Goal: Task Accomplishment & Management: Manage account settings

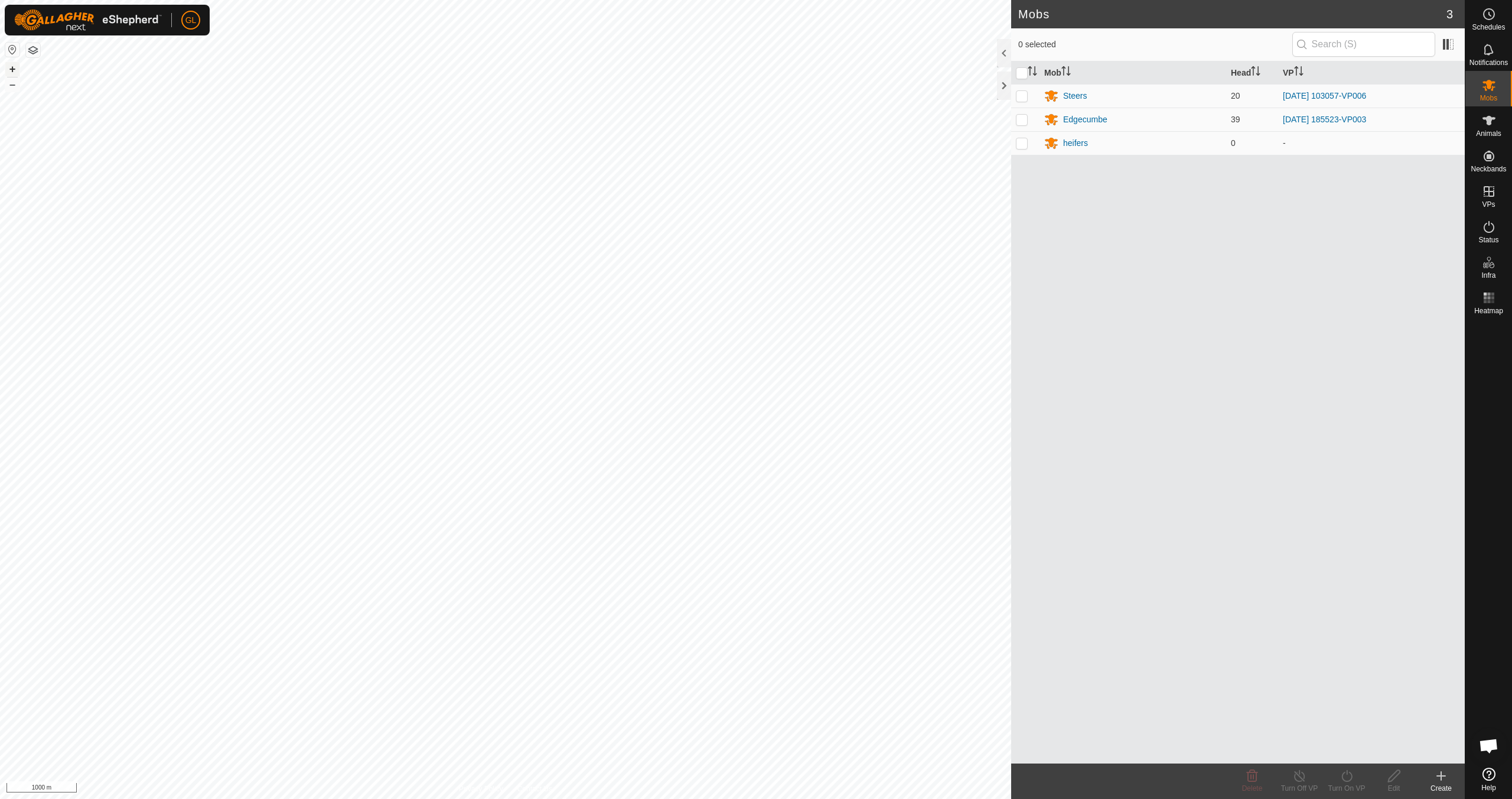
click at [15, 70] on button "+" at bounding box center [12, 69] width 14 height 14
click at [16, 70] on button "+" at bounding box center [12, 69] width 14 height 14
click at [13, 67] on button "+" at bounding box center [12, 69] width 14 height 14
click at [11, 68] on button "+" at bounding box center [12, 69] width 14 height 14
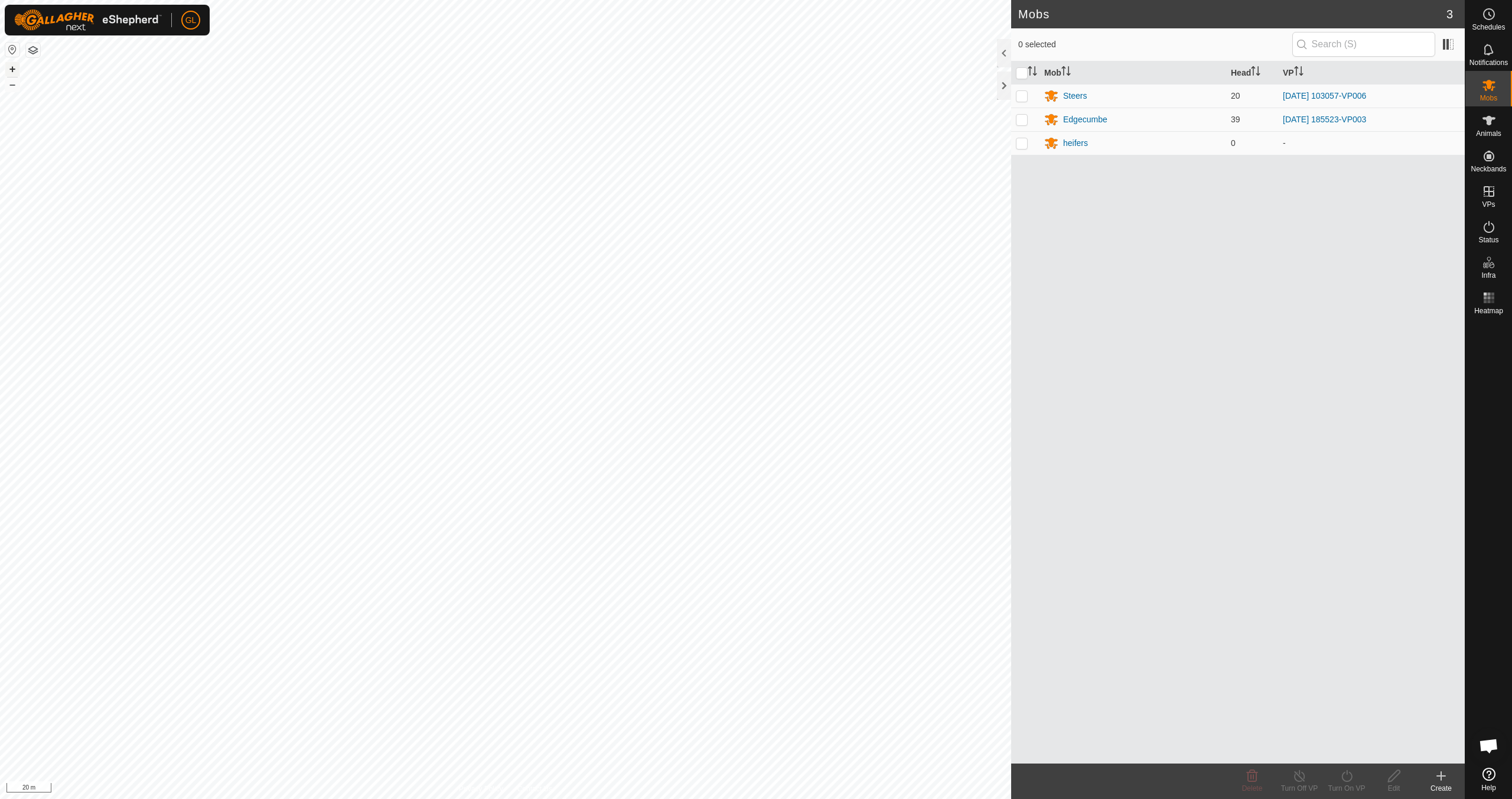
click at [9, 68] on button "+" at bounding box center [12, 69] width 14 height 14
click at [1494, 195] on icon at bounding box center [1489, 191] width 11 height 11
click at [1405, 193] on link "In Rotation" at bounding box center [1413, 191] width 101 height 24
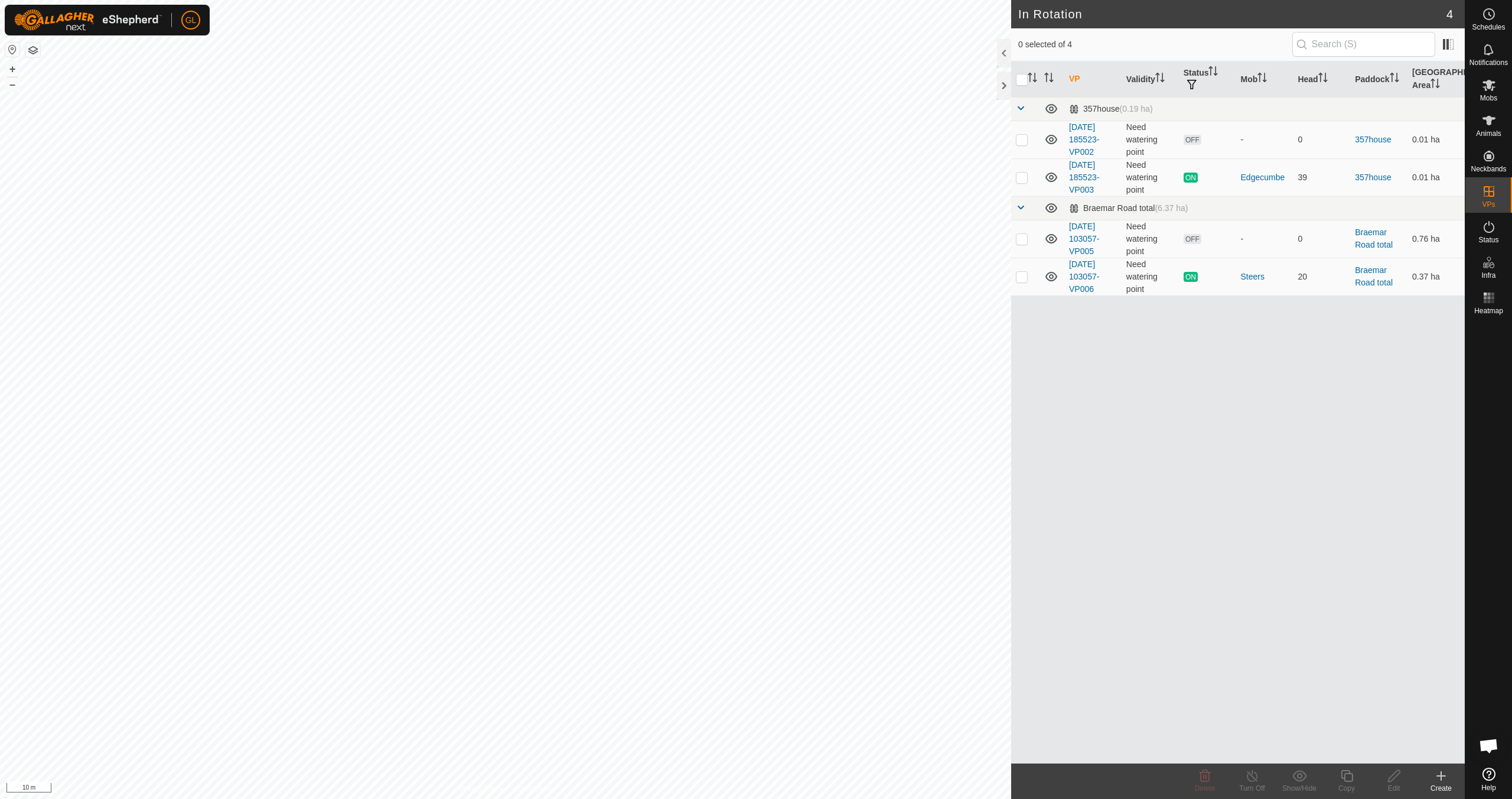
click at [1438, 776] on icon at bounding box center [1441, 776] width 8 height 0
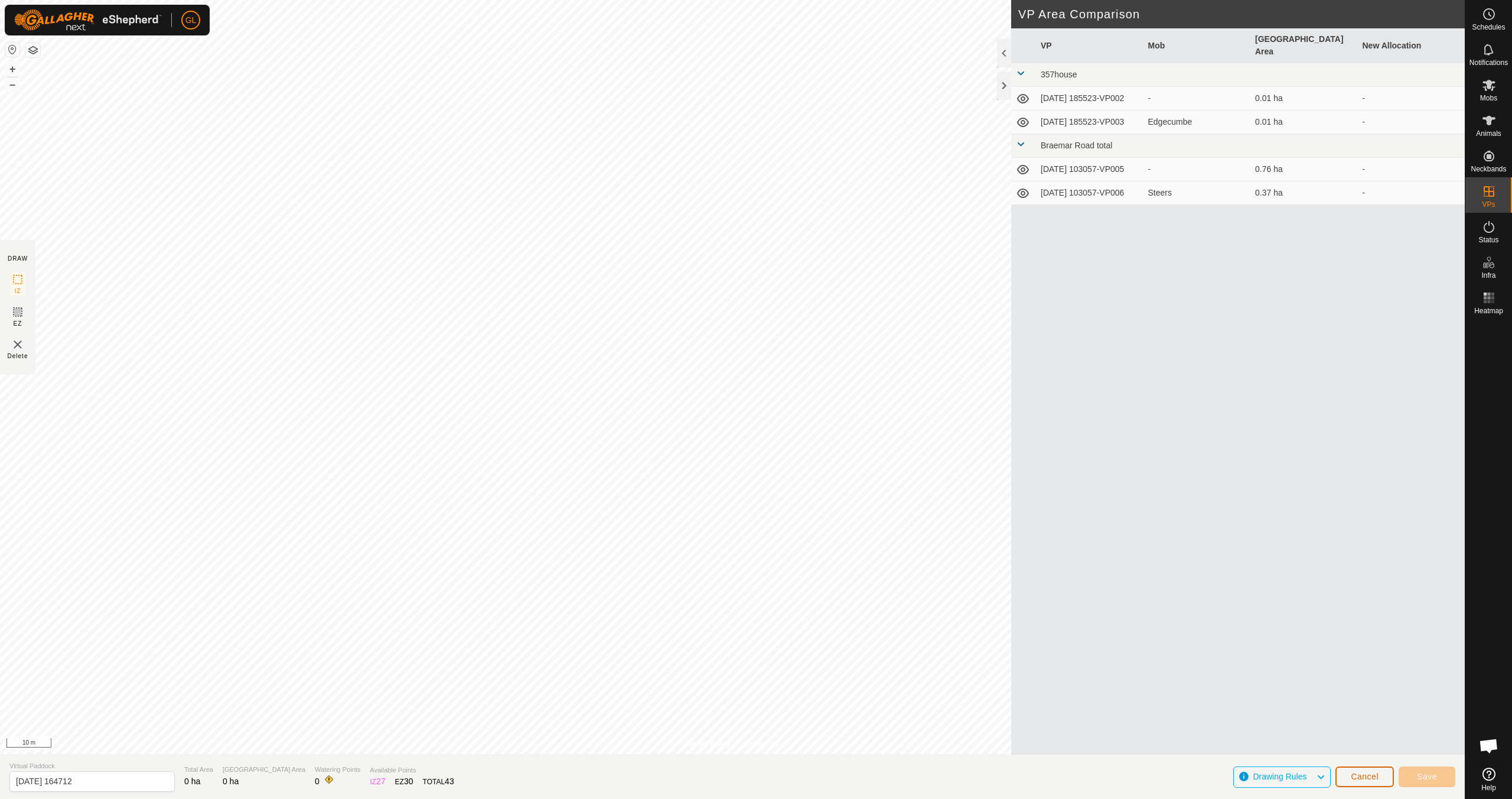
click at [1368, 777] on span "Cancel" at bounding box center [1364, 777] width 28 height 9
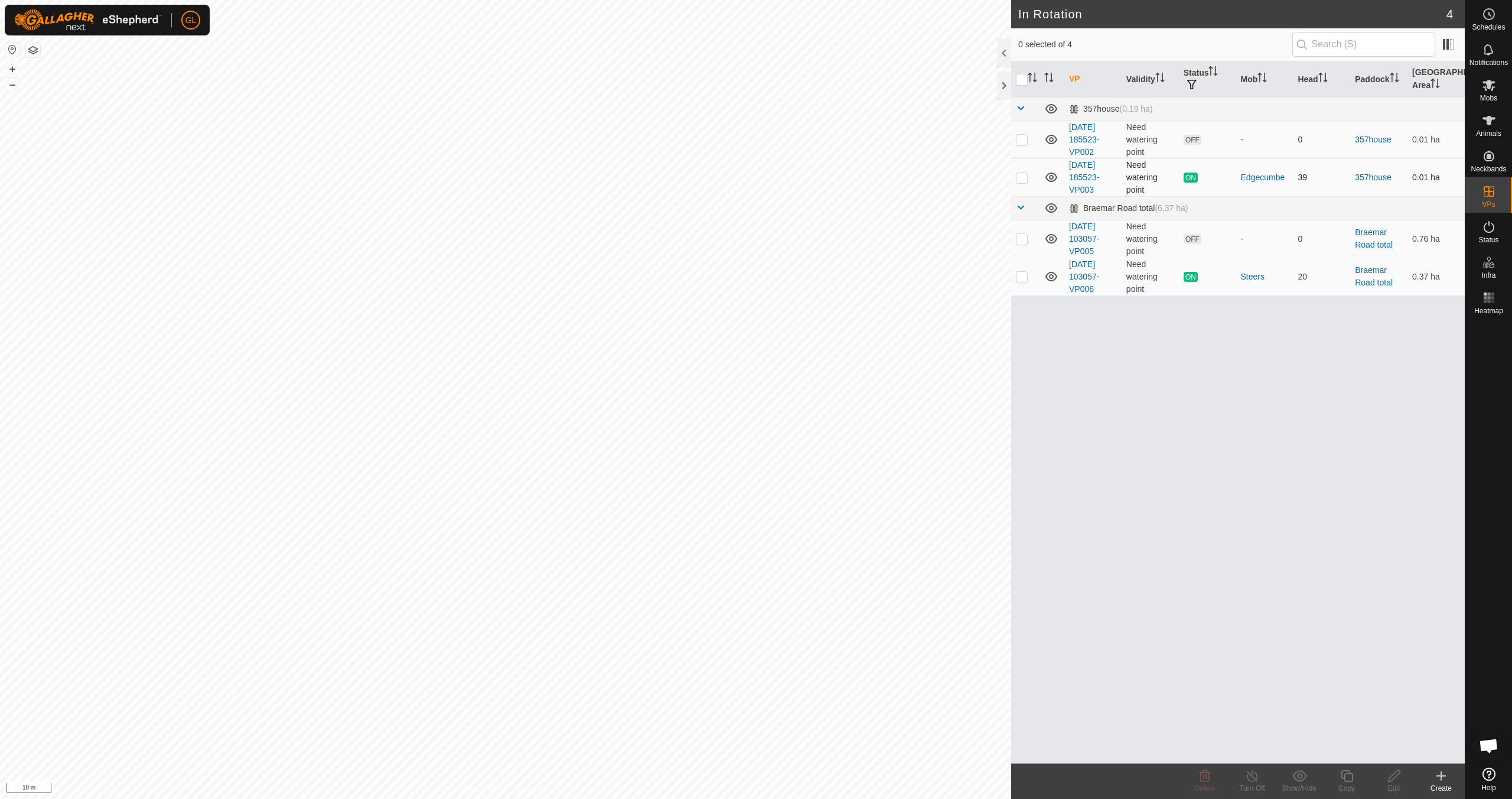
click at [1022, 176] on p-checkbox at bounding box center [1022, 177] width 11 height 9
checkbox input "true"
click at [1347, 782] on icon at bounding box center [1347, 775] width 15 height 14
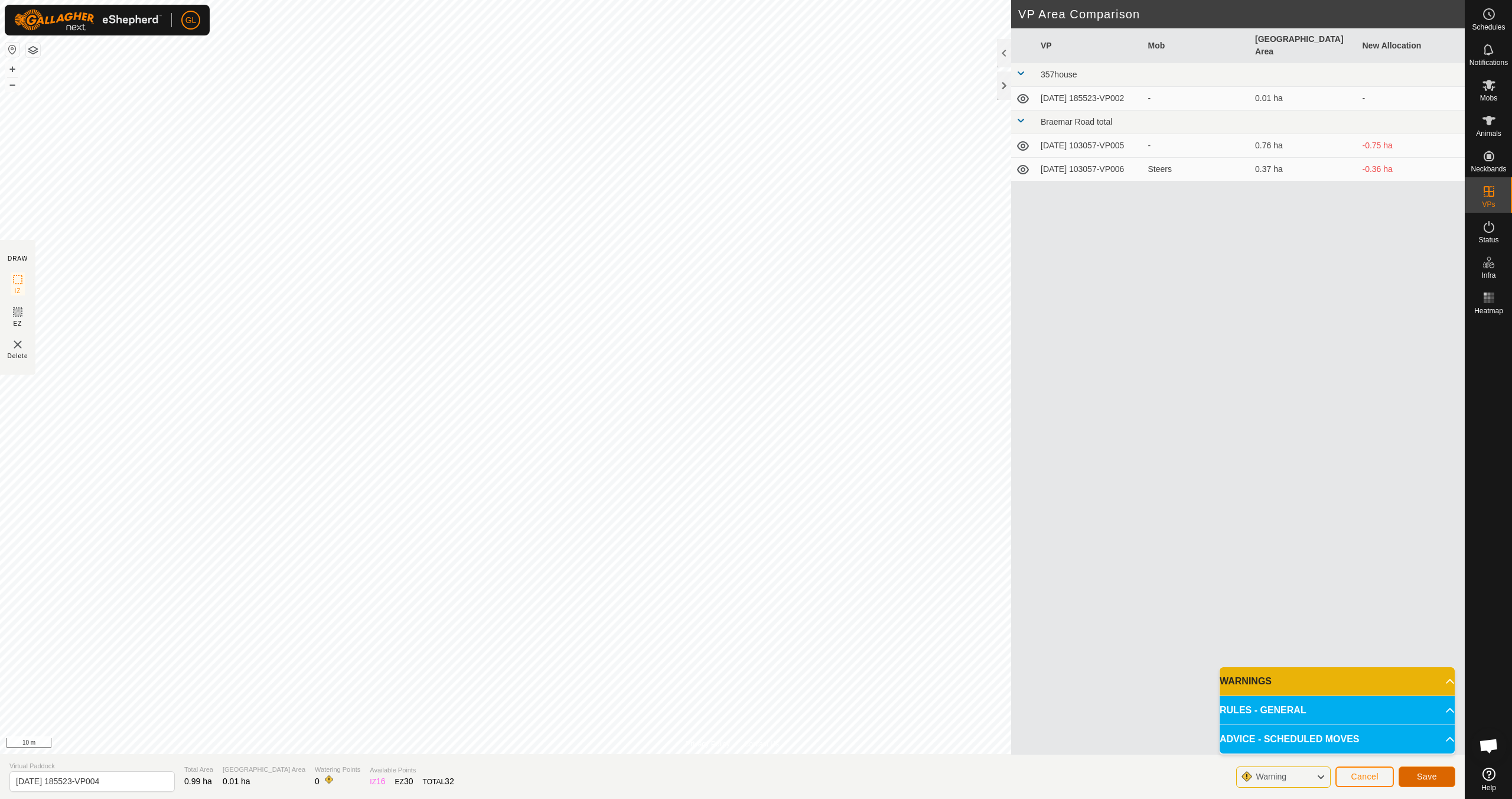
click at [1435, 777] on span "Save" at bounding box center [1427, 777] width 20 height 9
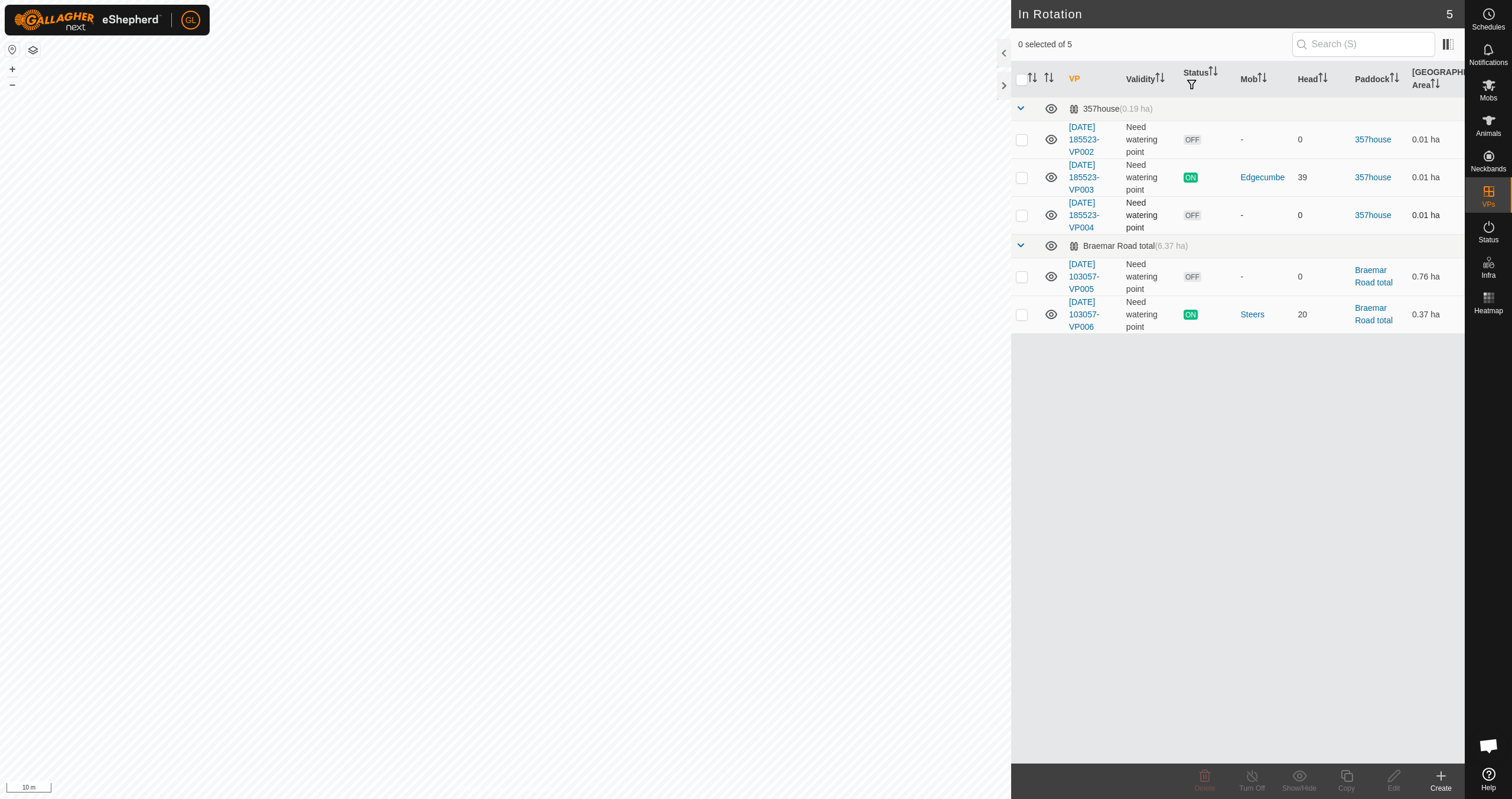
click at [1022, 218] on p-checkbox at bounding box center [1022, 215] width 11 height 9
checkbox input "true"
click at [1346, 790] on div "Copy" at bounding box center [1346, 788] width 47 height 11
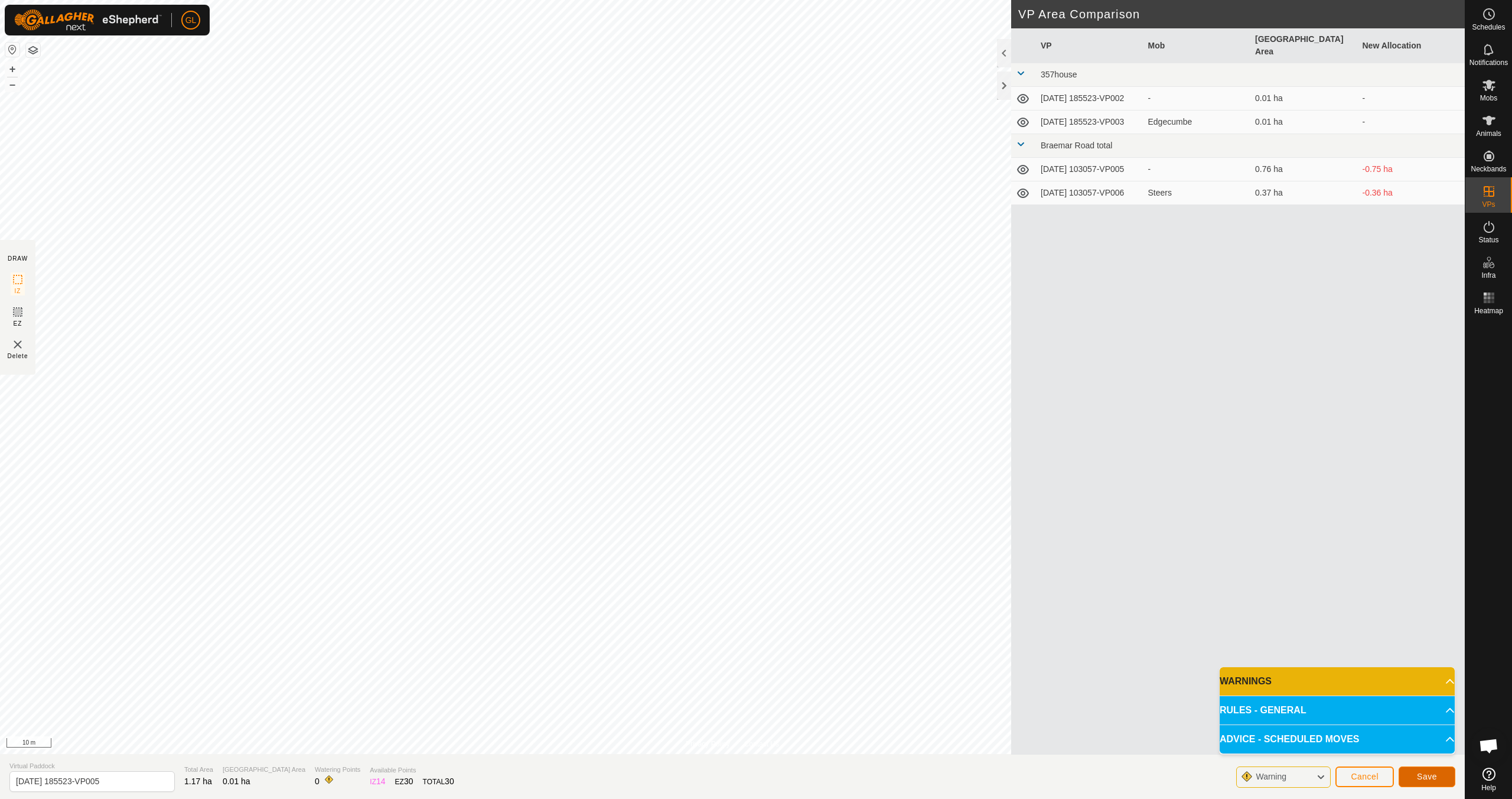
click at [1426, 781] on button "Save" at bounding box center [1427, 777] width 57 height 21
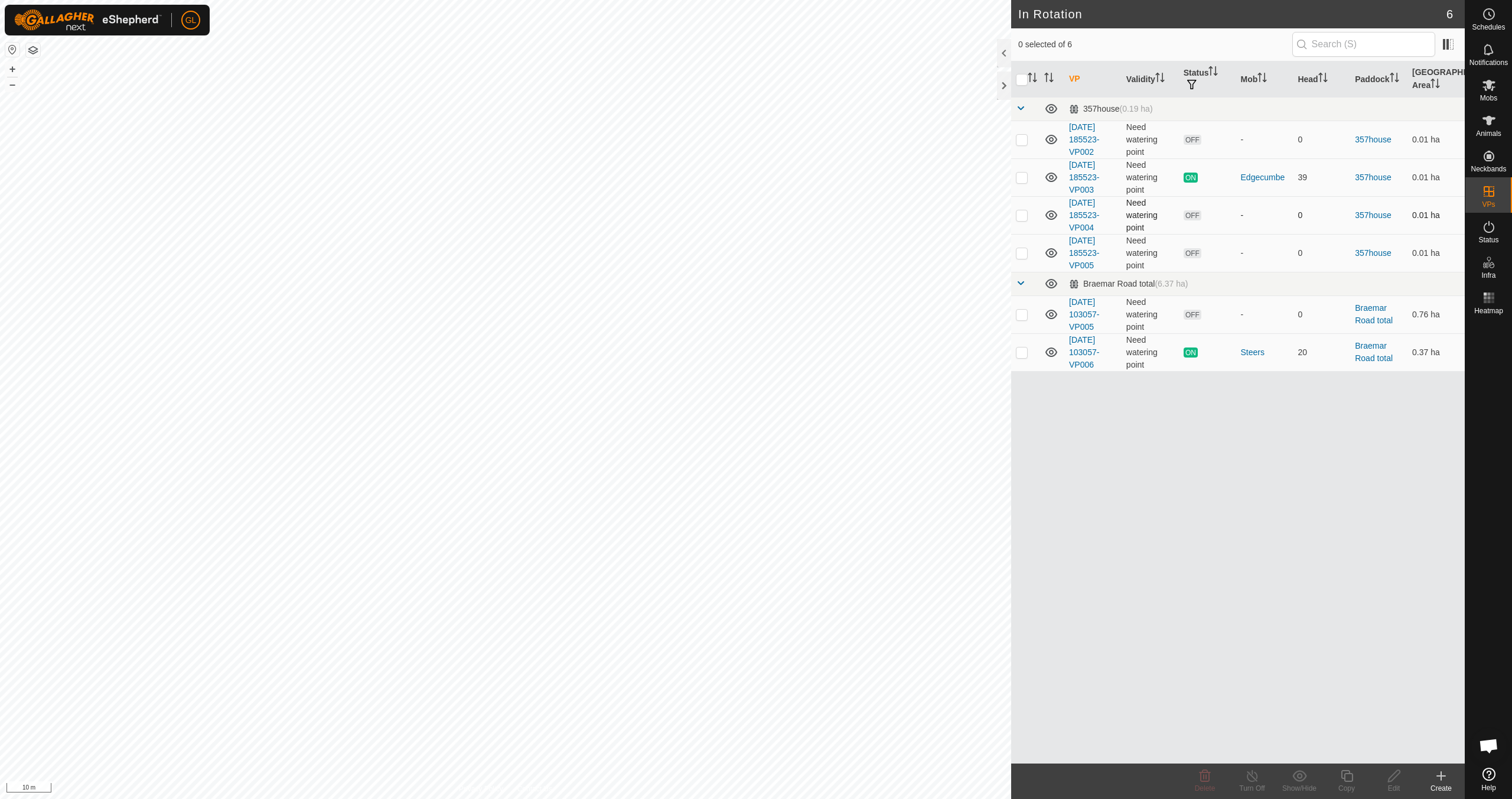
click at [1026, 216] on p-checkbox at bounding box center [1022, 215] width 11 height 9
click at [1203, 777] on icon at bounding box center [1205, 775] width 14 height 14
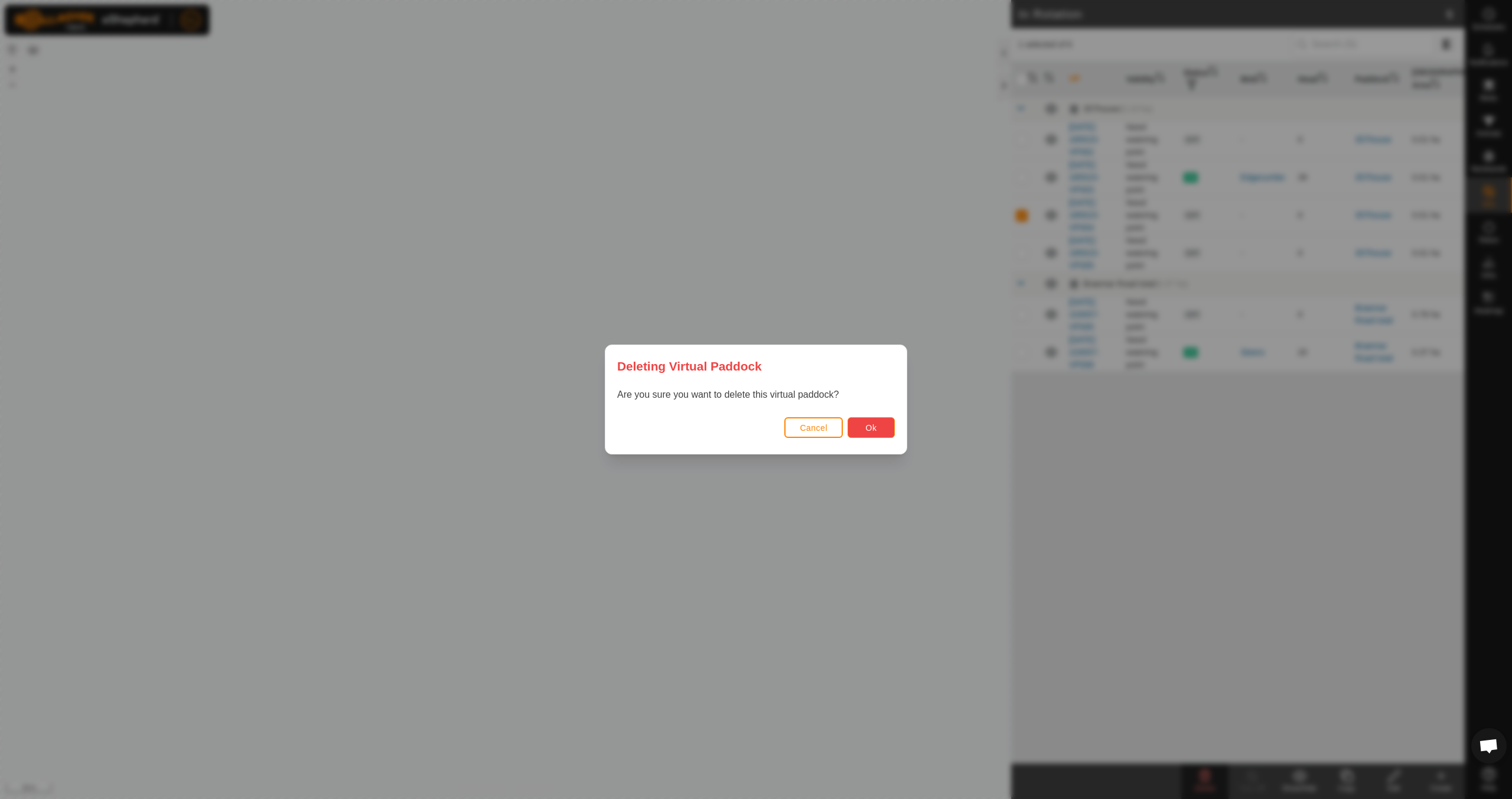
click at [875, 429] on span "Ok" at bounding box center [872, 428] width 11 height 9
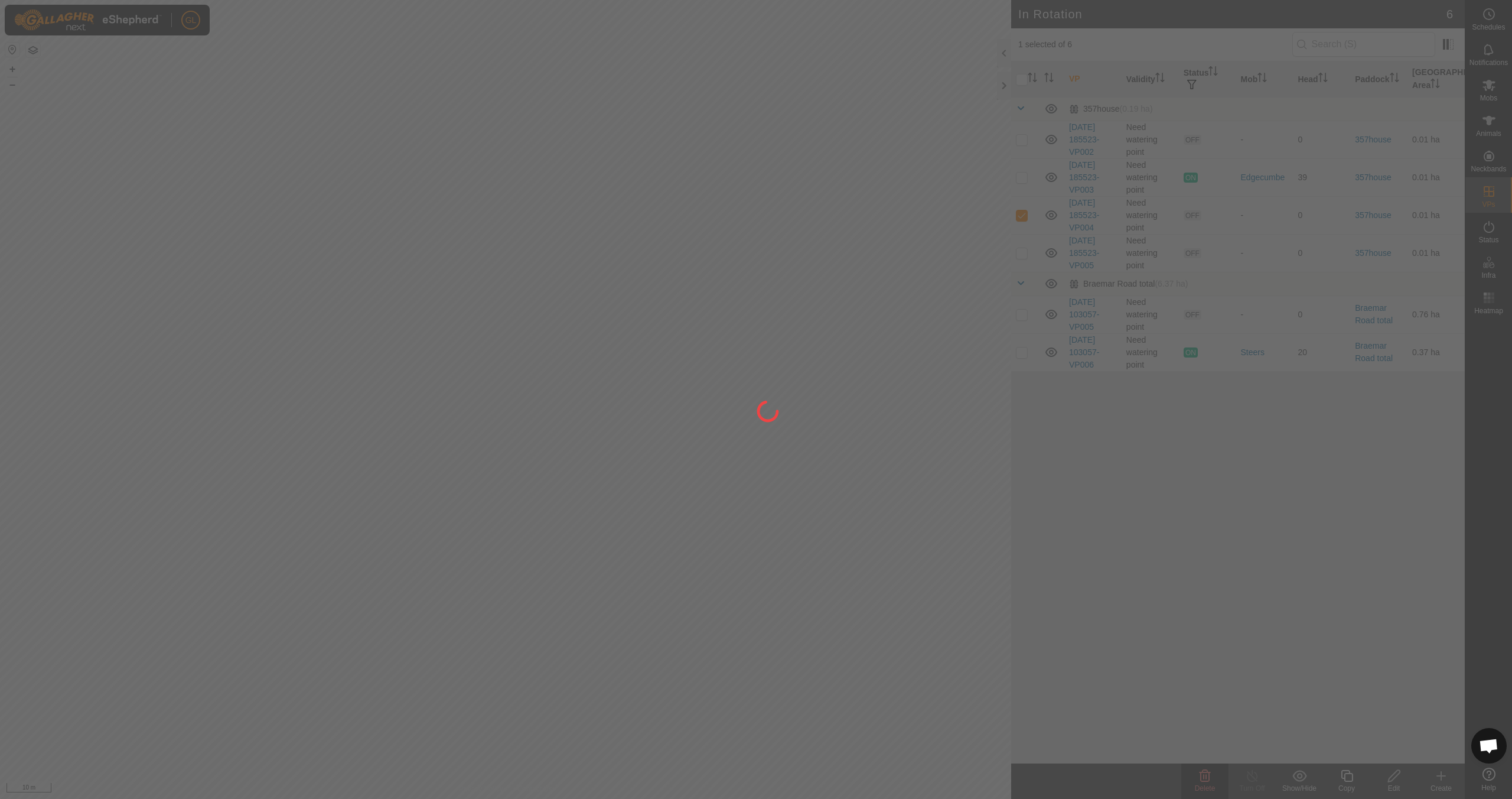
checkbox input "false"
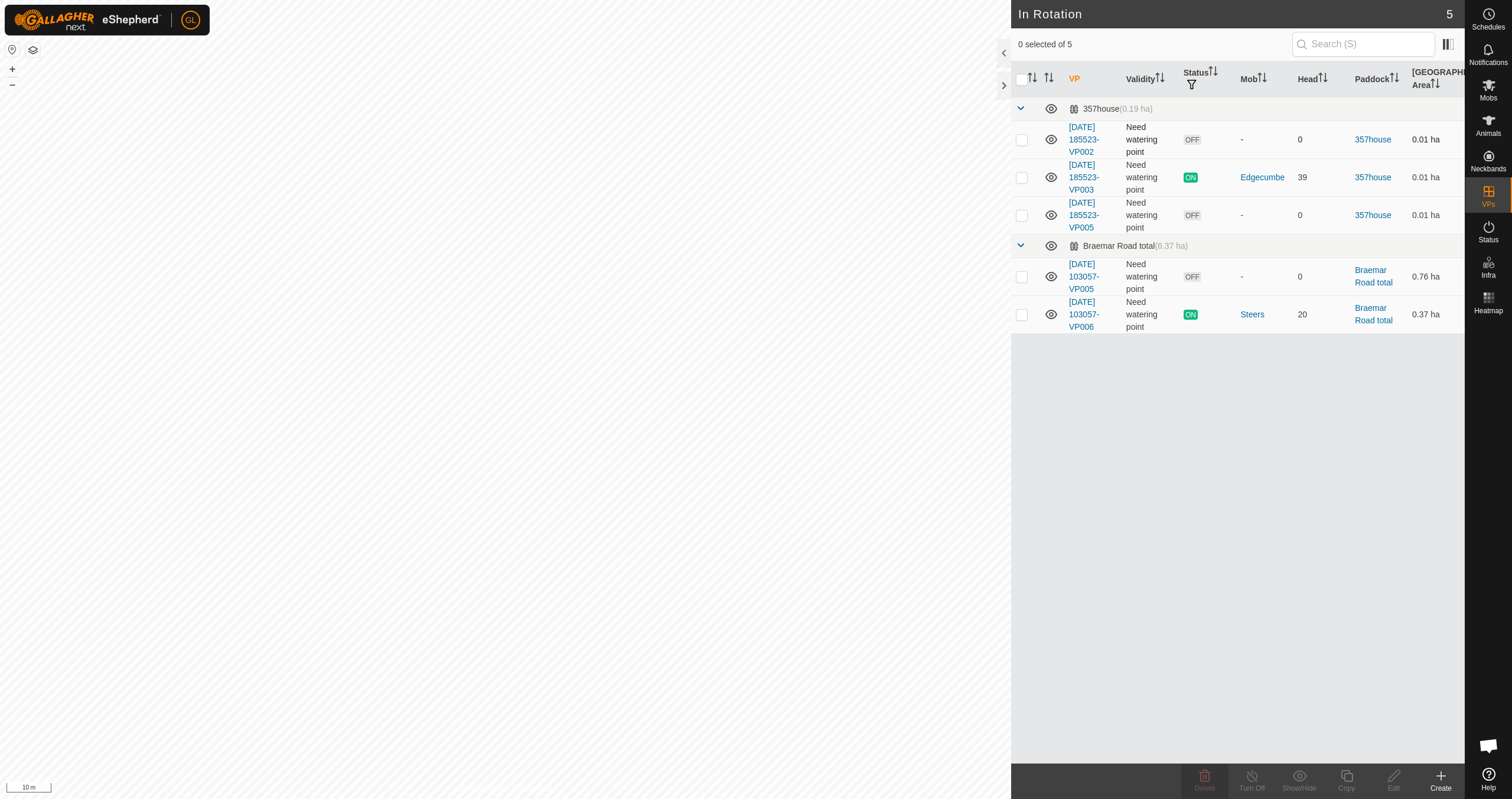
click at [1024, 137] on p-checkbox at bounding box center [1022, 139] width 11 height 9
checkbox input "true"
click at [1209, 779] on icon at bounding box center [1205, 775] width 11 height 11
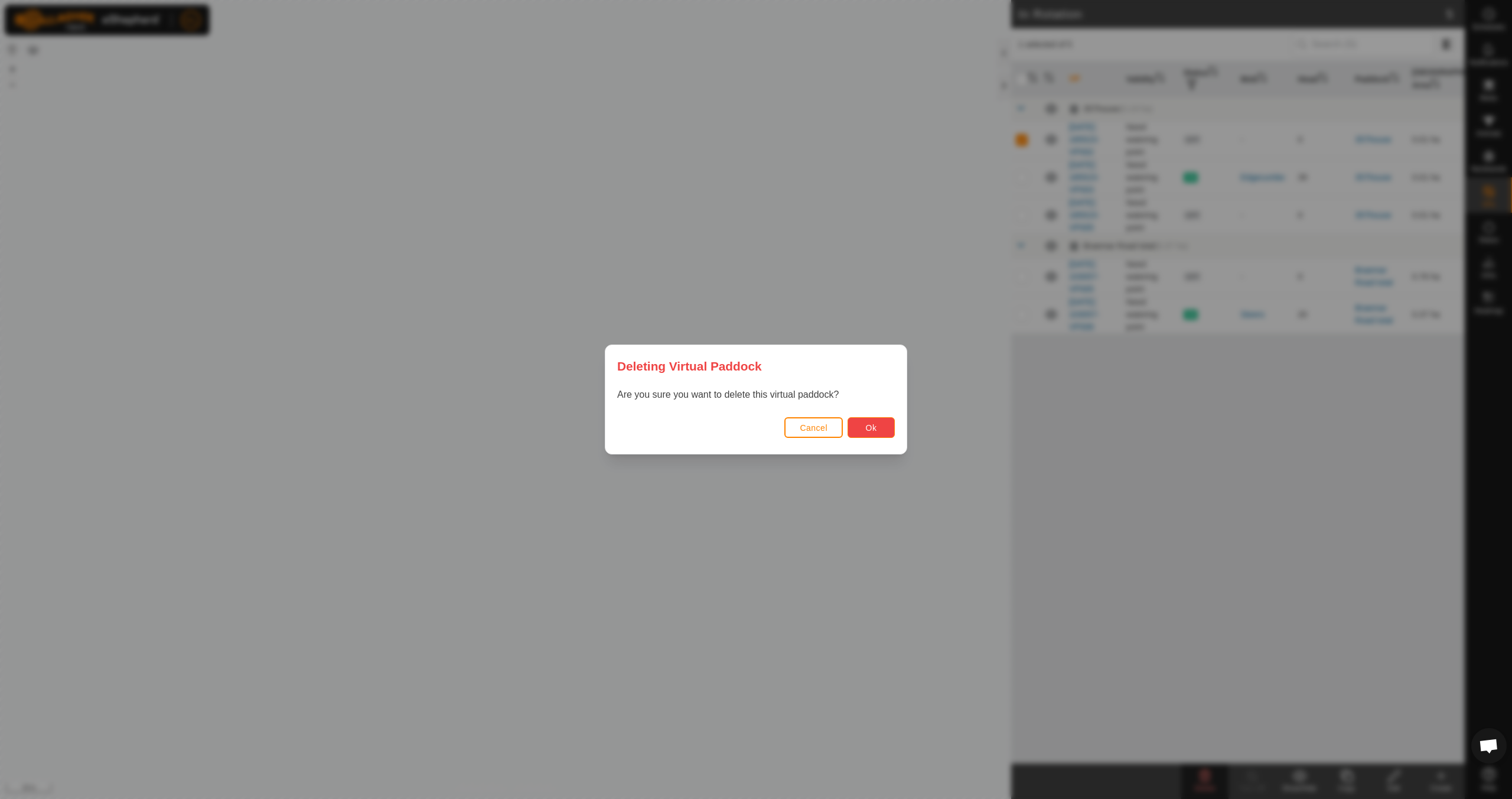
click at [882, 427] on button "Ok" at bounding box center [871, 427] width 47 height 21
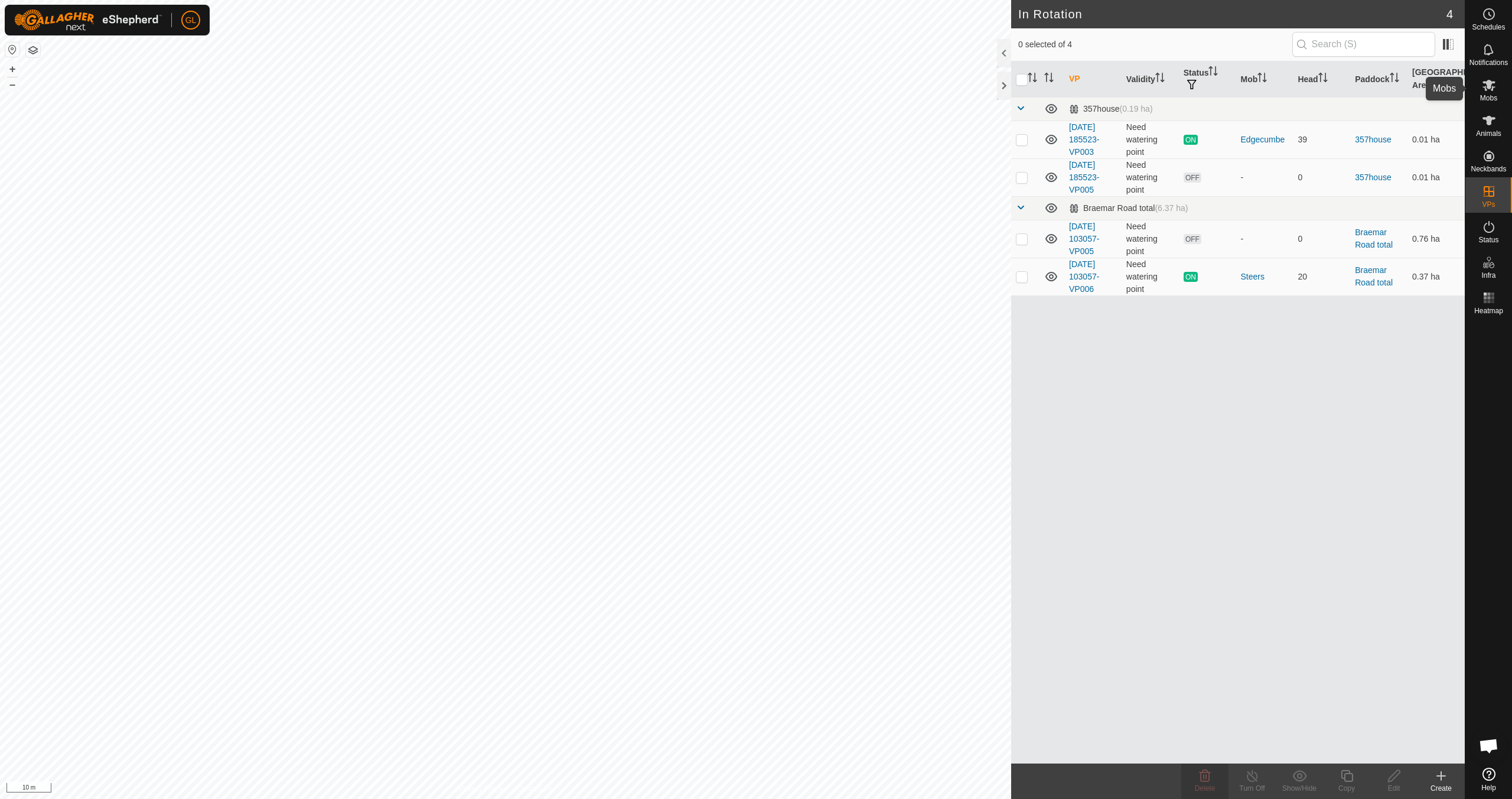
click at [1492, 90] on icon at bounding box center [1488, 85] width 13 height 11
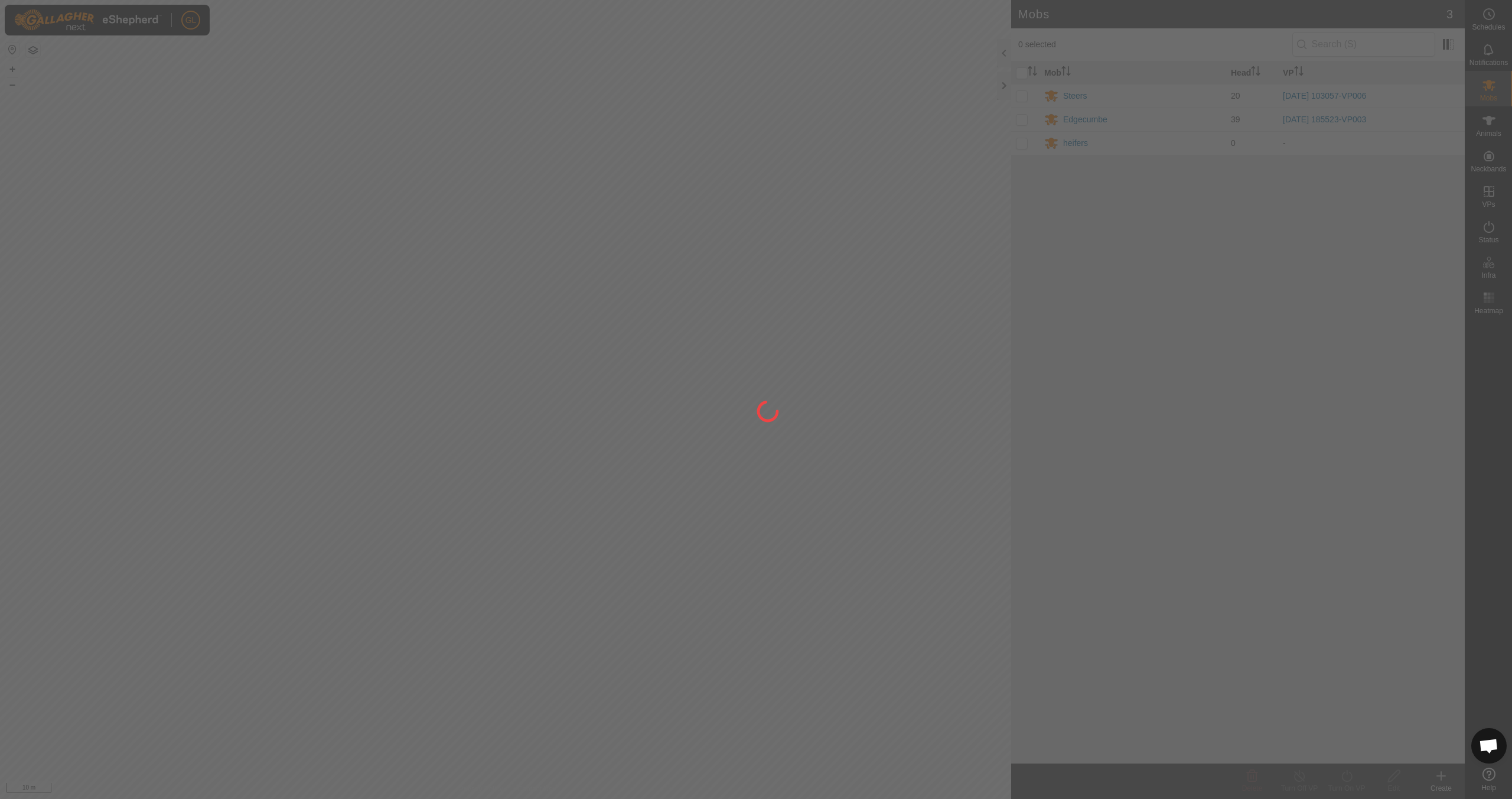
click at [1078, 118] on div at bounding box center [756, 400] width 1512 height 799
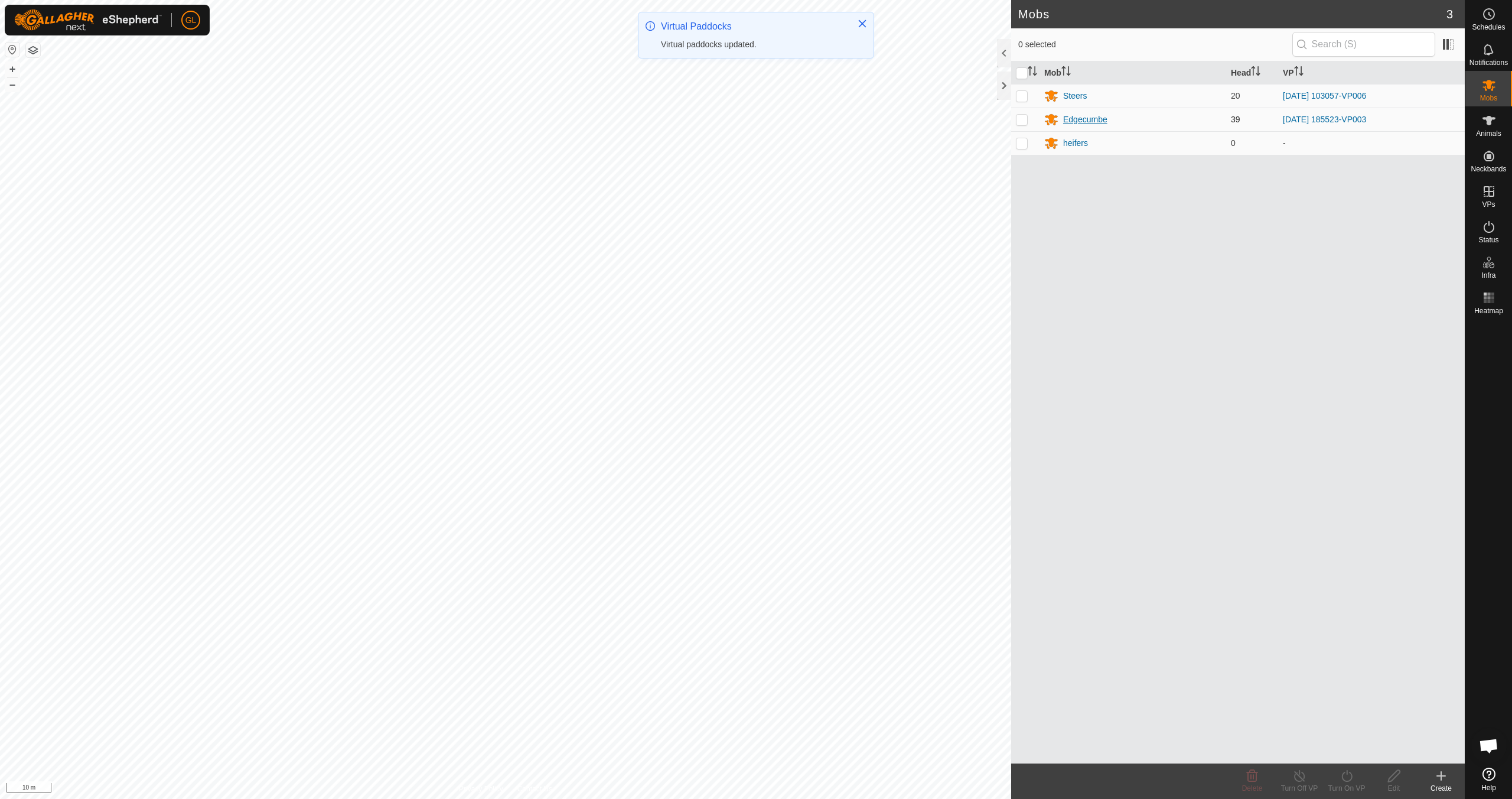
click at [1078, 120] on div "Edgecumbe" at bounding box center [1085, 120] width 45 height 12
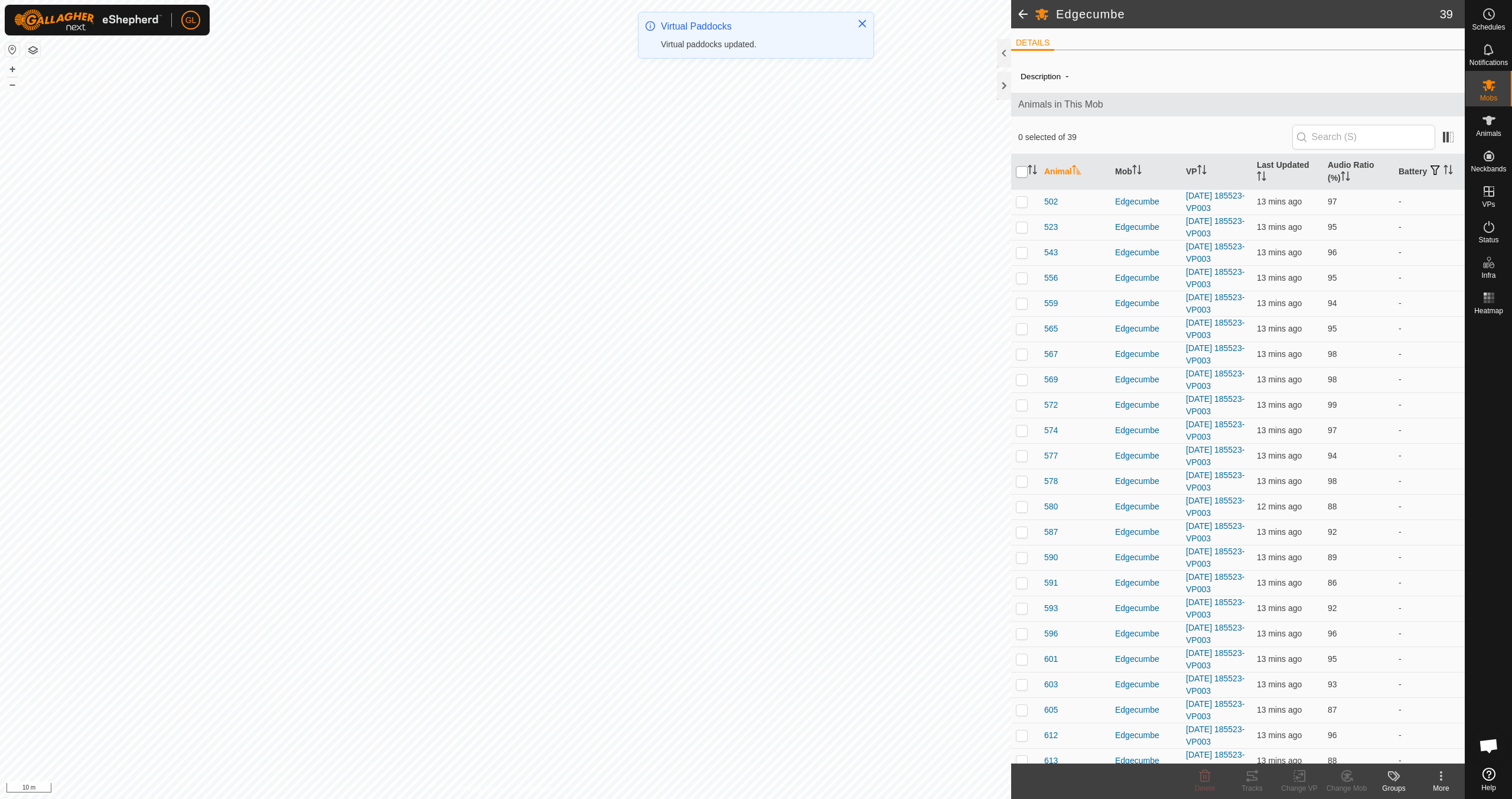
click at [1023, 172] on input "checkbox" at bounding box center [1022, 172] width 11 height 11
checkbox input "true"
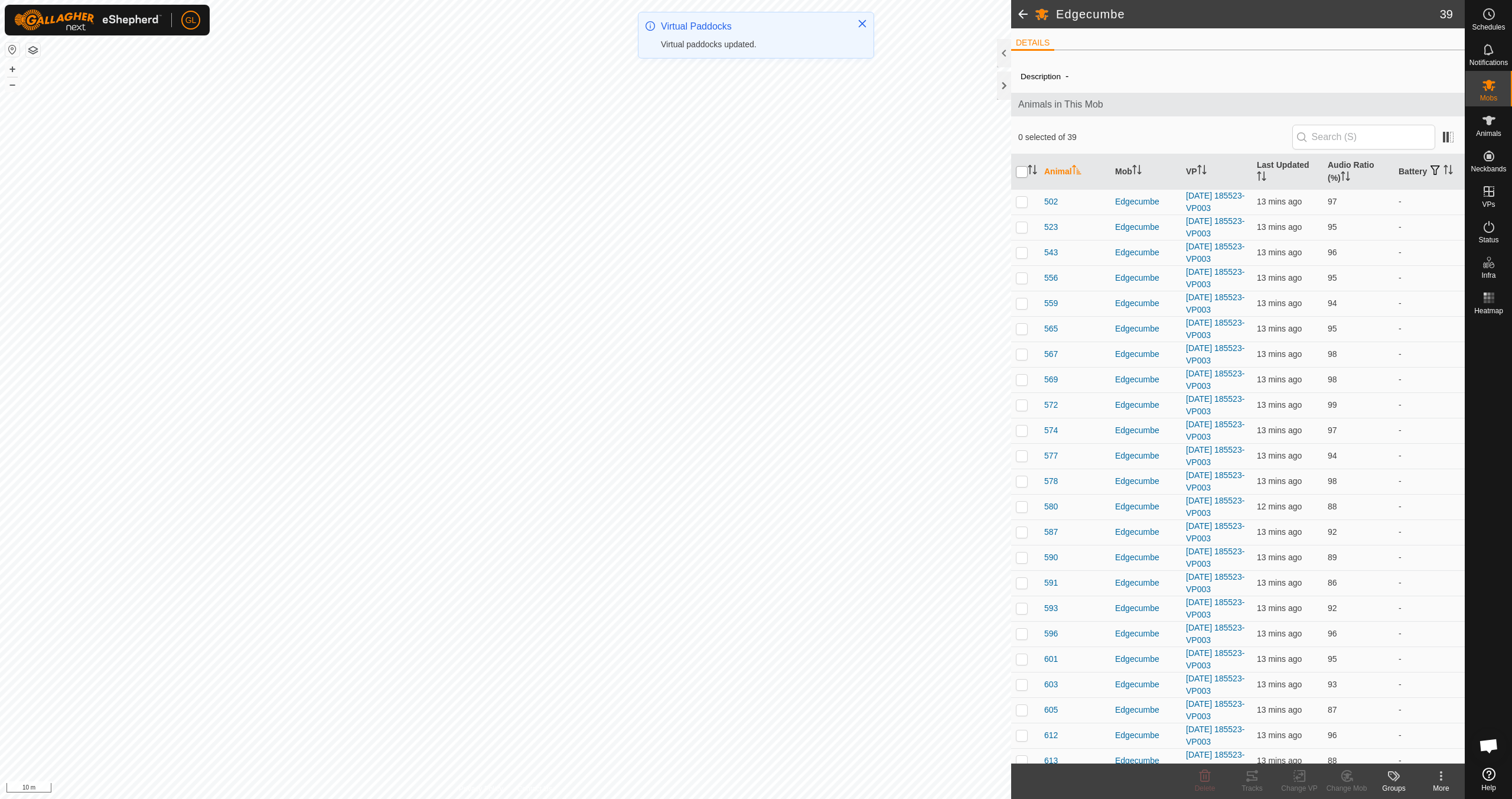
checkbox input "true"
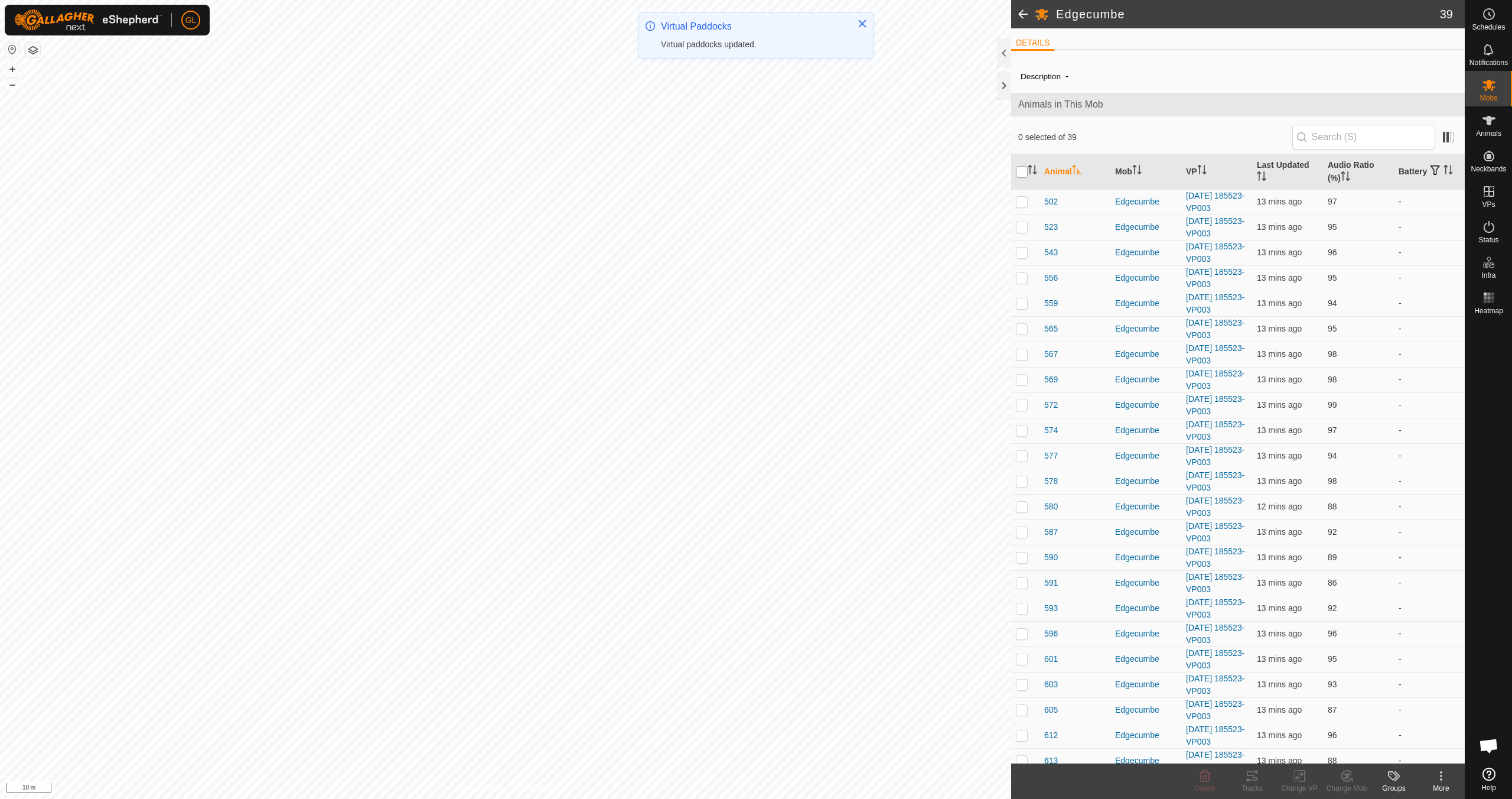
checkbox input "true"
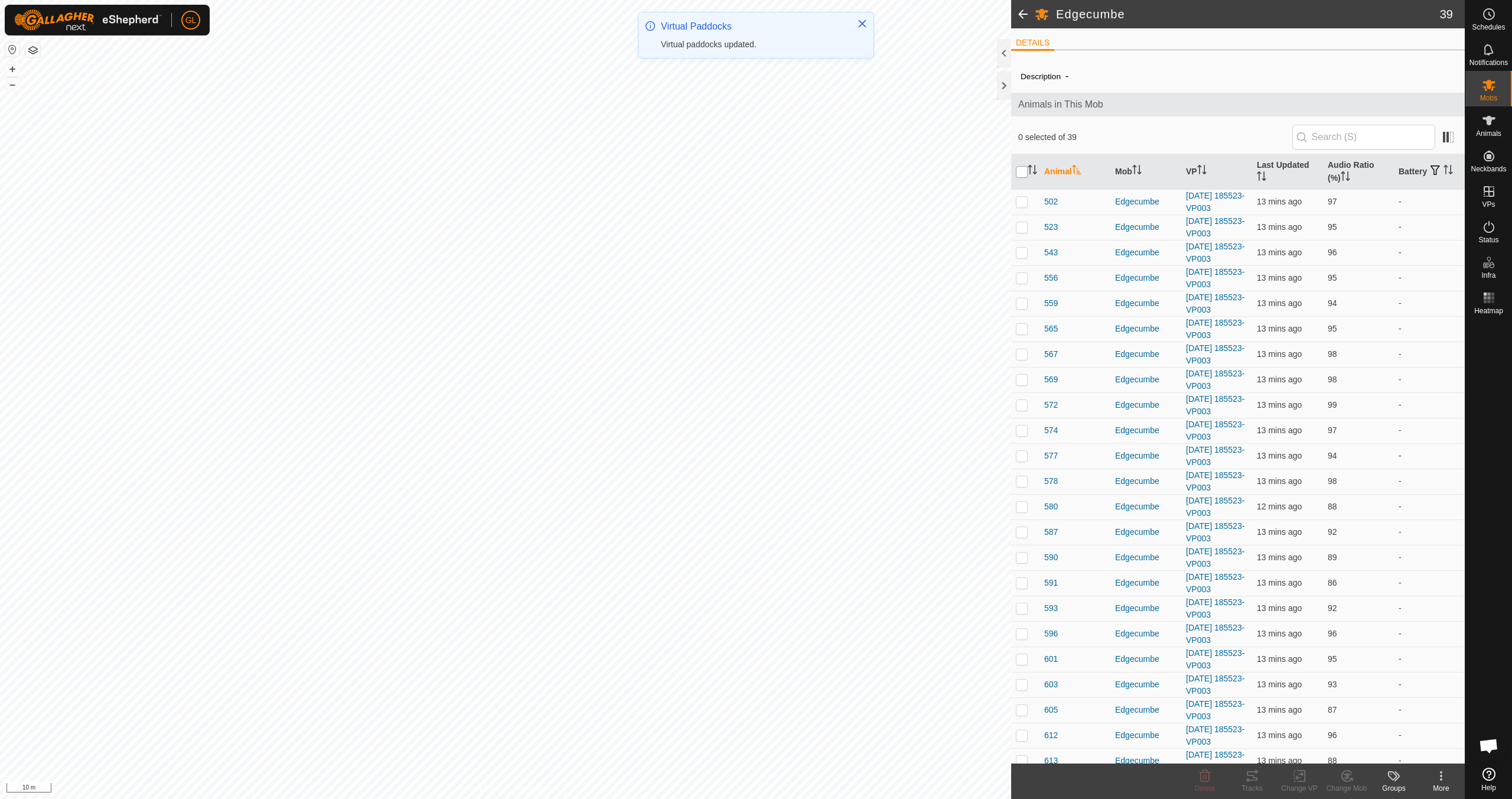
checkbox input "true"
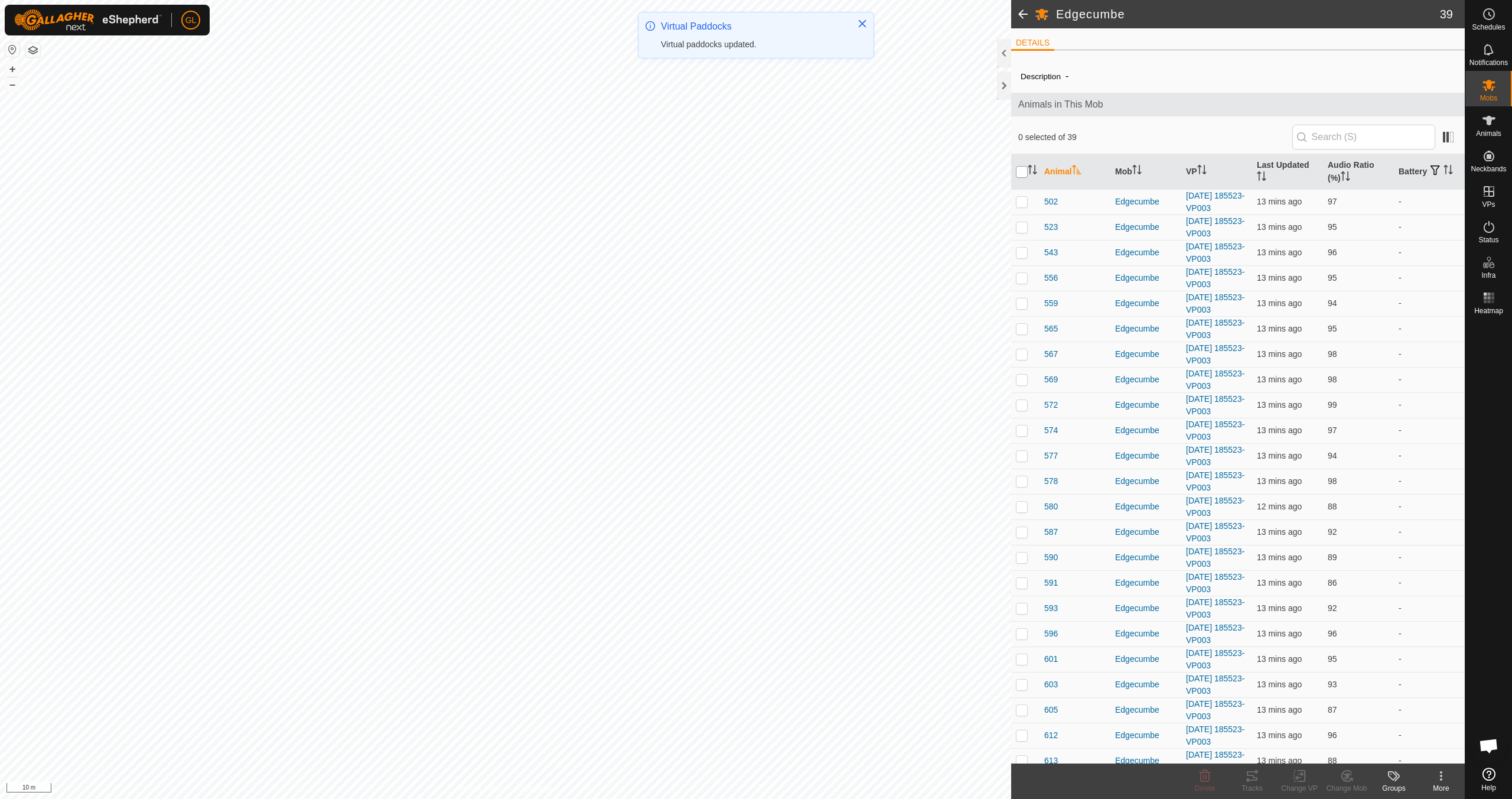
checkbox input "true"
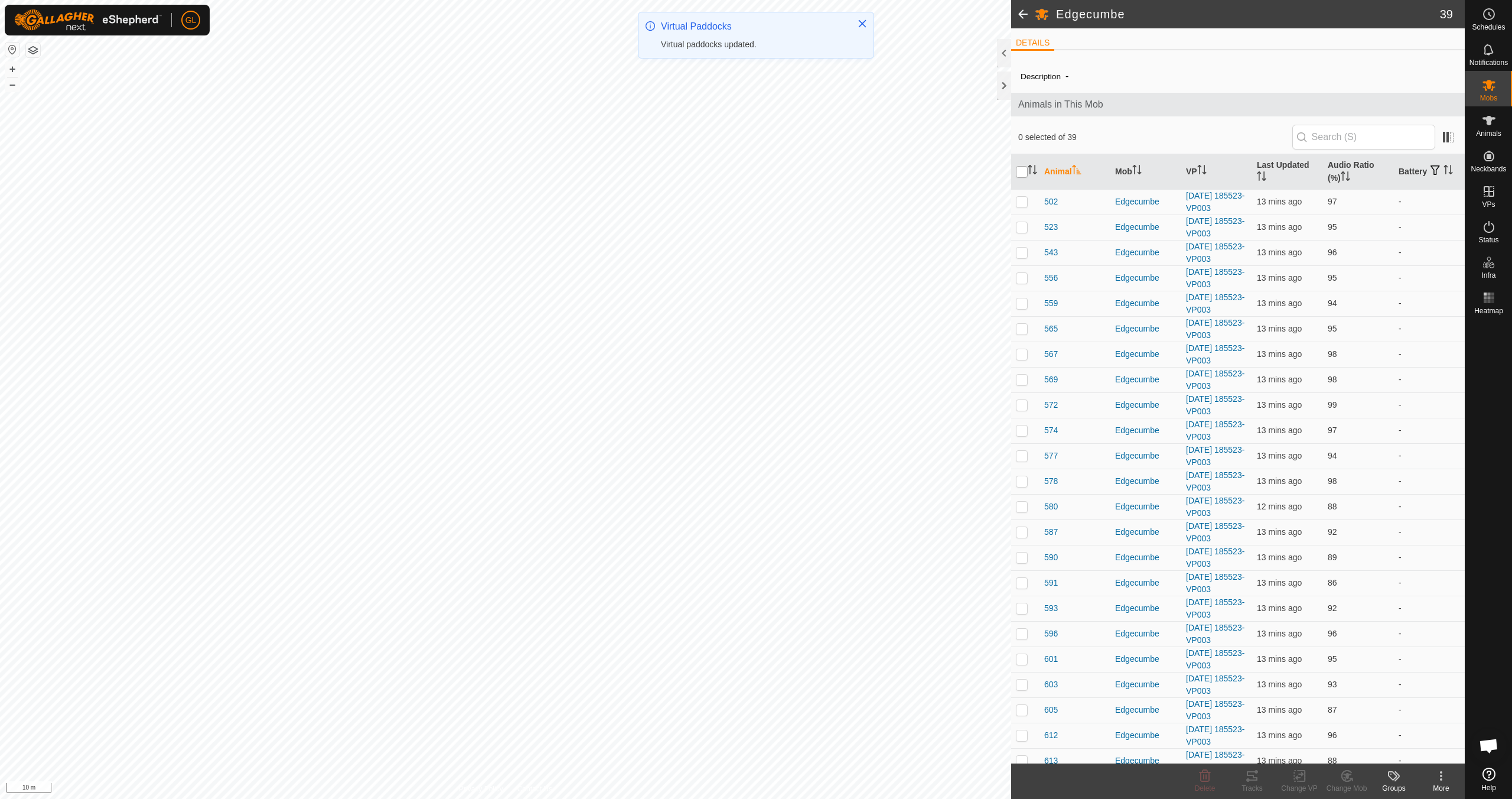
checkbox input "true"
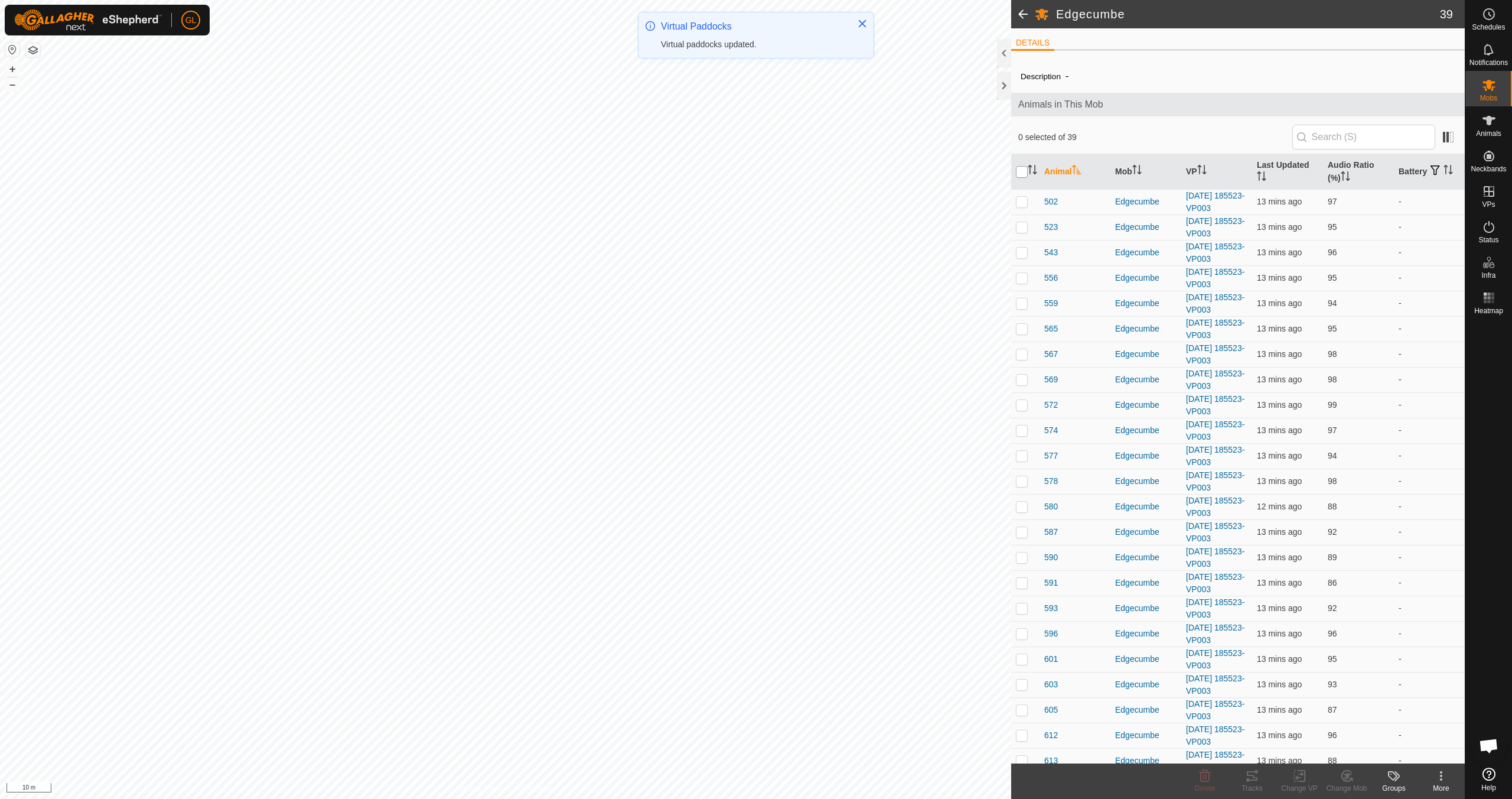
checkbox input "true"
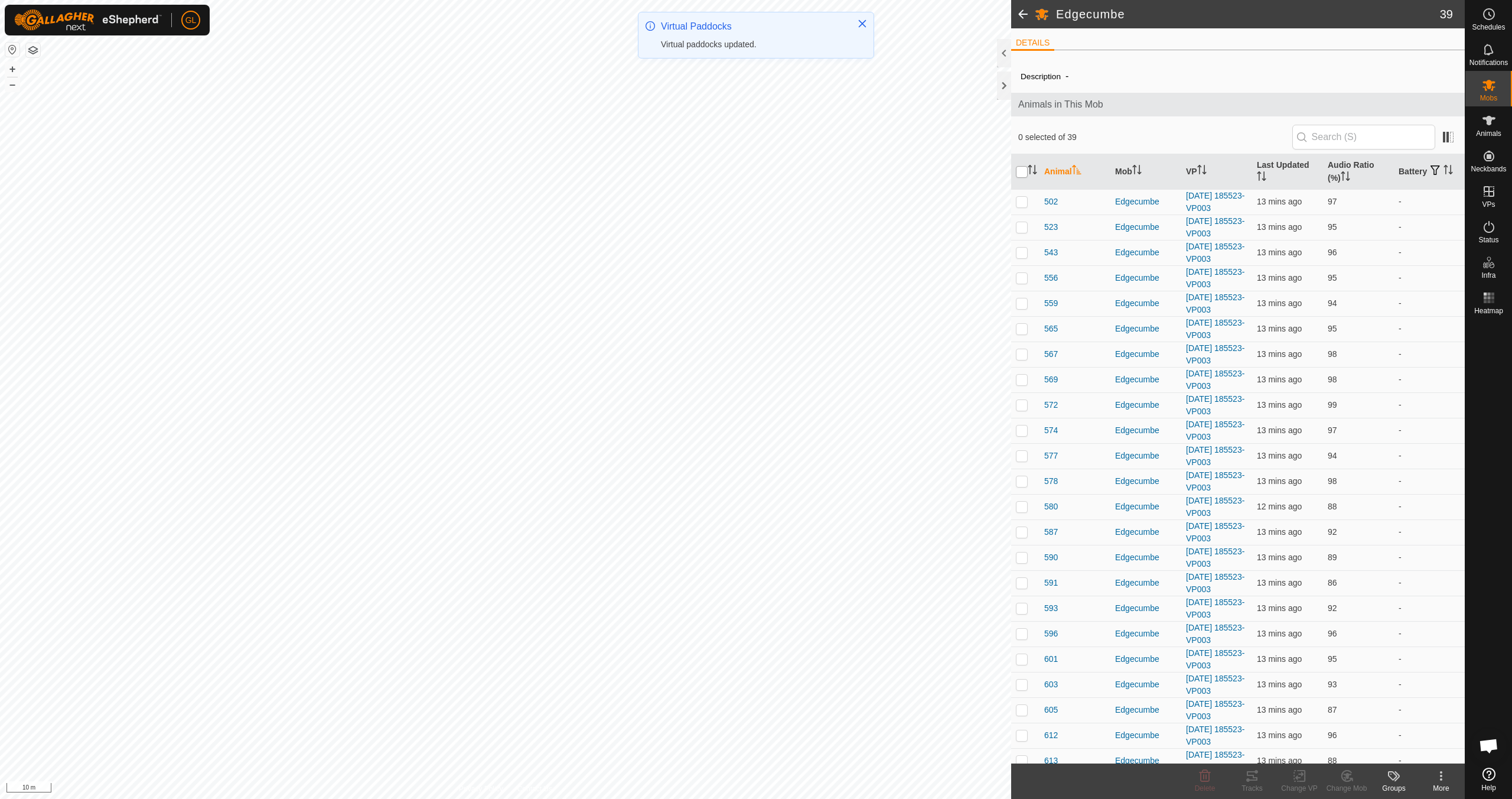
checkbox input "true"
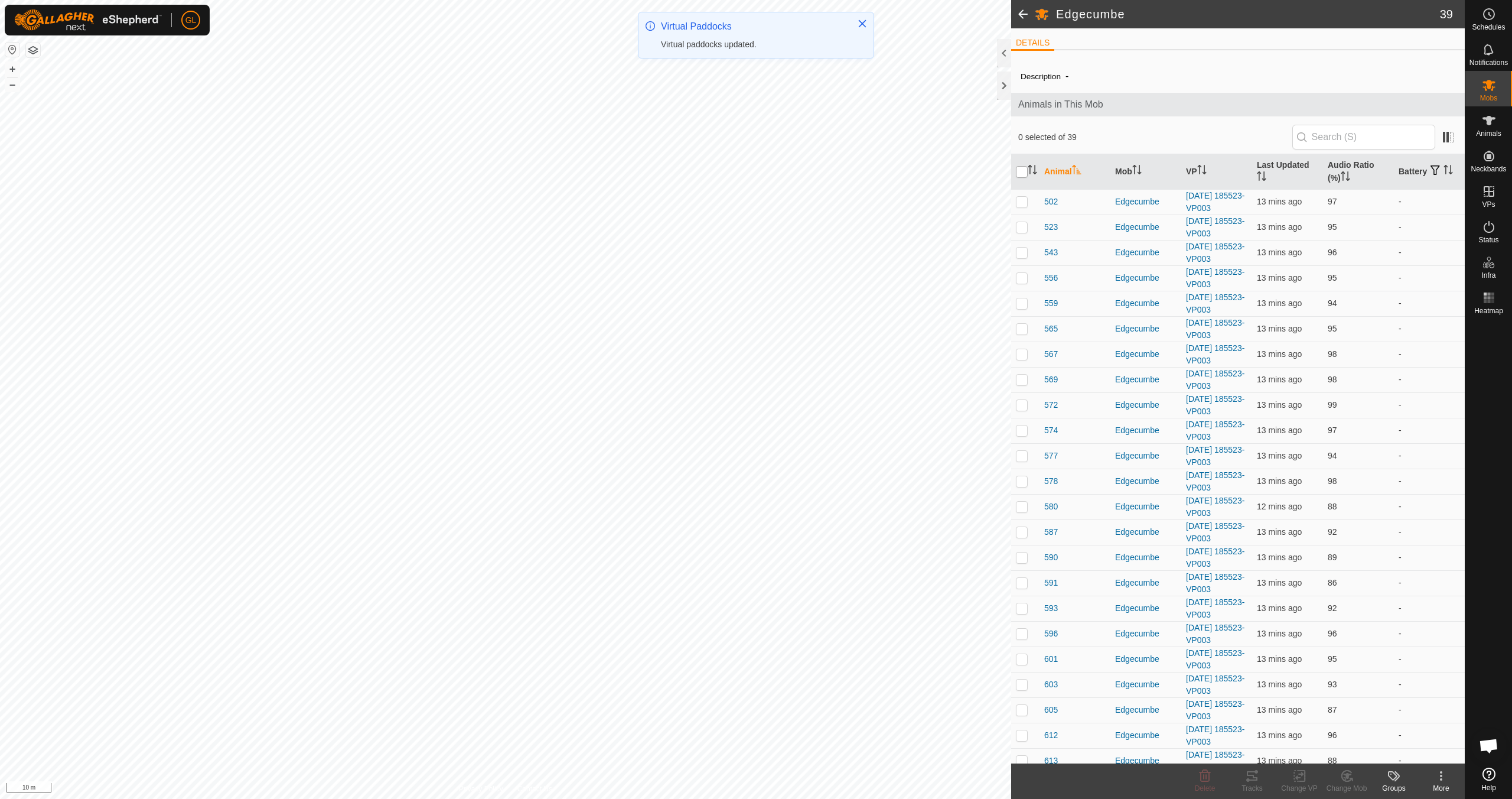
checkbox input "true"
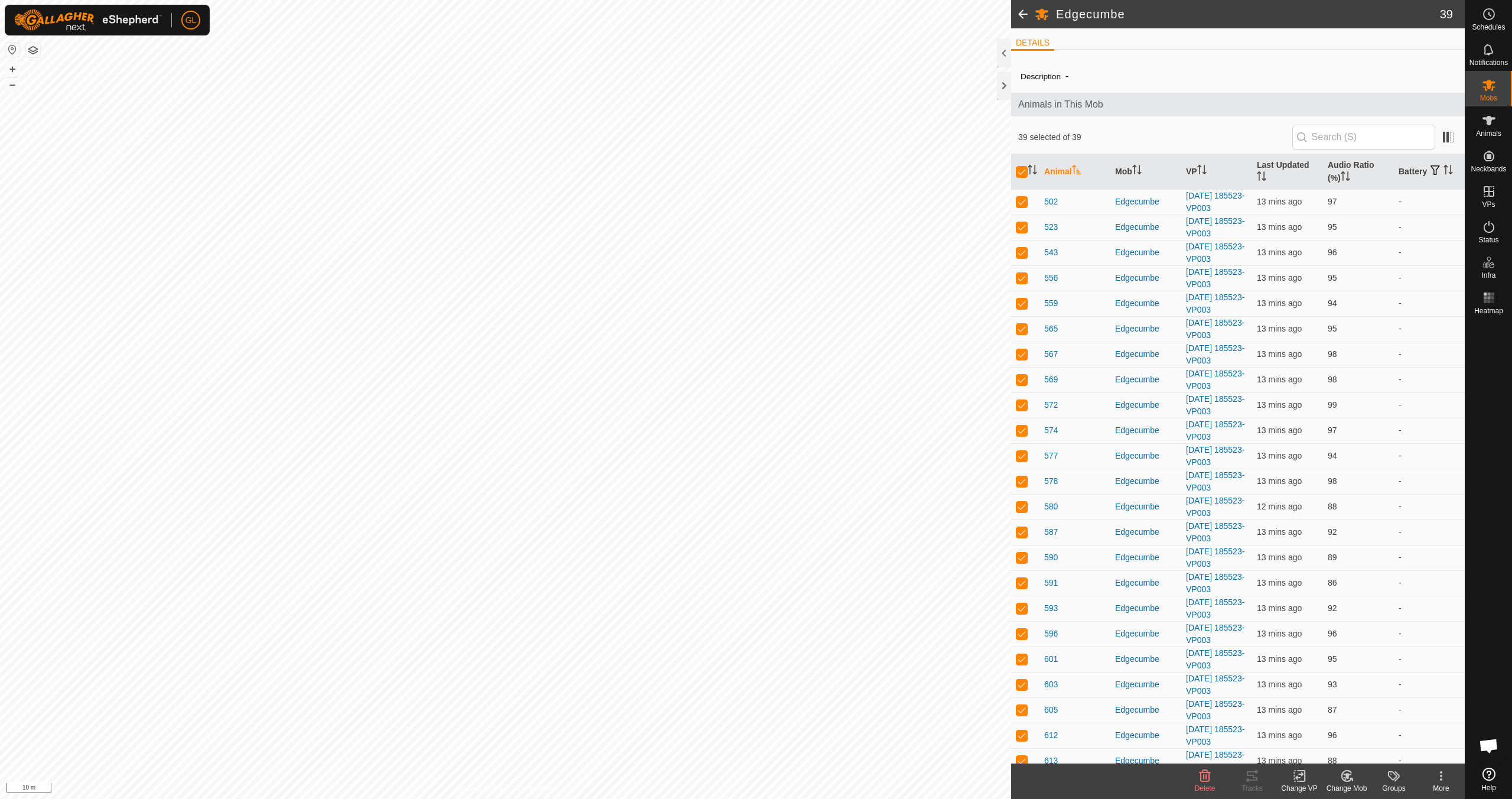
click at [1298, 783] on div "Change VP" at bounding box center [1299, 788] width 47 height 11
click at [1330, 729] on link "Choose VP..." at bounding box center [1334, 725] width 117 height 24
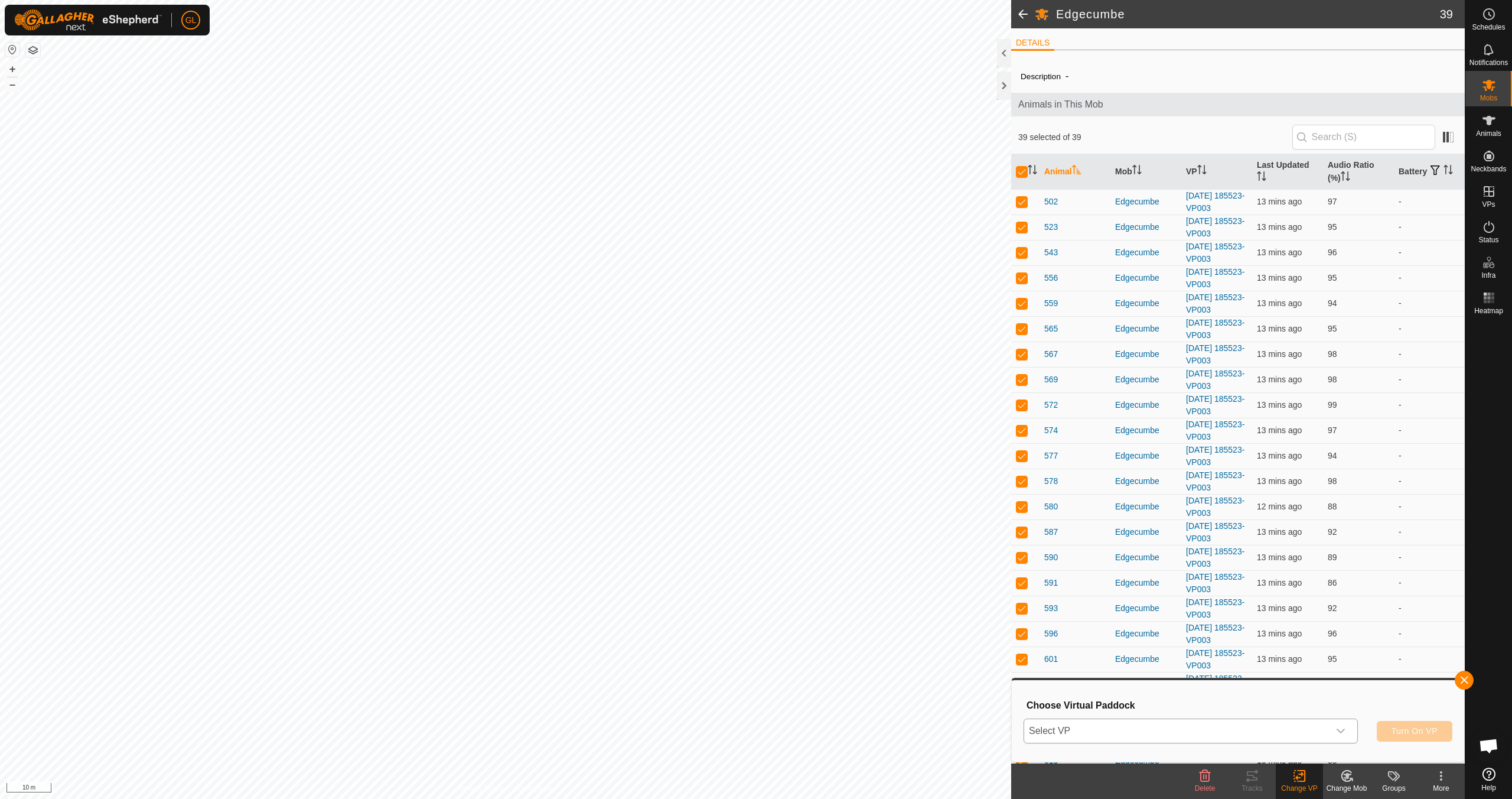
click at [1344, 730] on icon "dropdown trigger" at bounding box center [1340, 731] width 9 height 9
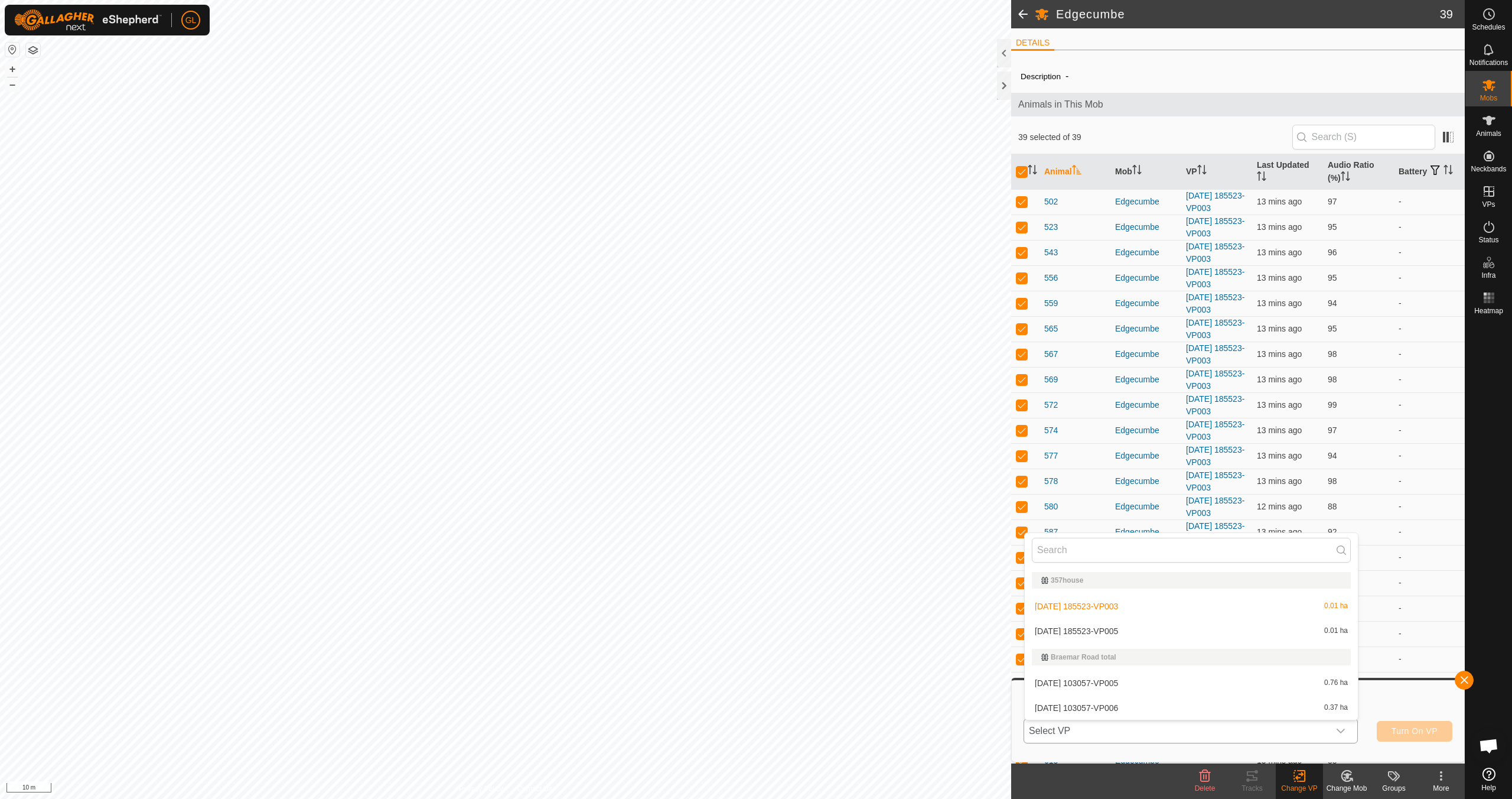
click at [1184, 633] on li "[DATE] 185523-VP005 0.01 ha" at bounding box center [1191, 631] width 333 height 24
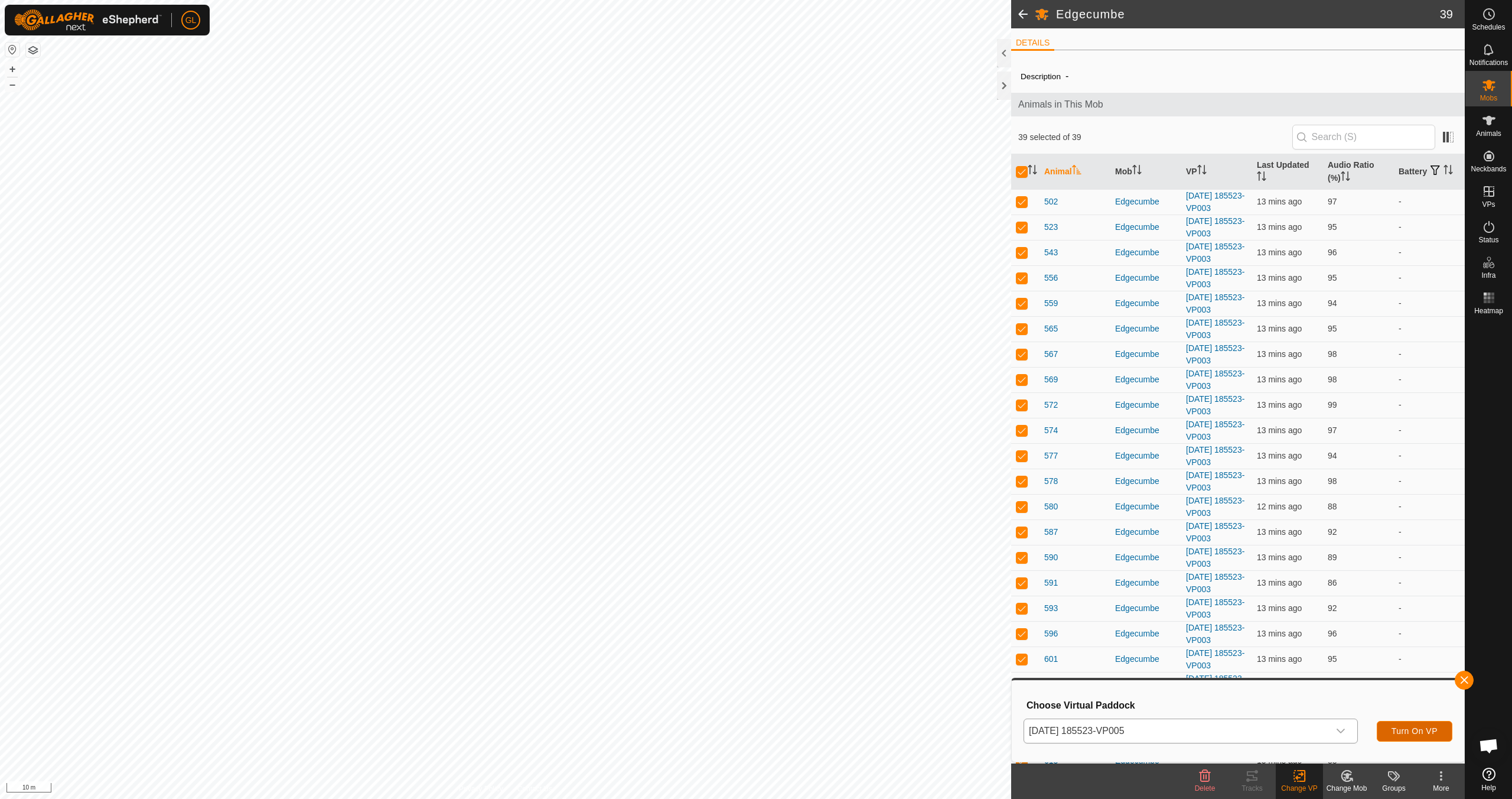
click at [1420, 732] on span "Turn On VP" at bounding box center [1415, 731] width 46 height 9
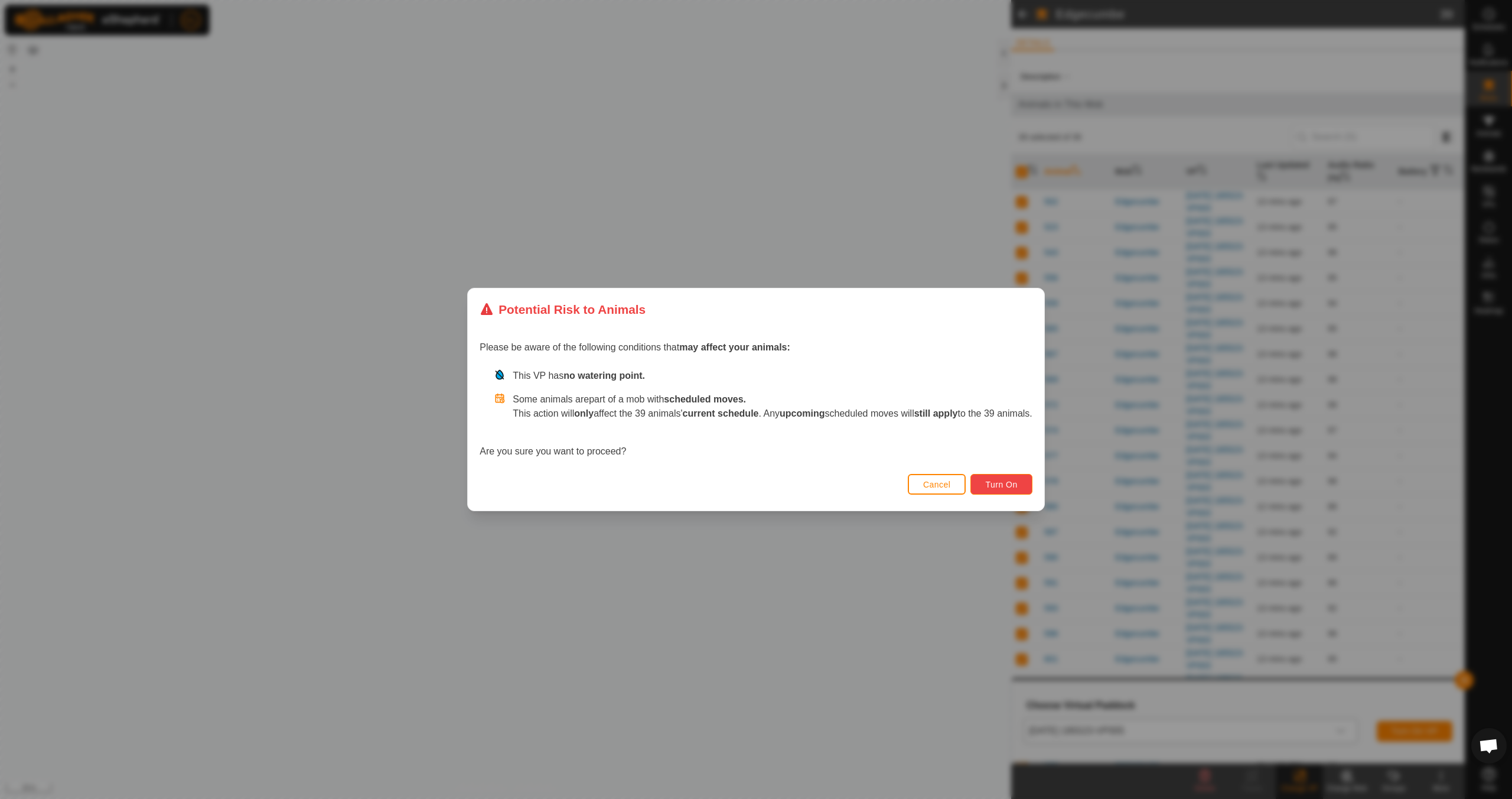
click at [1014, 483] on span "Turn On" at bounding box center [1001, 485] width 32 height 9
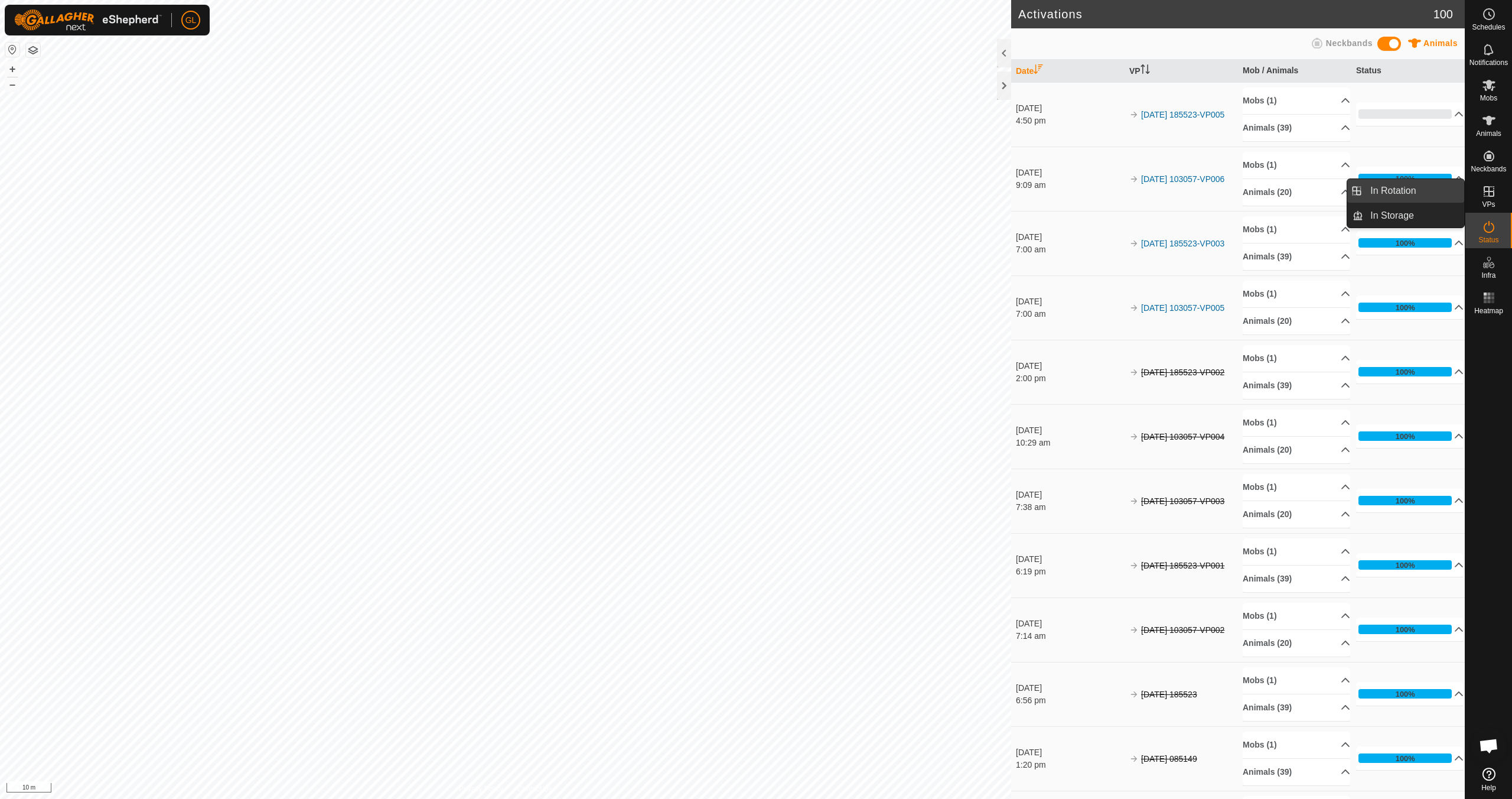
click at [1398, 189] on link "In Rotation" at bounding box center [1413, 191] width 101 height 24
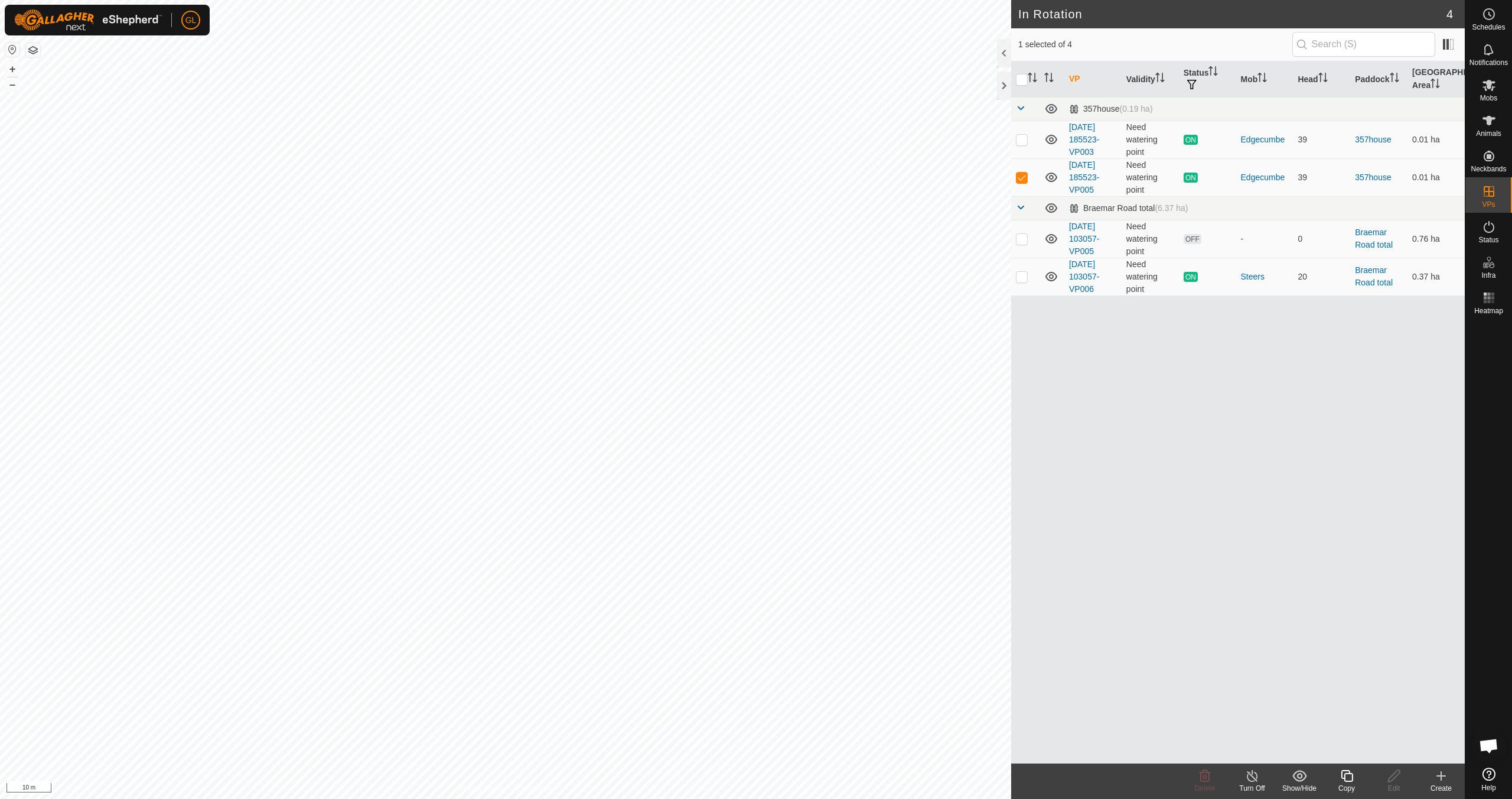
click at [1347, 781] on icon at bounding box center [1346, 775] width 11 height 11
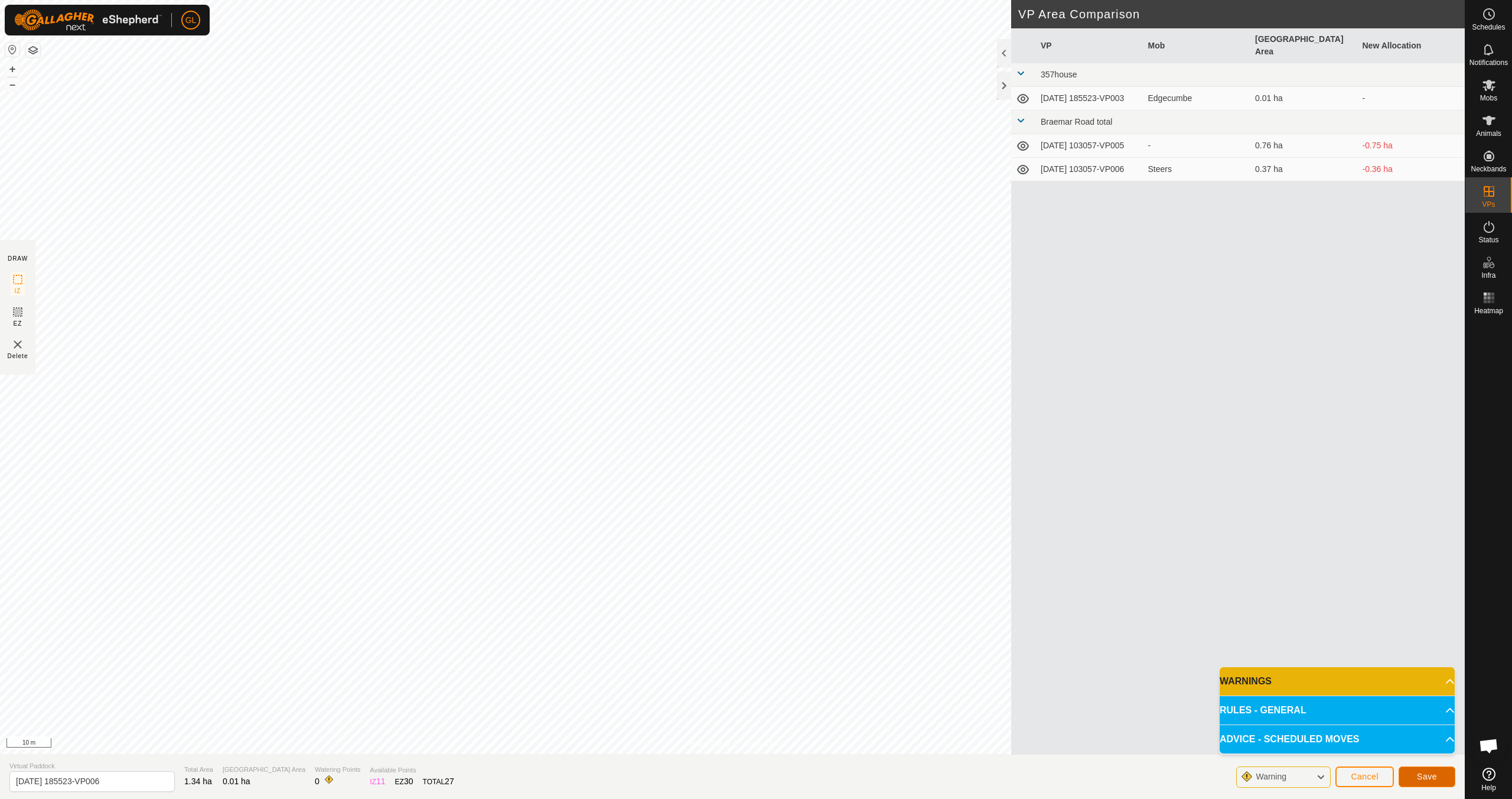
click at [1424, 776] on span "Save" at bounding box center [1427, 777] width 20 height 9
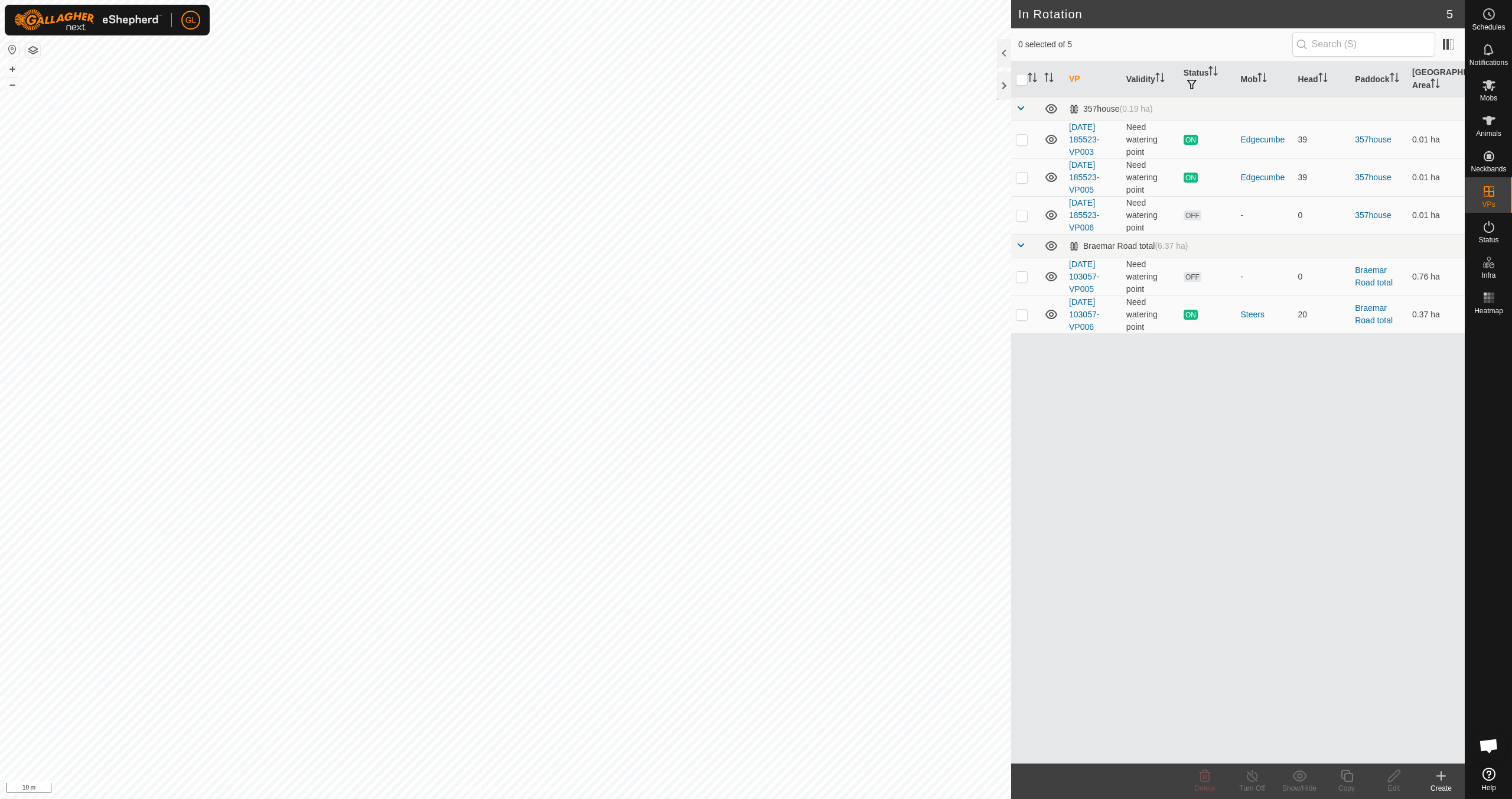
click at [1446, 777] on icon at bounding box center [1440, 775] width 14 height 14
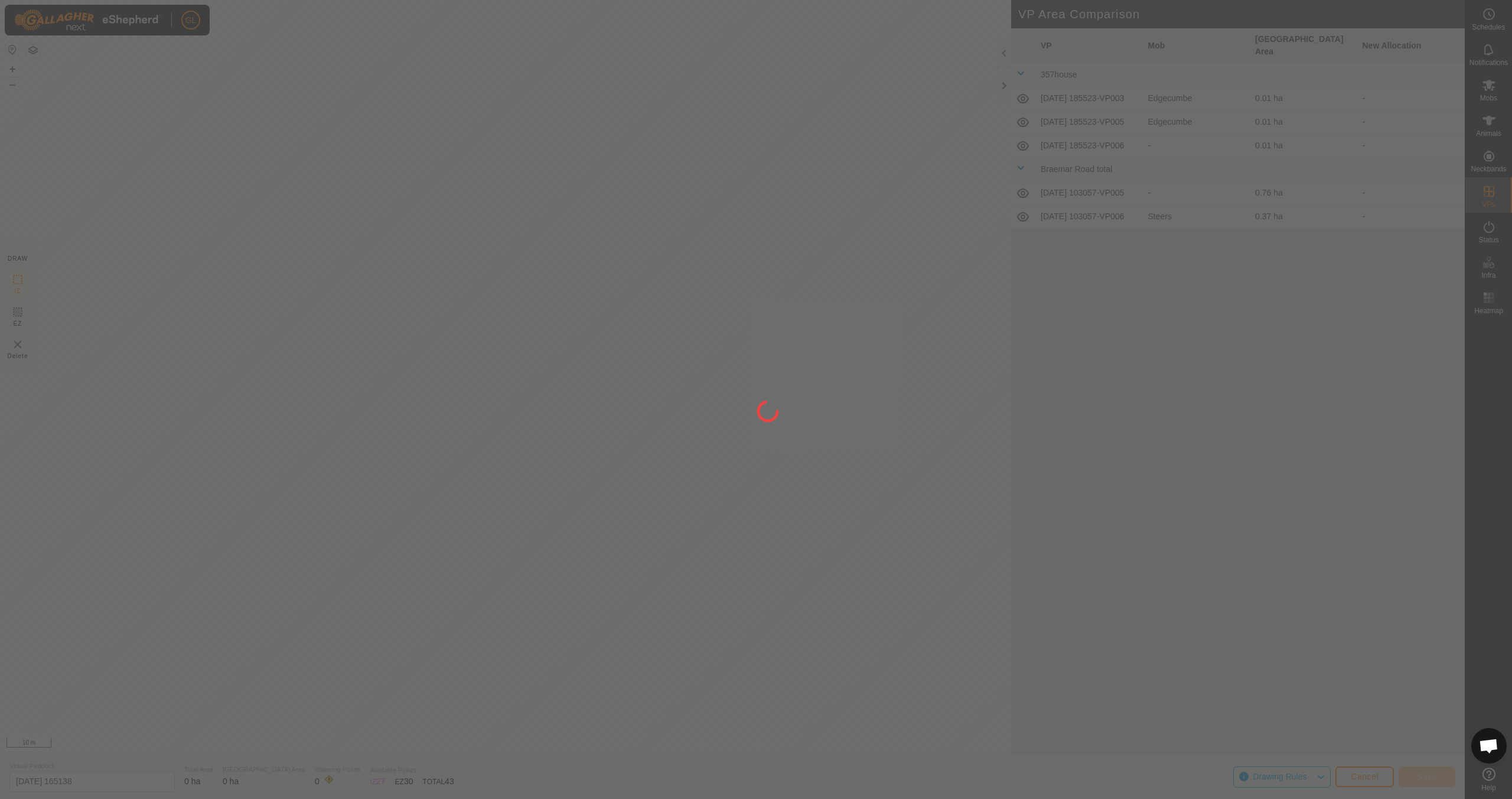
click at [628, 358] on div at bounding box center [756, 400] width 1512 height 799
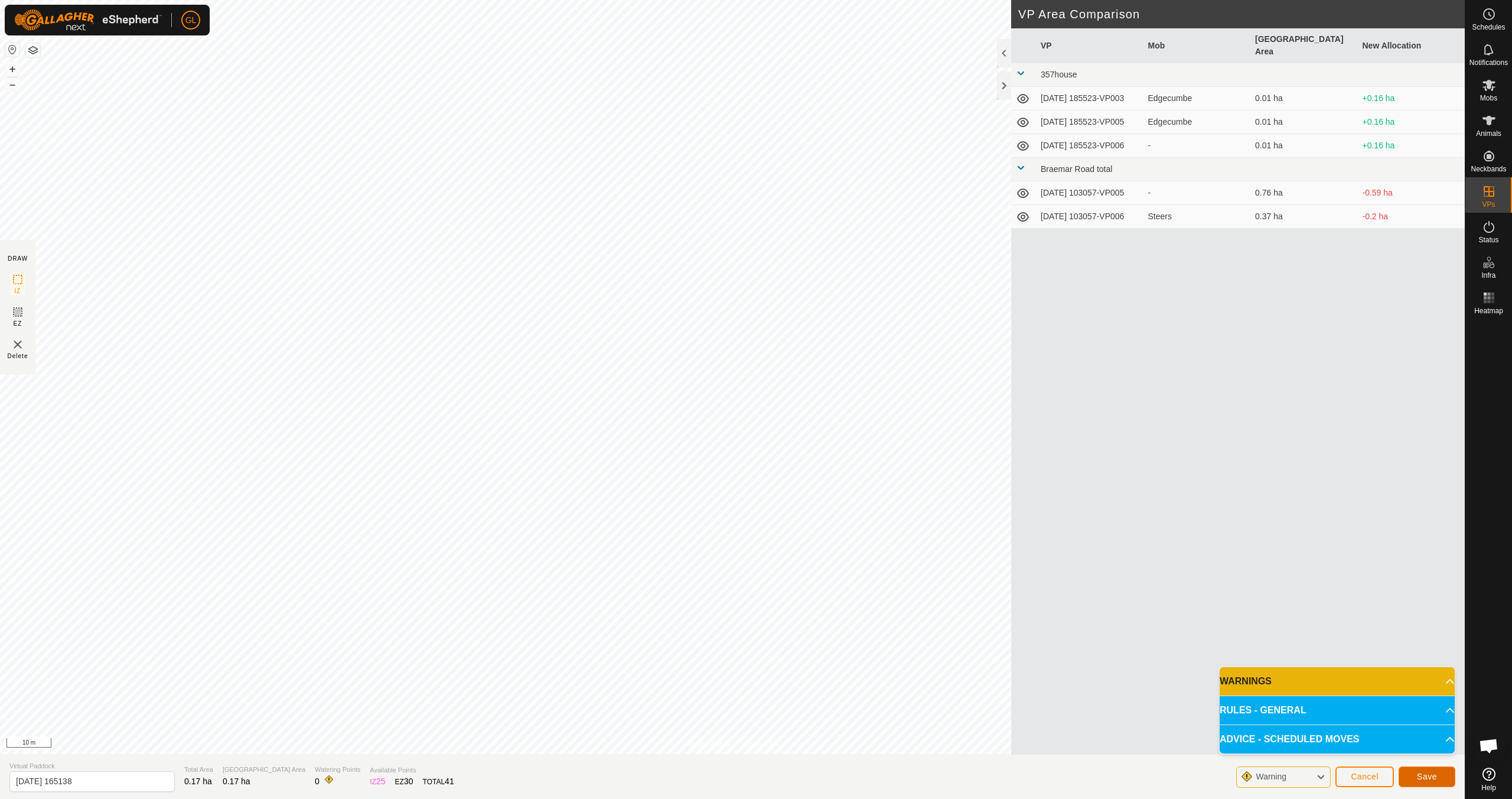
click at [1423, 781] on span "Save" at bounding box center [1427, 777] width 20 height 9
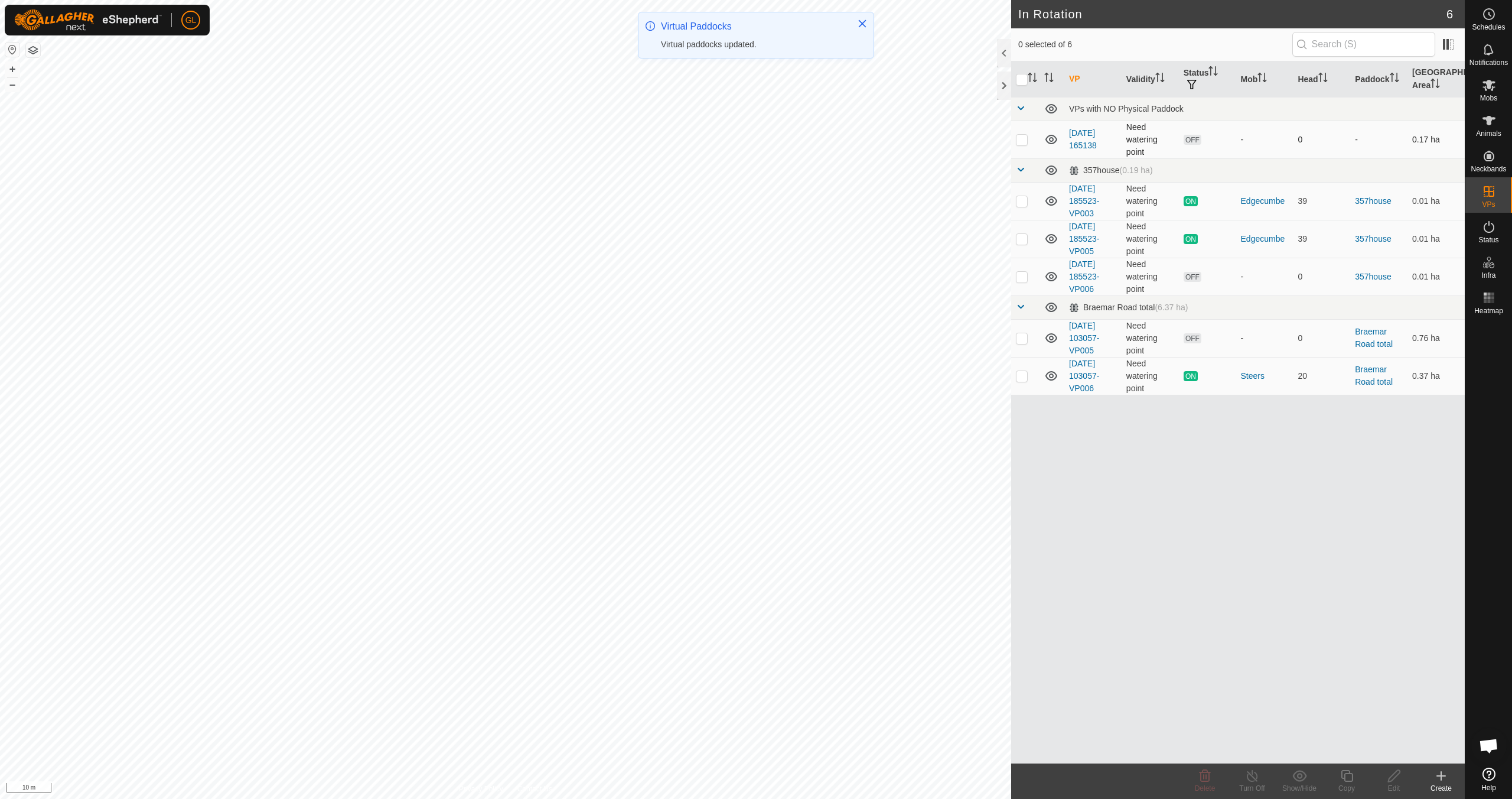
click at [1023, 136] on p-checkbox at bounding box center [1022, 139] width 11 height 9
click at [1201, 779] on icon at bounding box center [1205, 775] width 14 height 14
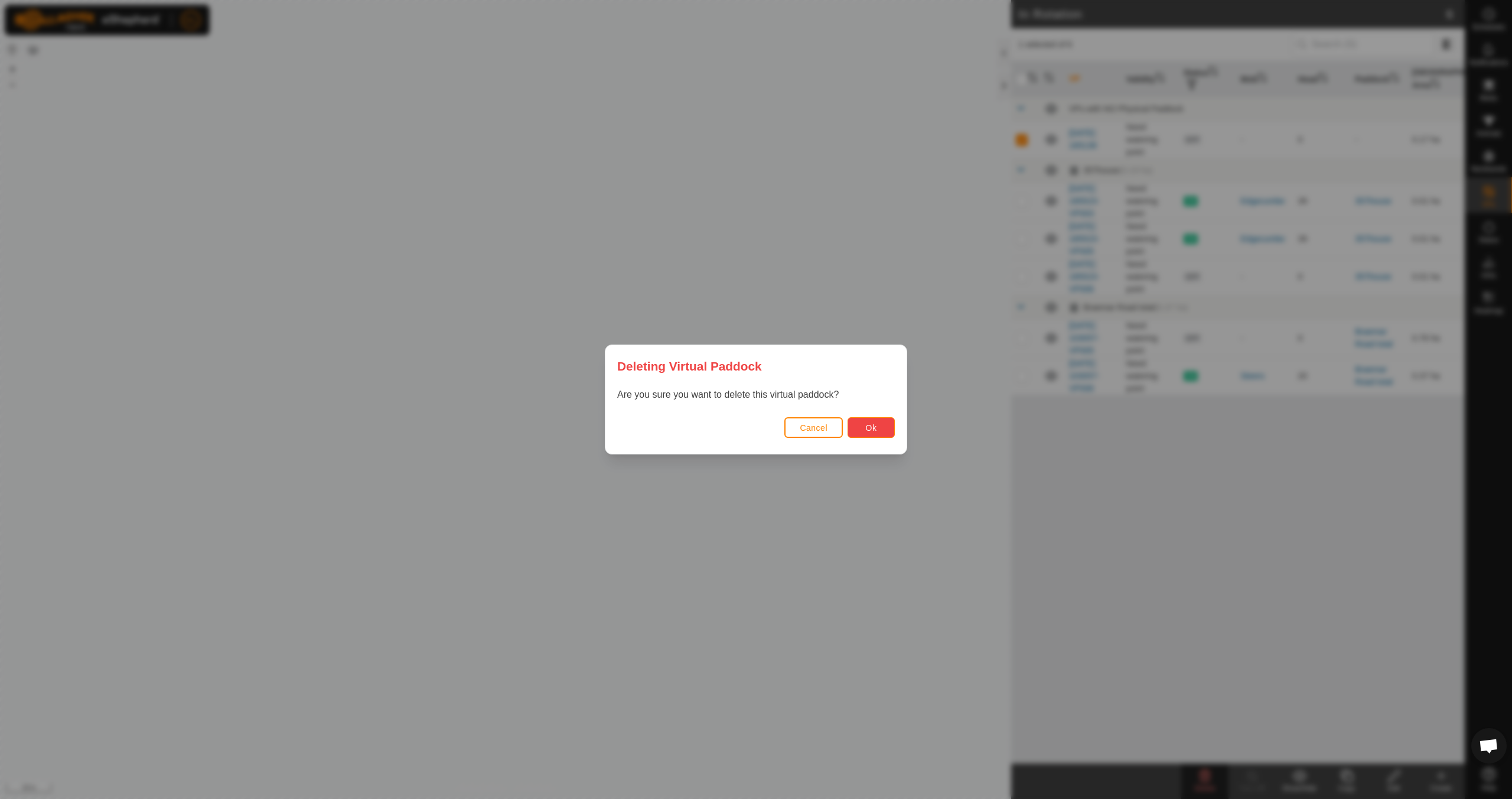
click at [872, 427] on span "Ok" at bounding box center [872, 428] width 11 height 9
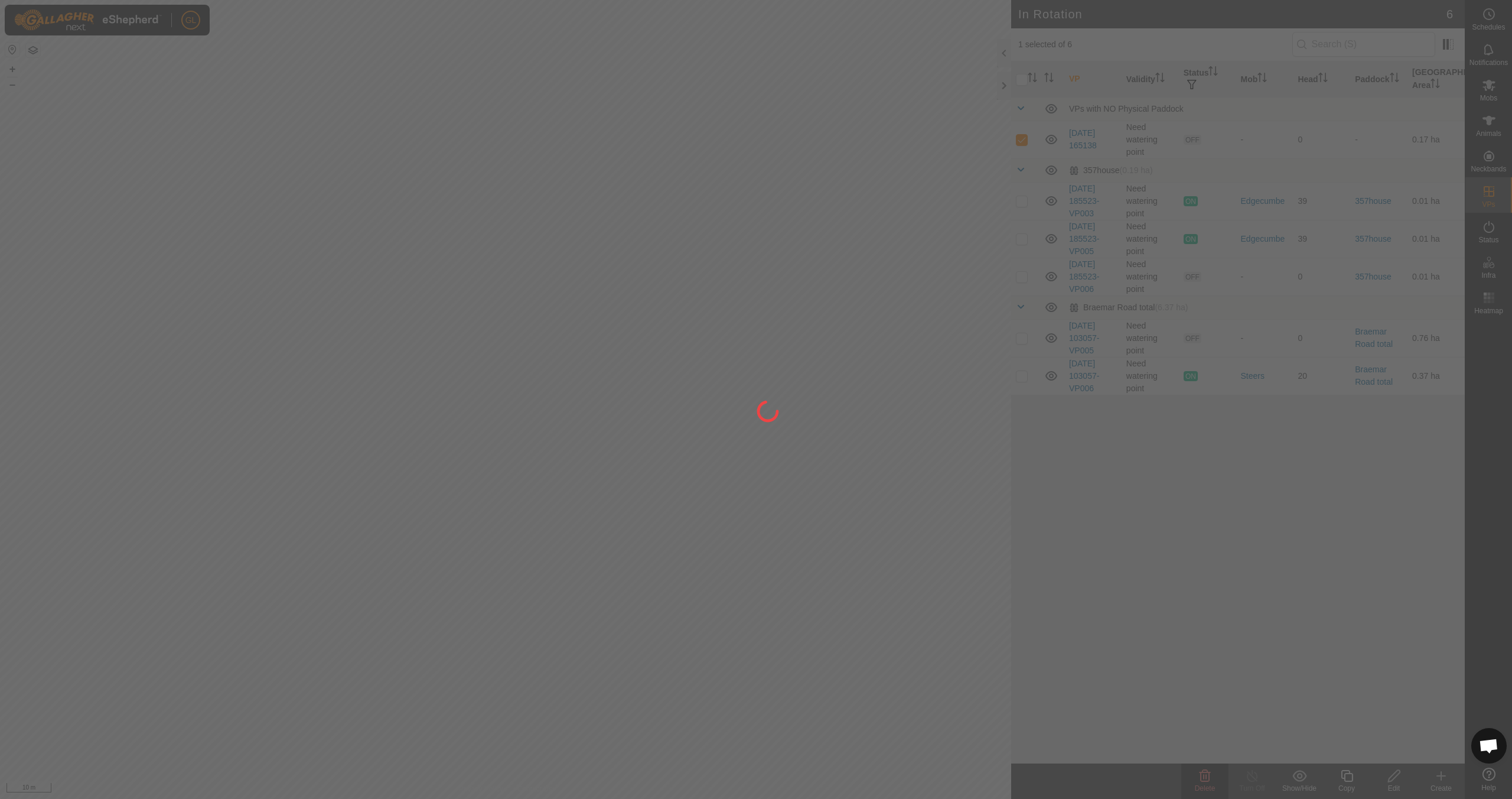
checkbox input "false"
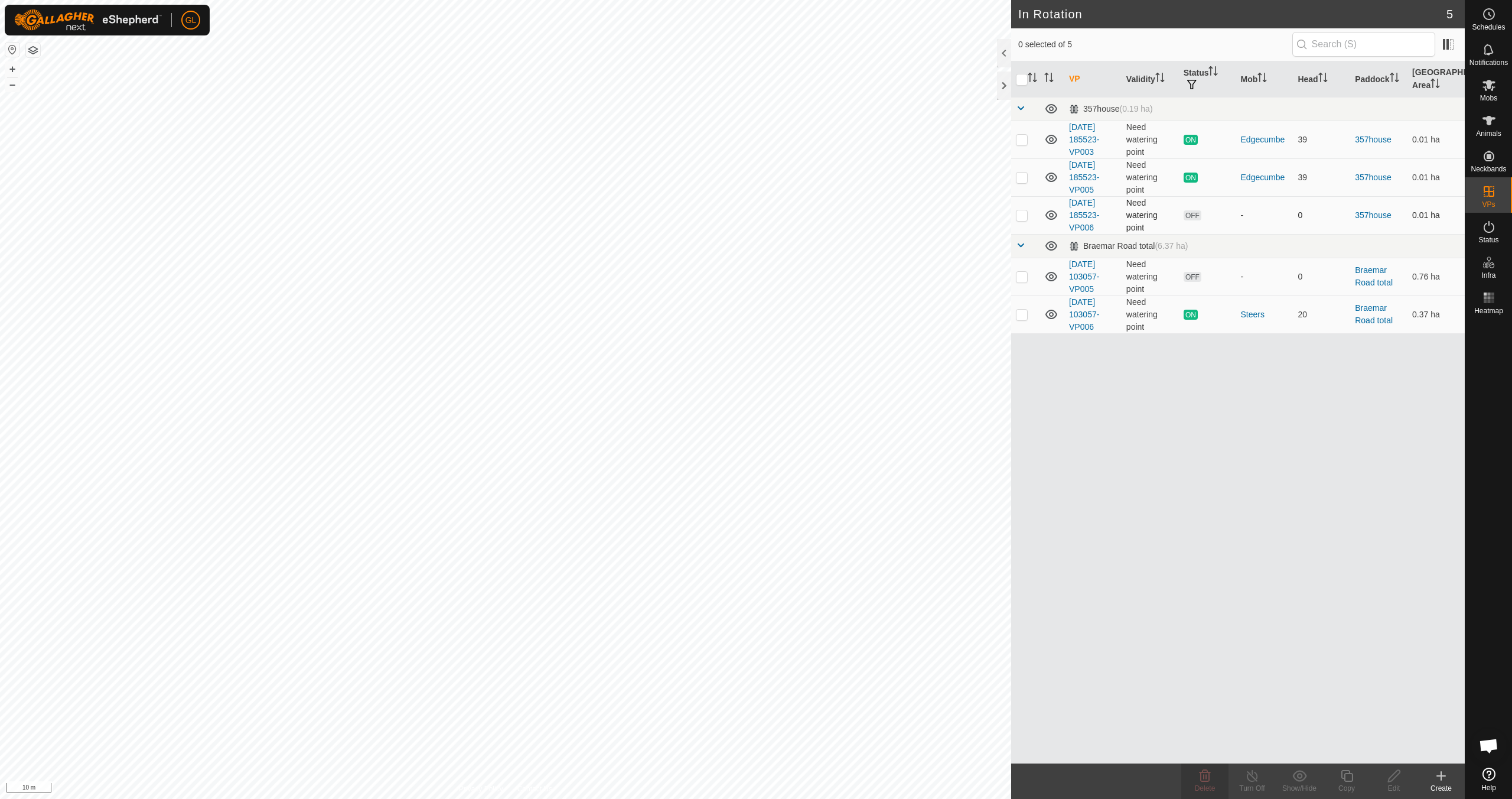
click at [1021, 215] on p-checkbox at bounding box center [1022, 215] width 11 height 9
checkbox input "false"
click at [1492, 18] on circle at bounding box center [1489, 14] width 11 height 11
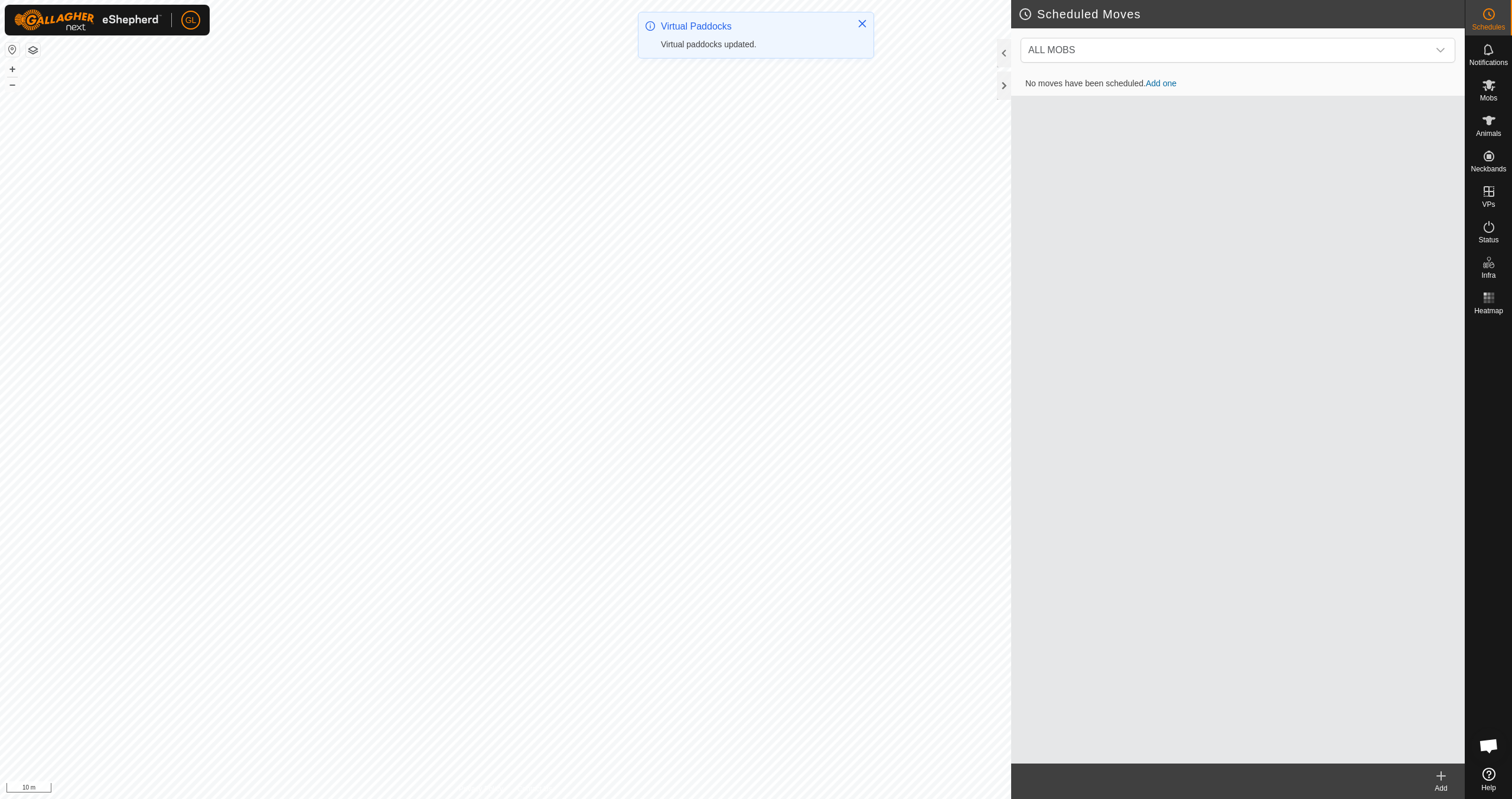
click at [1163, 84] on link "Add one" at bounding box center [1161, 83] width 30 height 9
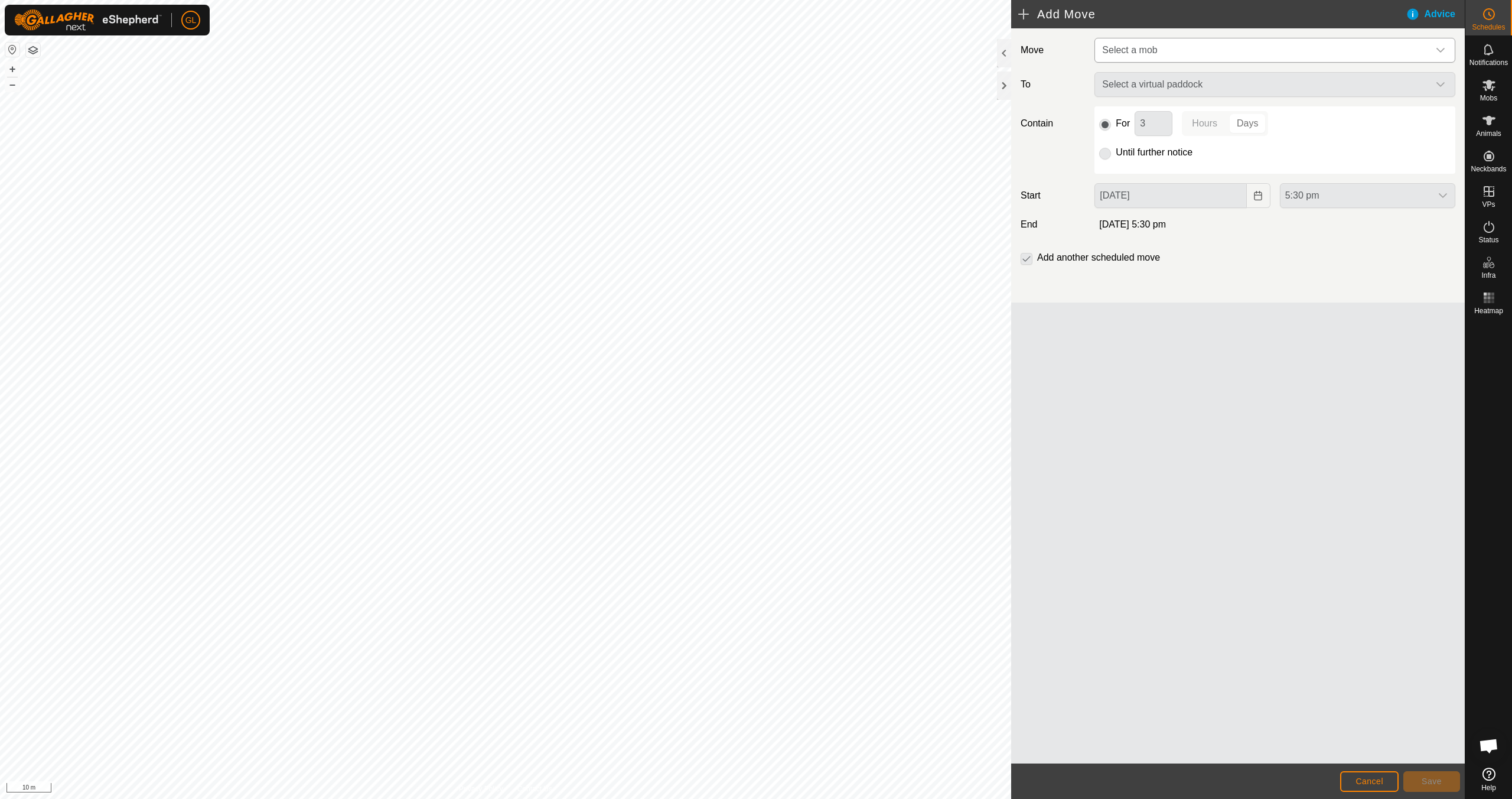
click at [1439, 49] on icon "dropdown trigger" at bounding box center [1440, 50] width 9 height 9
click at [1307, 121] on li "Edgecumbe (39)" at bounding box center [1276, 112] width 359 height 24
click at [1444, 85] on icon "dropdown trigger" at bounding box center [1440, 85] width 9 height 9
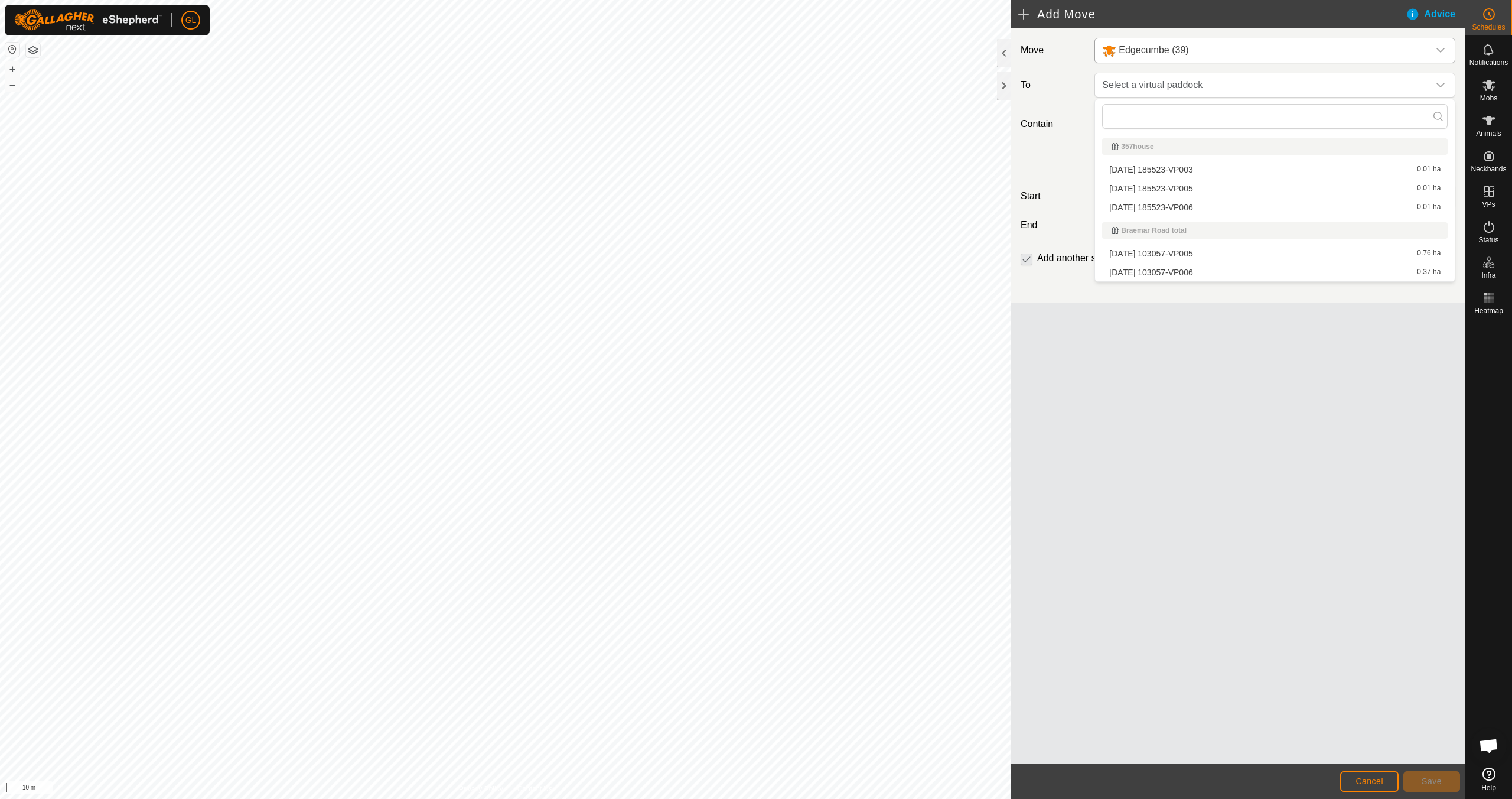
click at [1232, 209] on li "[DATE] 185523-VP006 0.01 ha" at bounding box center [1274, 208] width 345 height 18
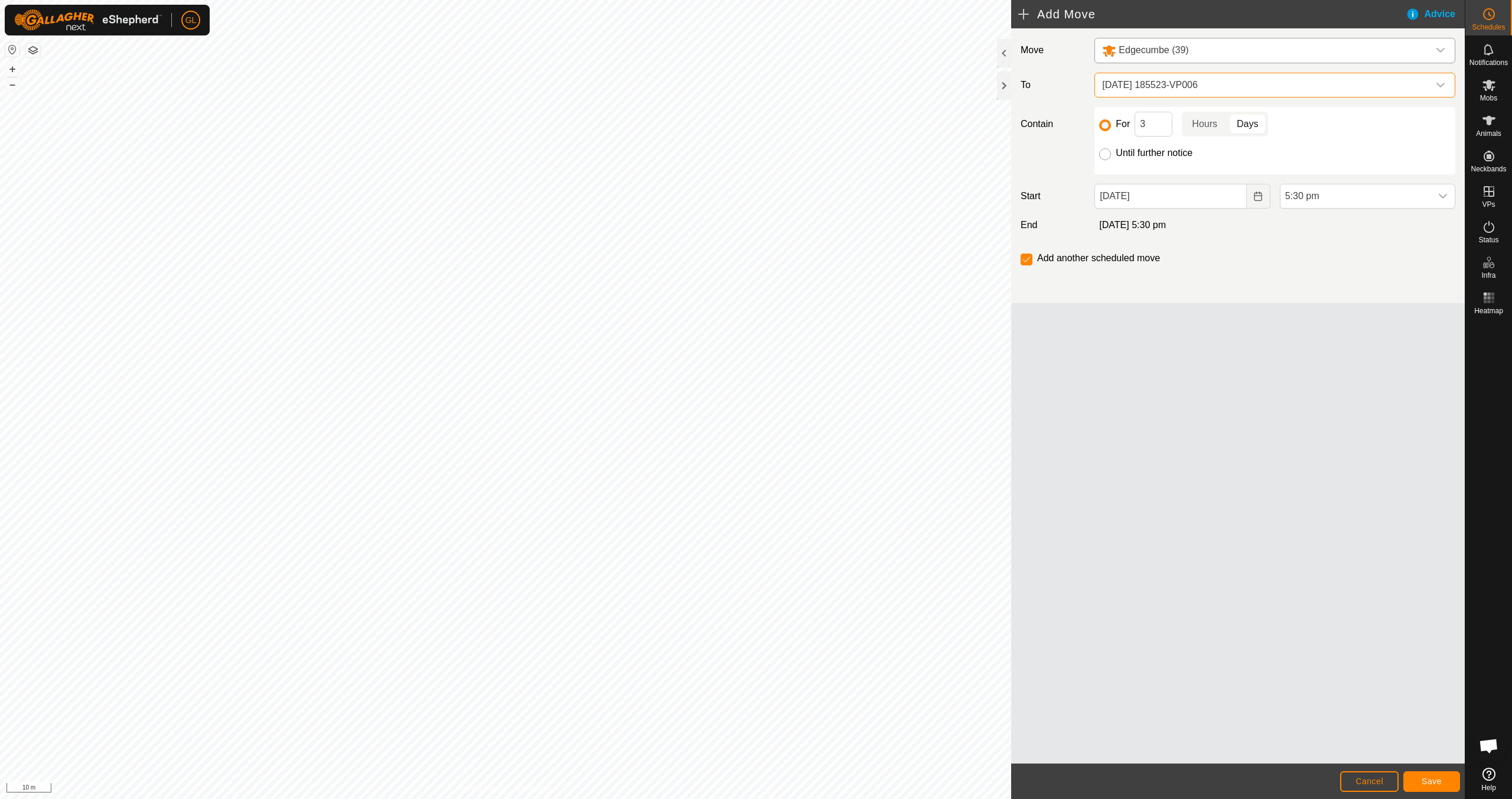
click at [1105, 156] on input "Until further notice" at bounding box center [1105, 153] width 11 height 11
radio input "true"
checkbox input "false"
click at [1261, 199] on icon "Choose Date" at bounding box center [1257, 196] width 7 height 9
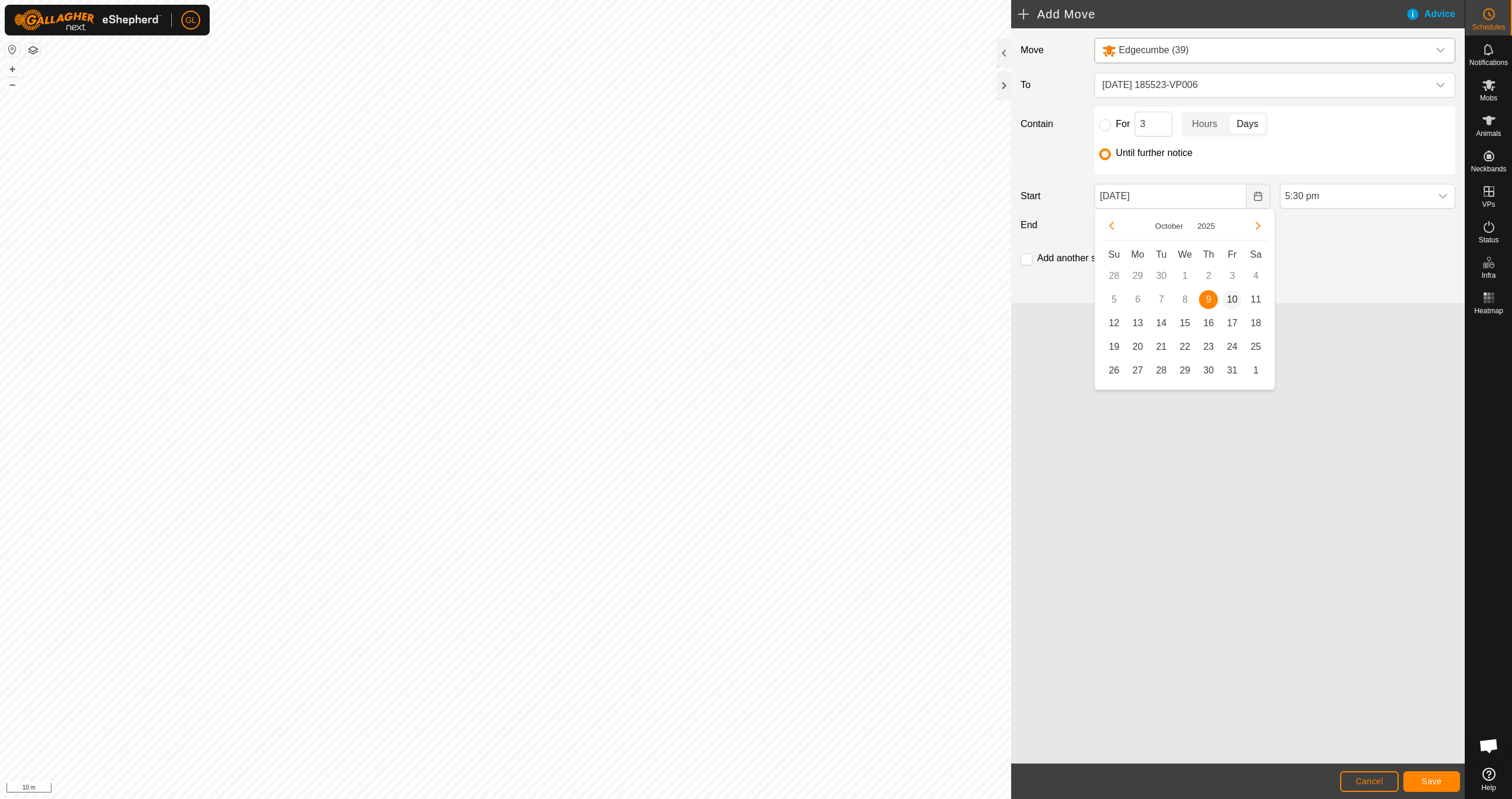
click at [1229, 303] on span "10" at bounding box center [1232, 299] width 19 height 19
type input "[DATE]"
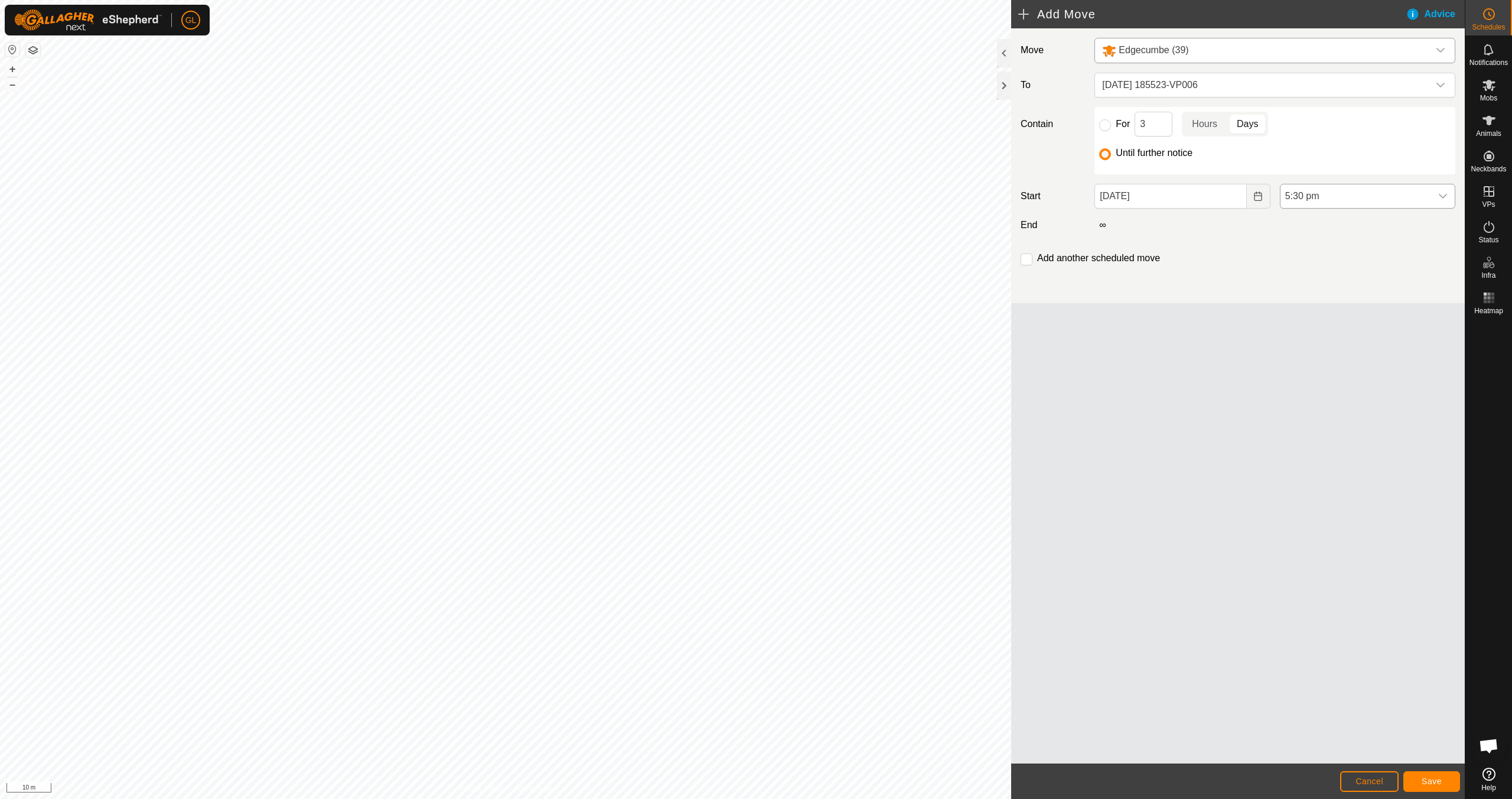
click at [1446, 198] on icon "dropdown trigger" at bounding box center [1443, 196] width 9 height 9
click at [1389, 241] on li "7:00 am" at bounding box center [1367, 236] width 174 height 24
click at [1434, 782] on span "Save" at bounding box center [1432, 781] width 20 height 9
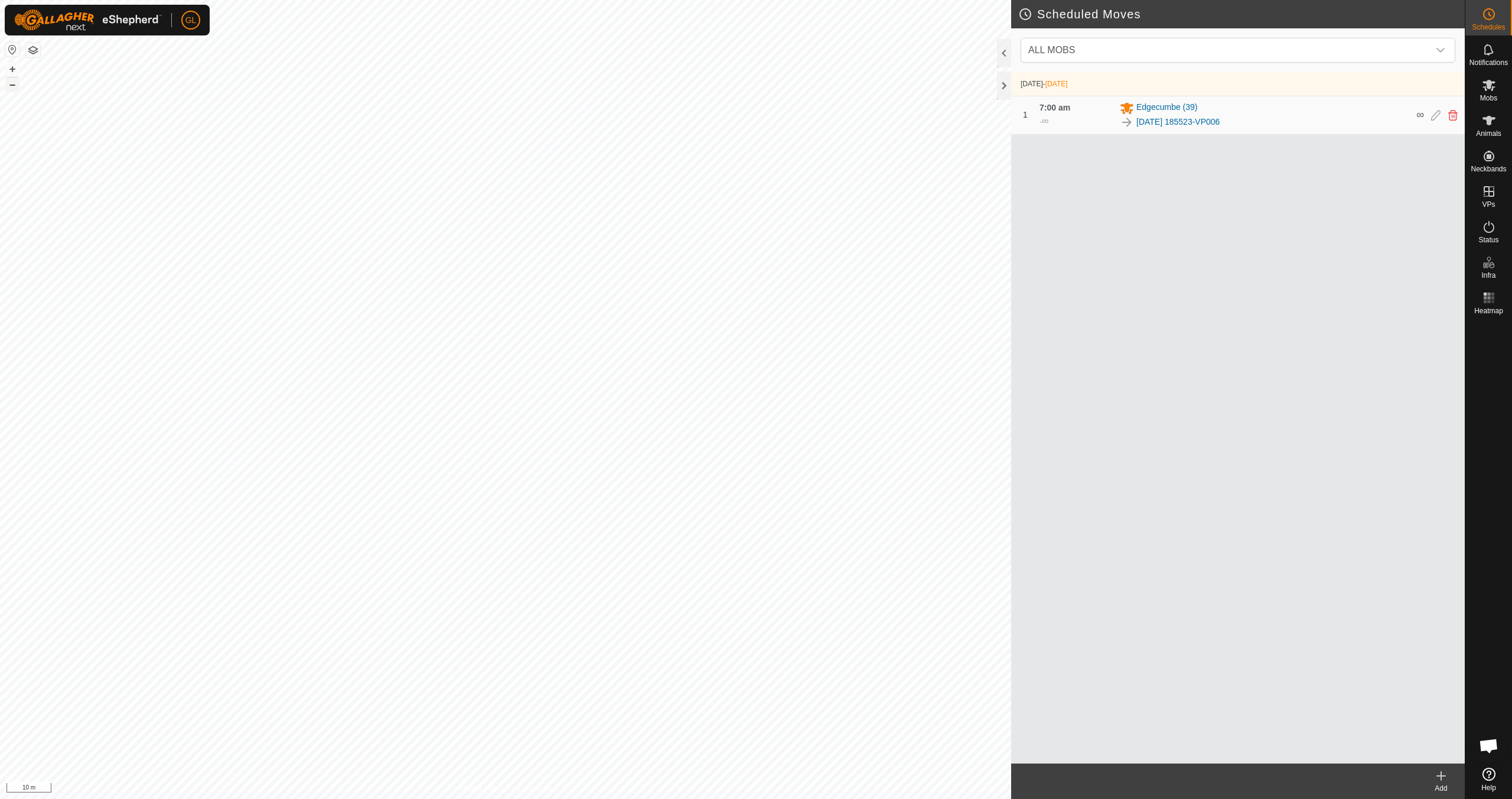
click at [11, 86] on button "–" at bounding box center [12, 84] width 14 height 14
click at [11, 85] on button "–" at bounding box center [12, 84] width 14 height 14
click at [10, 86] on button "–" at bounding box center [12, 84] width 14 height 14
click at [11, 87] on button "–" at bounding box center [12, 84] width 14 height 14
click at [10, 86] on button "–" at bounding box center [12, 84] width 14 height 14
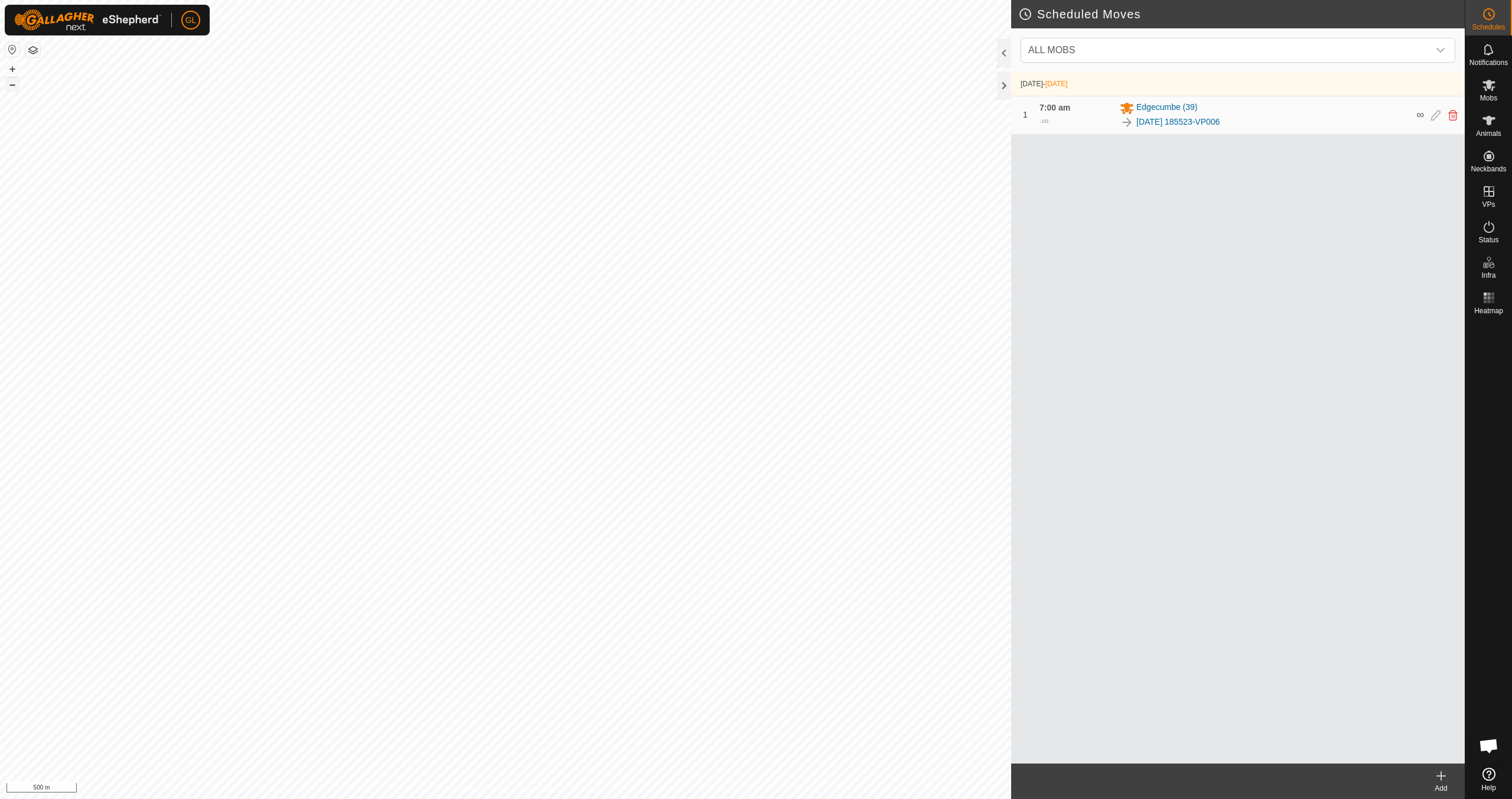
click at [11, 86] on button "–" at bounding box center [12, 84] width 14 height 14
click at [11, 85] on button "–" at bounding box center [12, 84] width 14 height 14
click at [9, 70] on button "+" at bounding box center [12, 69] width 14 height 14
click at [9, 70] on button "+" at bounding box center [12, 69] width 14 height 14
click at [9, 66] on button "+" at bounding box center [12, 69] width 14 height 14
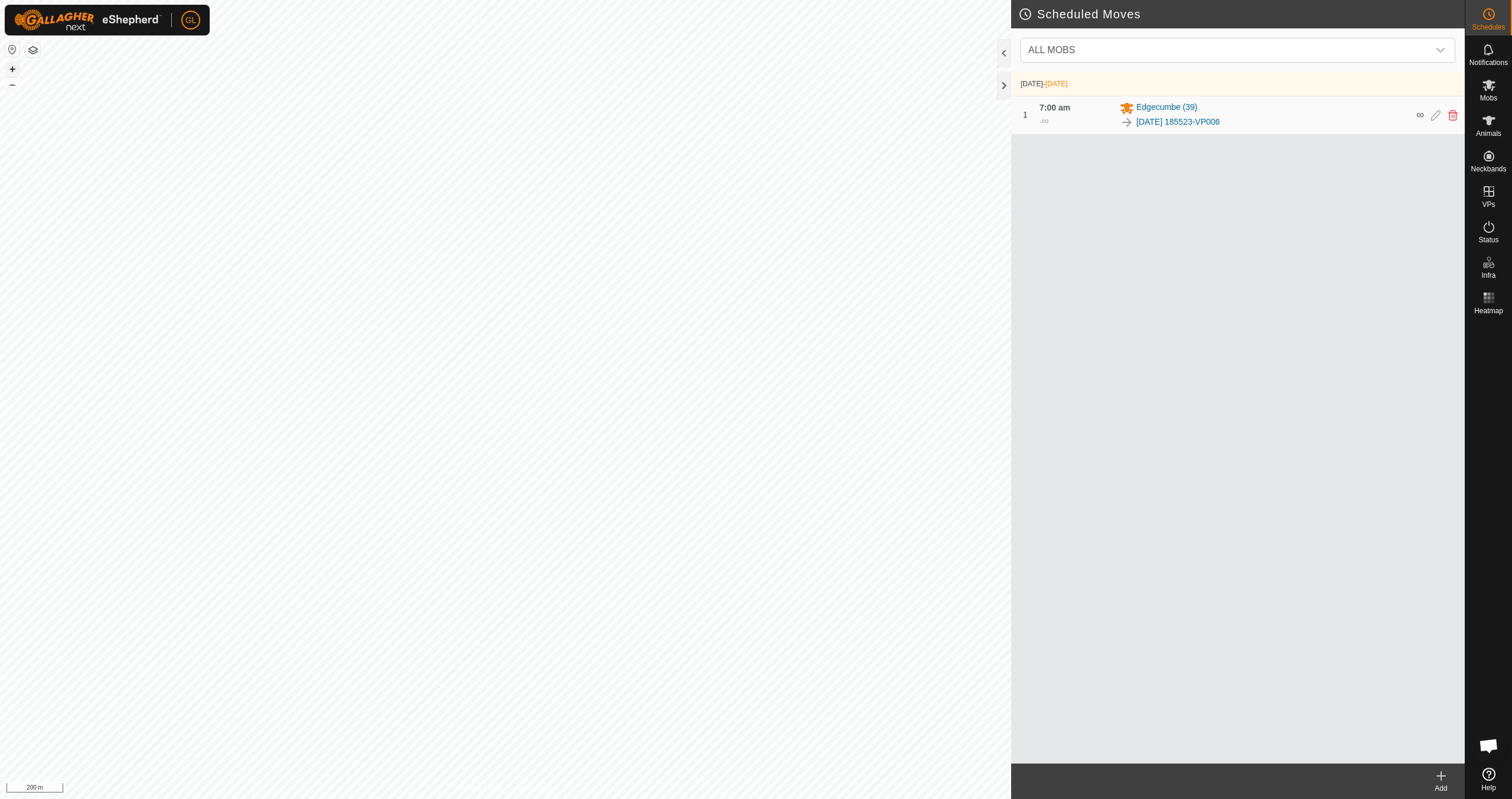
click at [8, 65] on button "+" at bounding box center [12, 69] width 14 height 14
click at [11, 66] on button "+" at bounding box center [12, 69] width 14 height 14
click at [11, 66] on button "+" at bounding box center [12, 69] width 14 height 14
click at [1422, 191] on link "In Rotation" at bounding box center [1413, 191] width 101 height 24
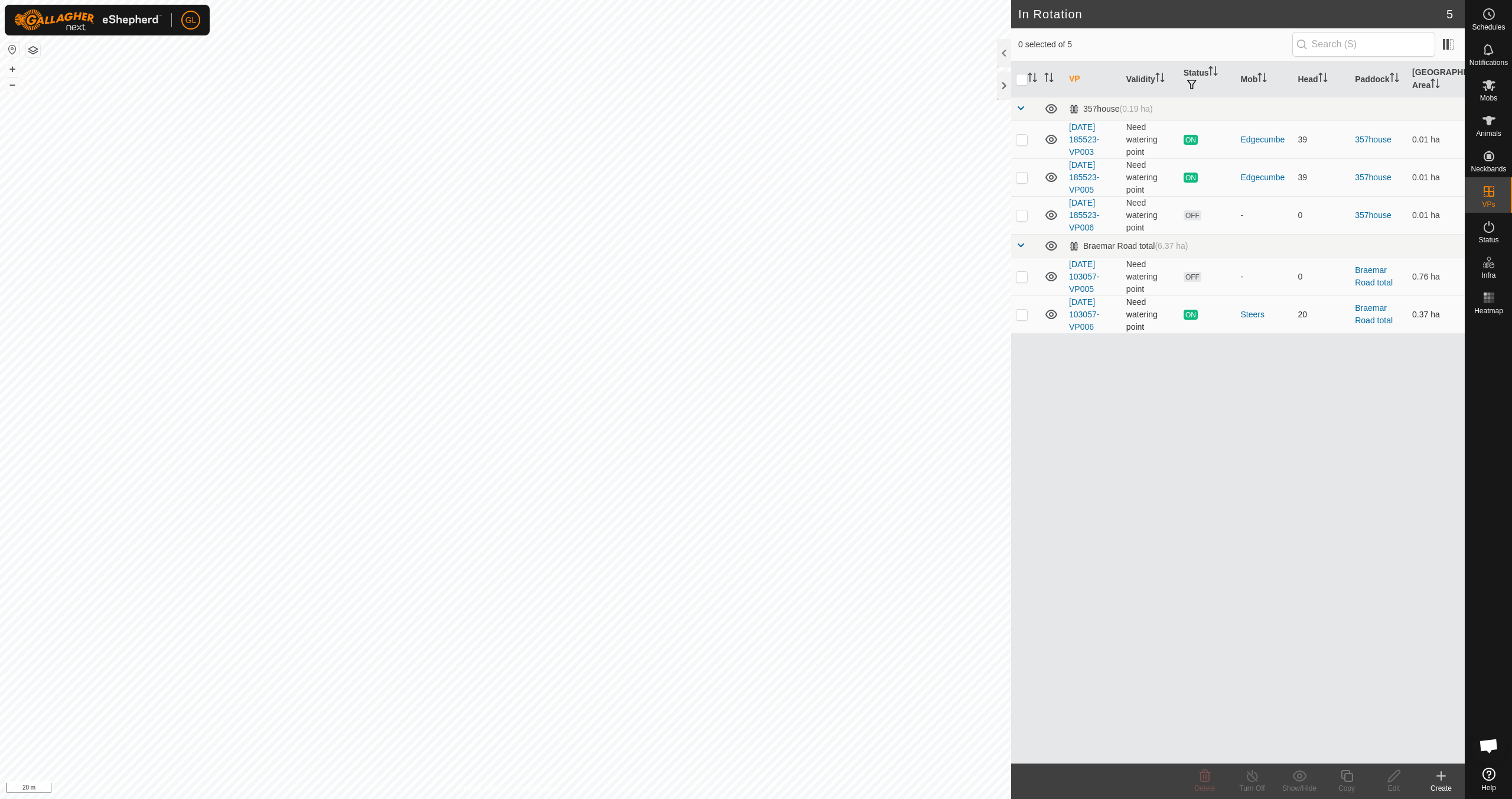
click at [1026, 316] on p-checkbox at bounding box center [1022, 314] width 11 height 9
checkbox input "true"
click at [1356, 782] on copy-svg-icon at bounding box center [1346, 775] width 47 height 14
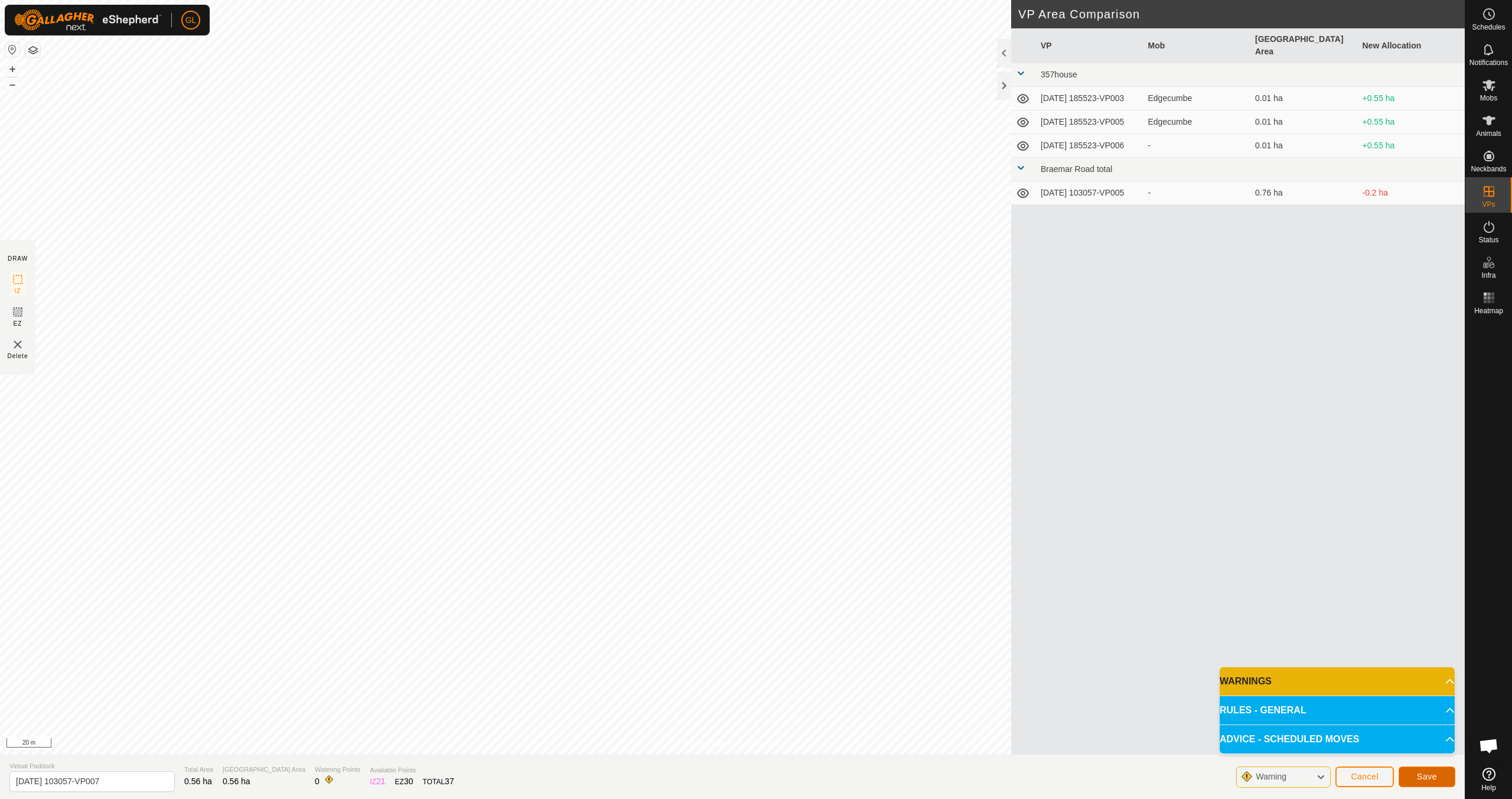
click at [1438, 780] on button "Save" at bounding box center [1427, 777] width 57 height 21
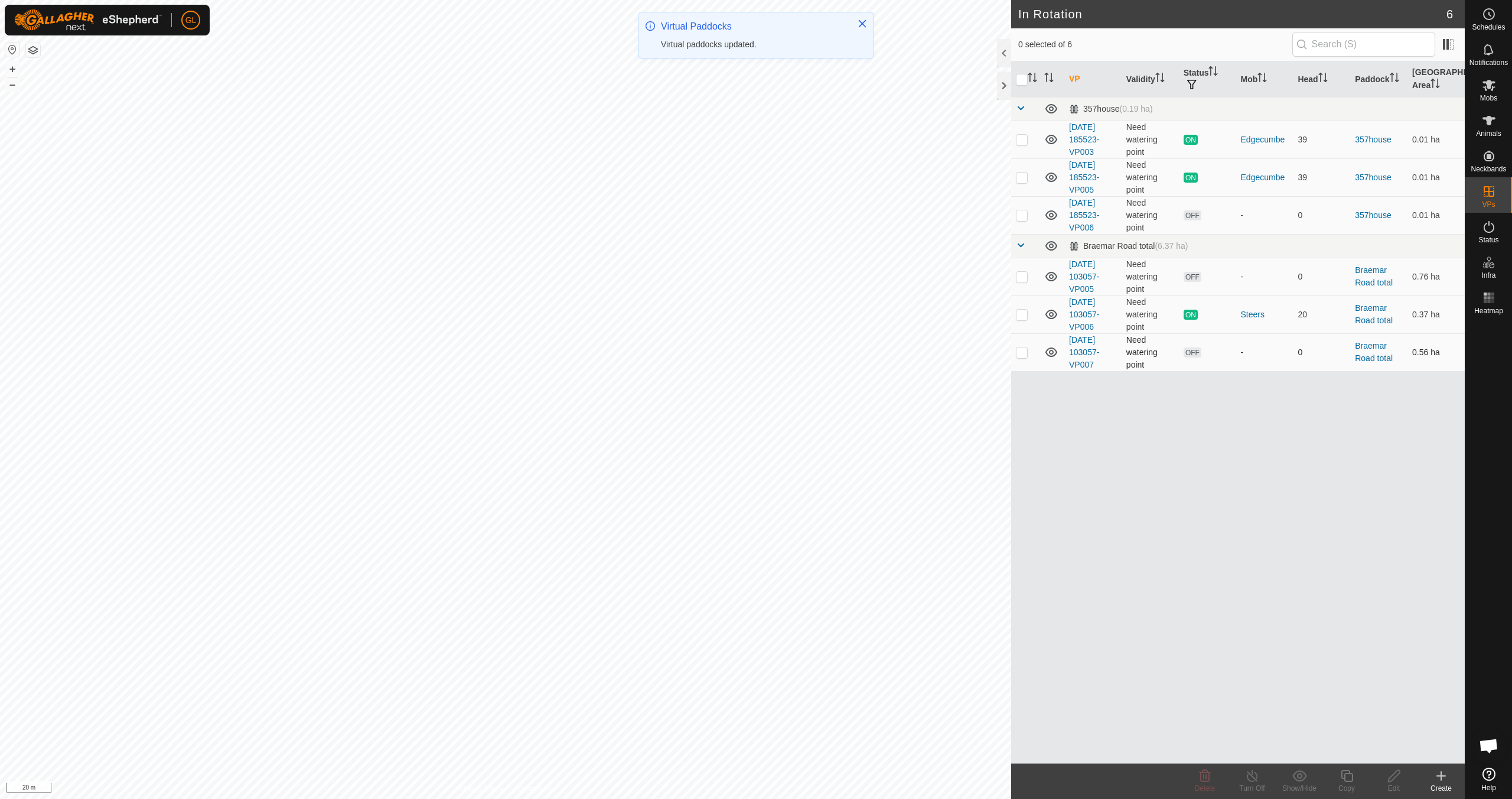
click at [1022, 354] on p-checkbox at bounding box center [1022, 352] width 11 height 9
checkbox input "true"
click at [1396, 775] on icon at bounding box center [1394, 775] width 15 height 14
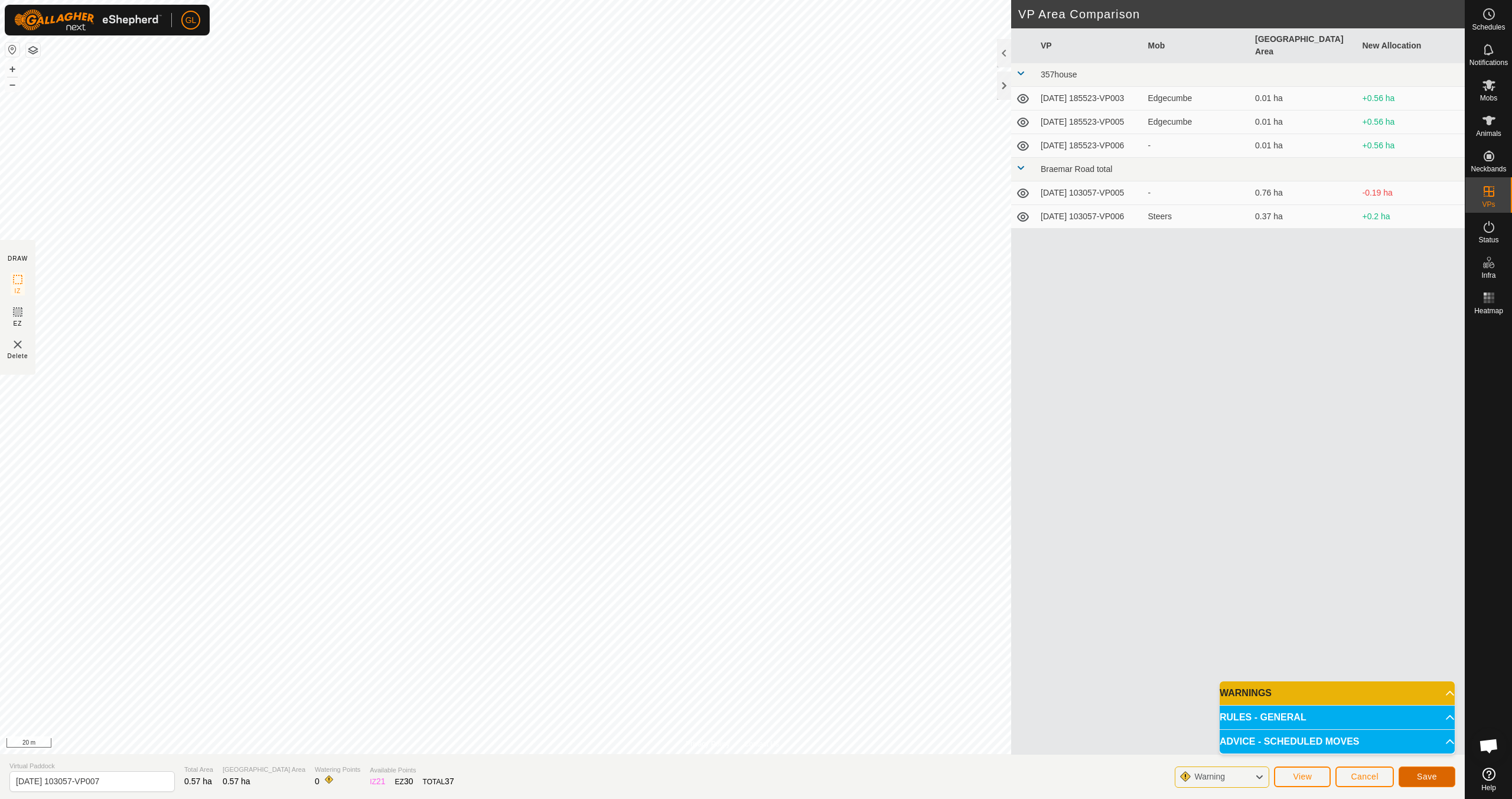
click at [1425, 777] on span "Save" at bounding box center [1427, 777] width 20 height 9
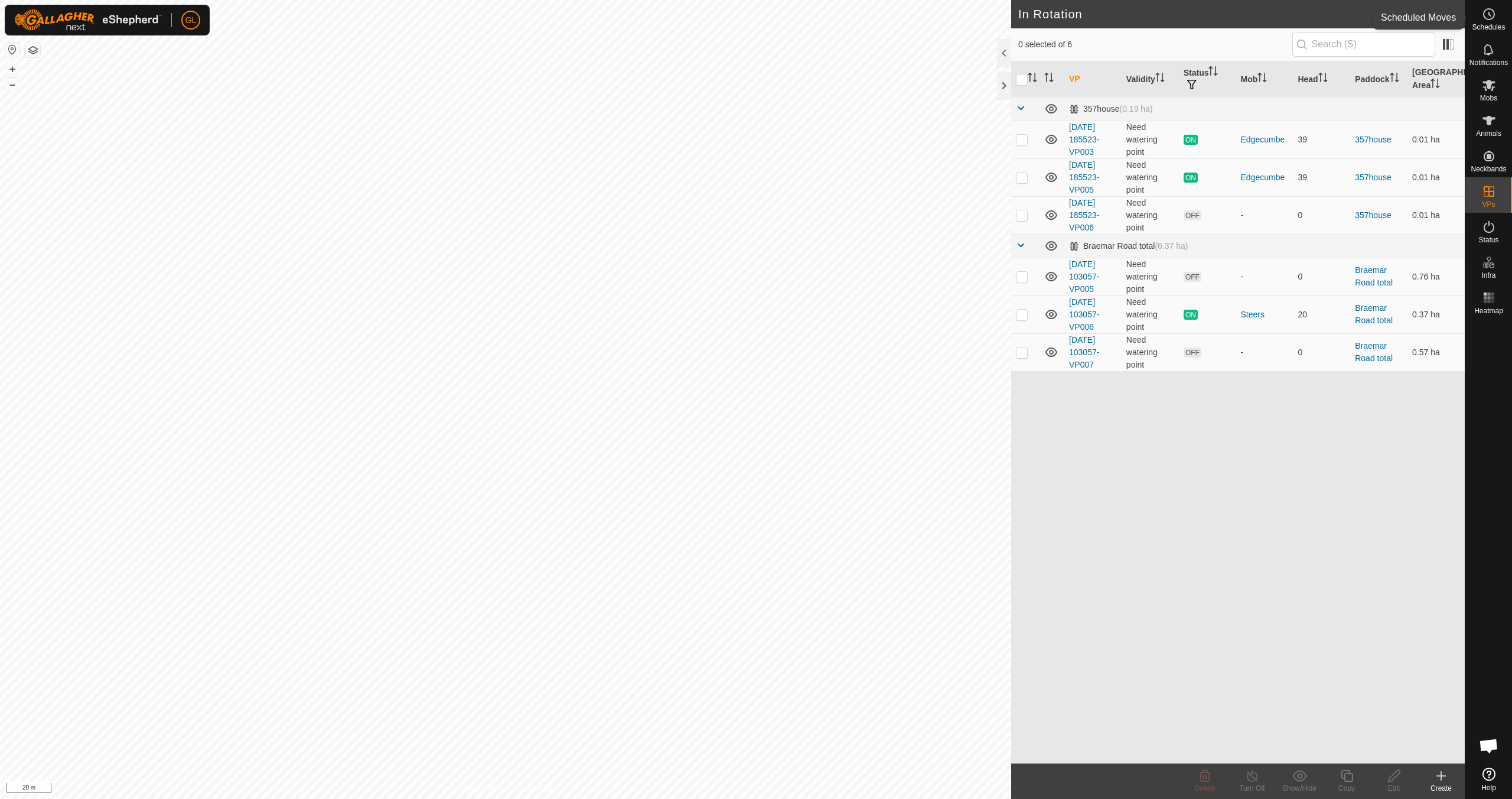
click at [1494, 13] on icon at bounding box center [1488, 14] width 14 height 14
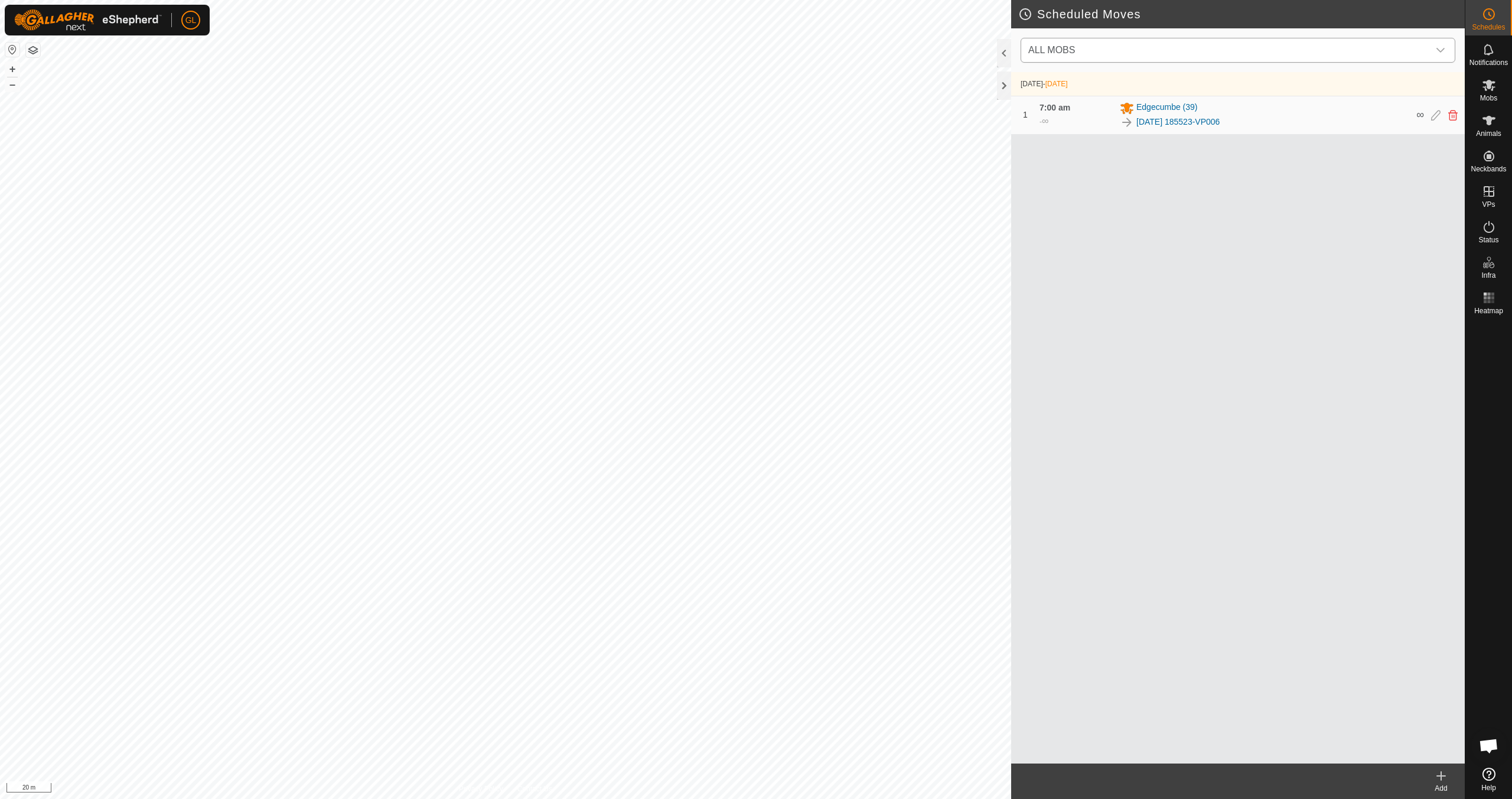
click at [1443, 53] on icon "dropdown trigger" at bounding box center [1440, 50] width 9 height 9
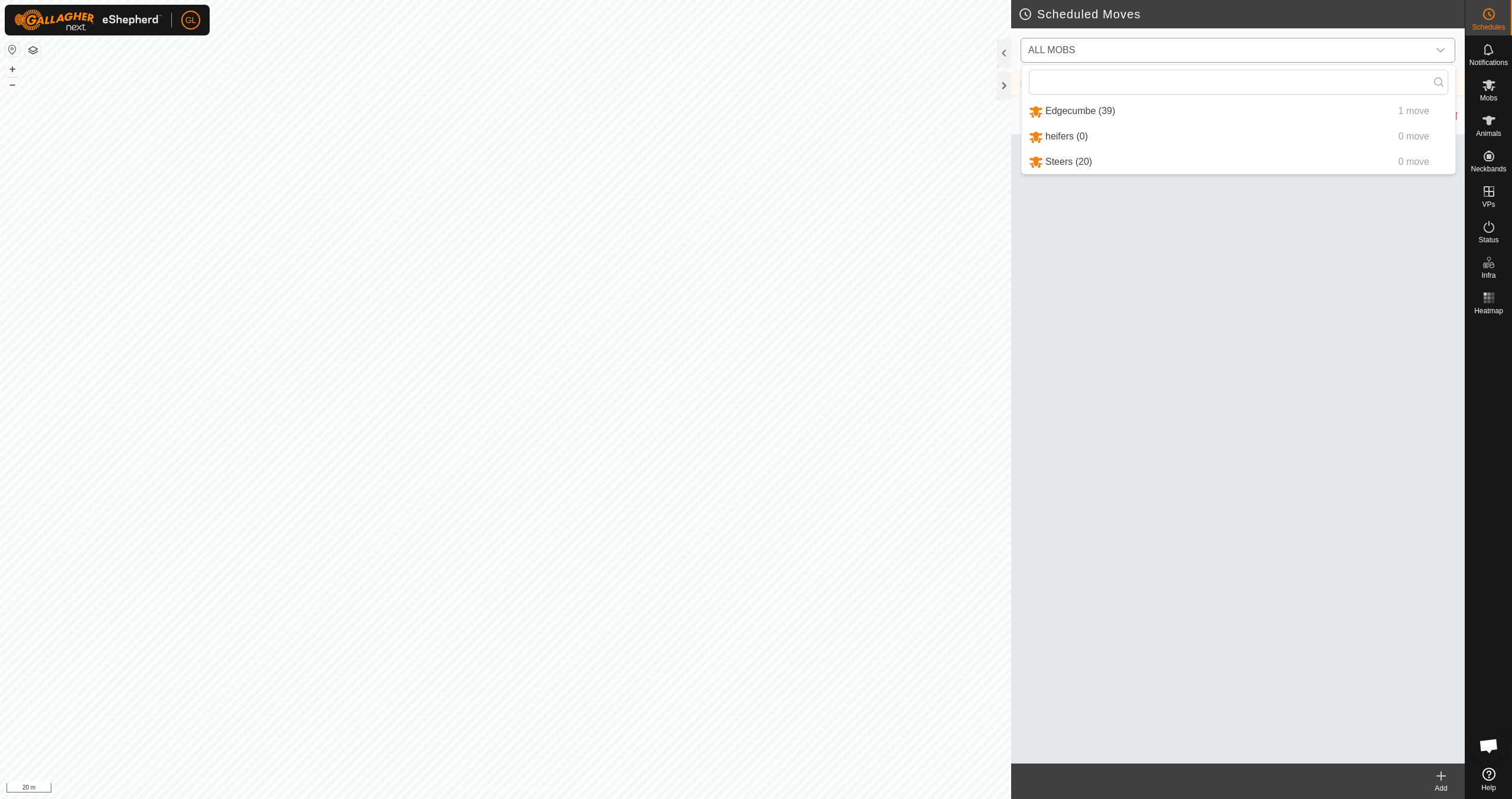
click at [1165, 164] on li "Steers (20) 0 move" at bounding box center [1238, 162] width 434 height 24
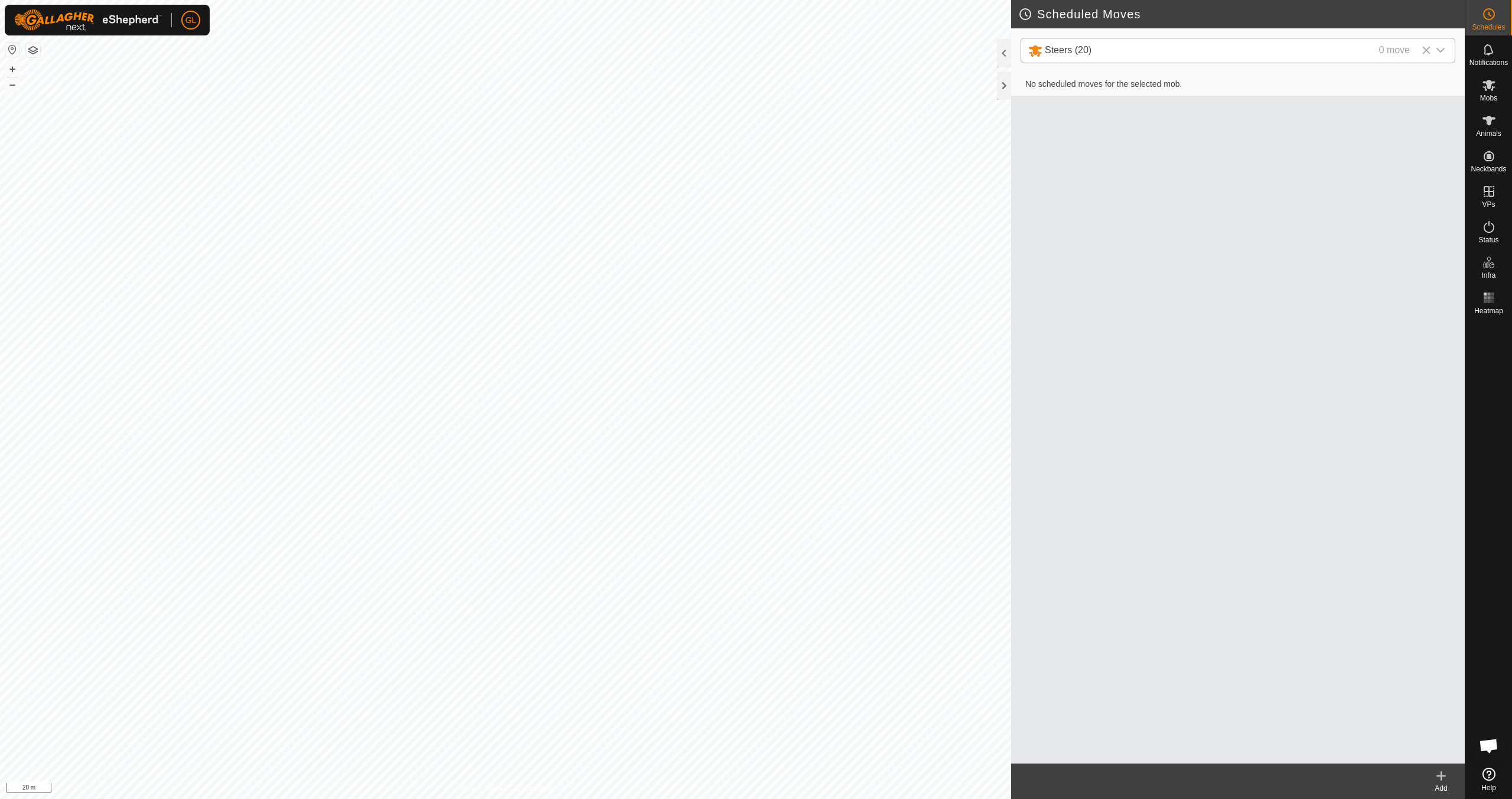
click at [1448, 782] on icon at bounding box center [1440, 775] width 14 height 14
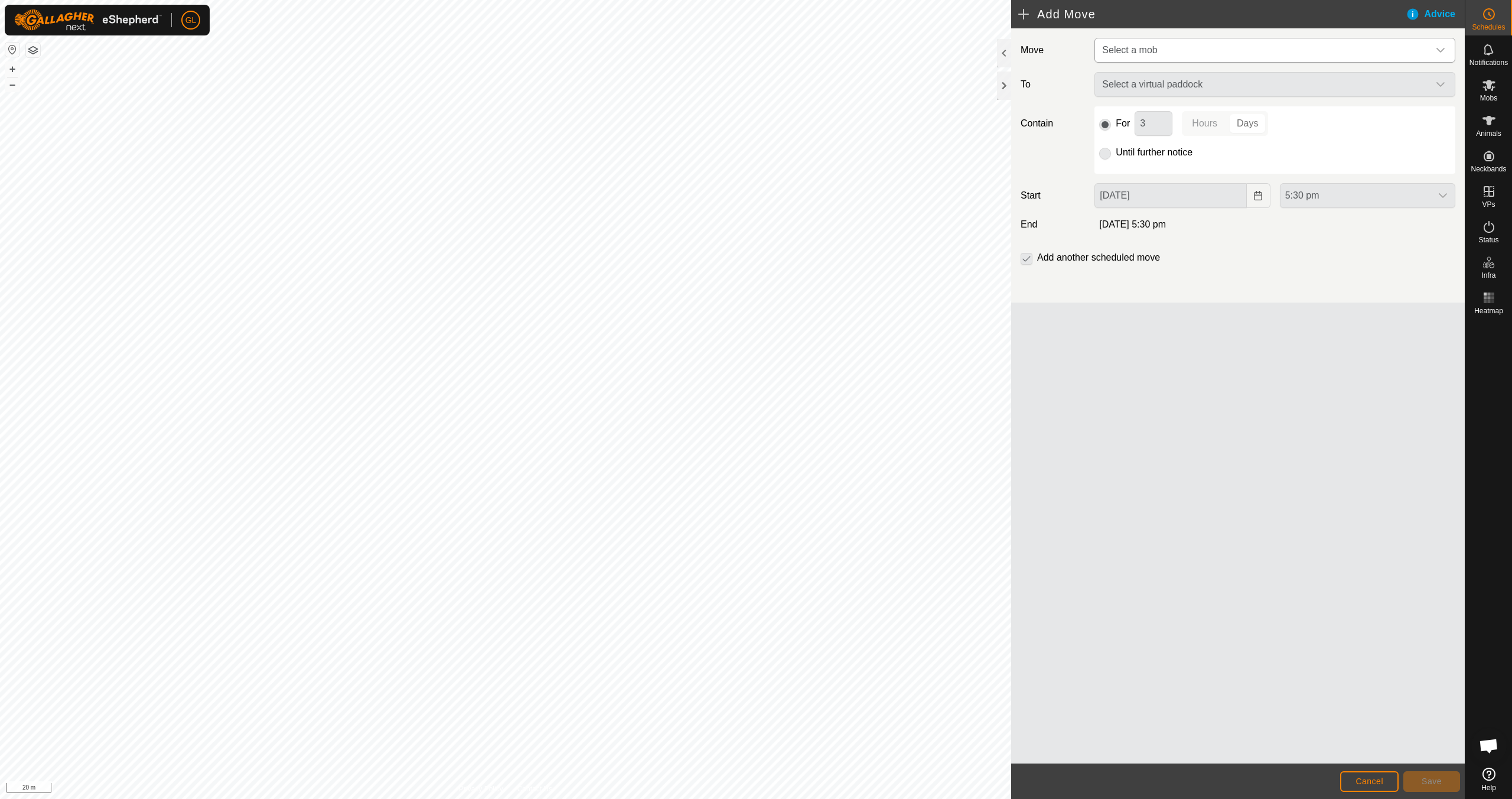
click at [1442, 50] on icon "dropdown trigger" at bounding box center [1440, 50] width 9 height 9
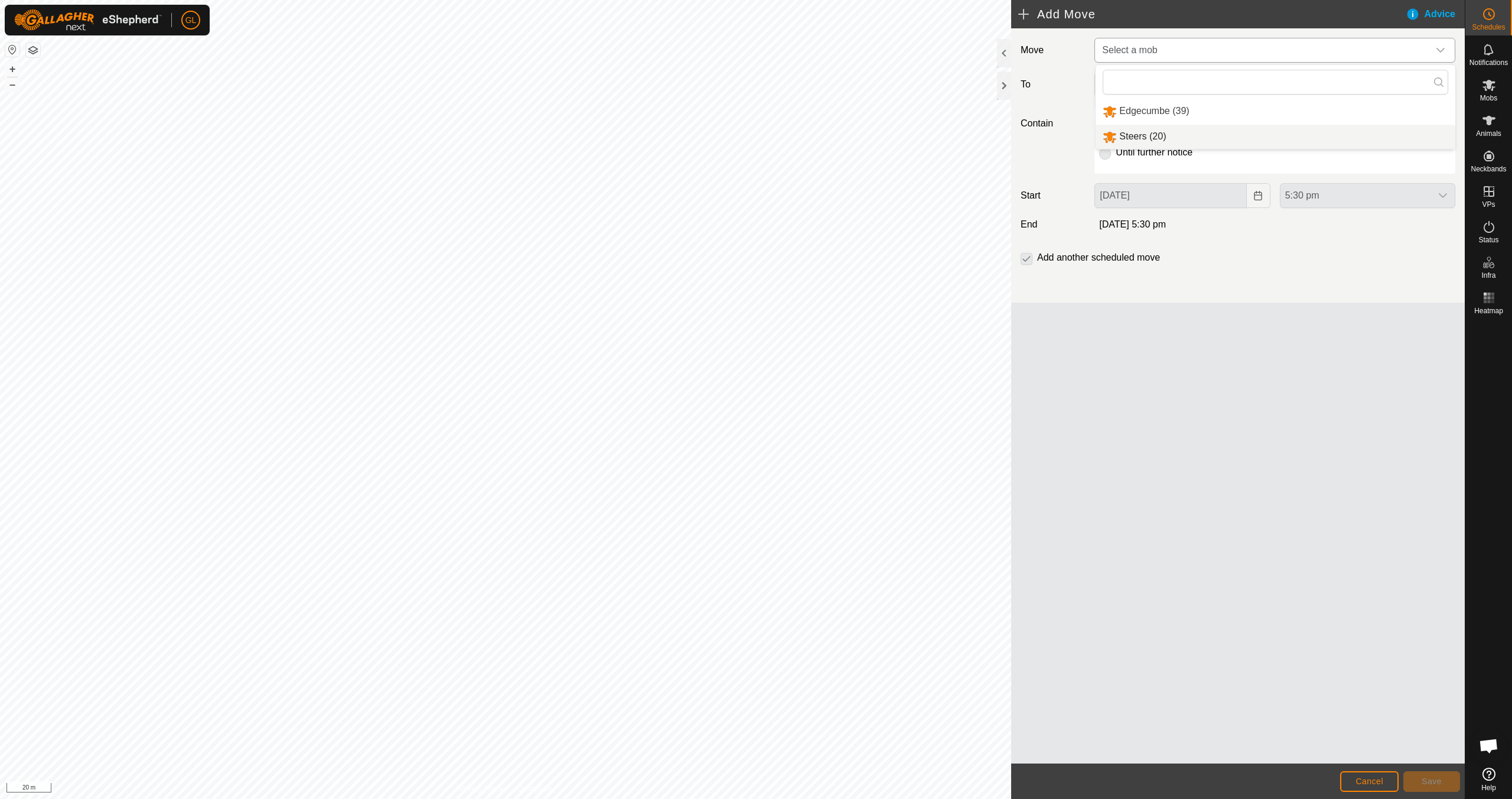
click at [1388, 134] on li "Steers (20)" at bounding box center [1276, 137] width 359 height 24
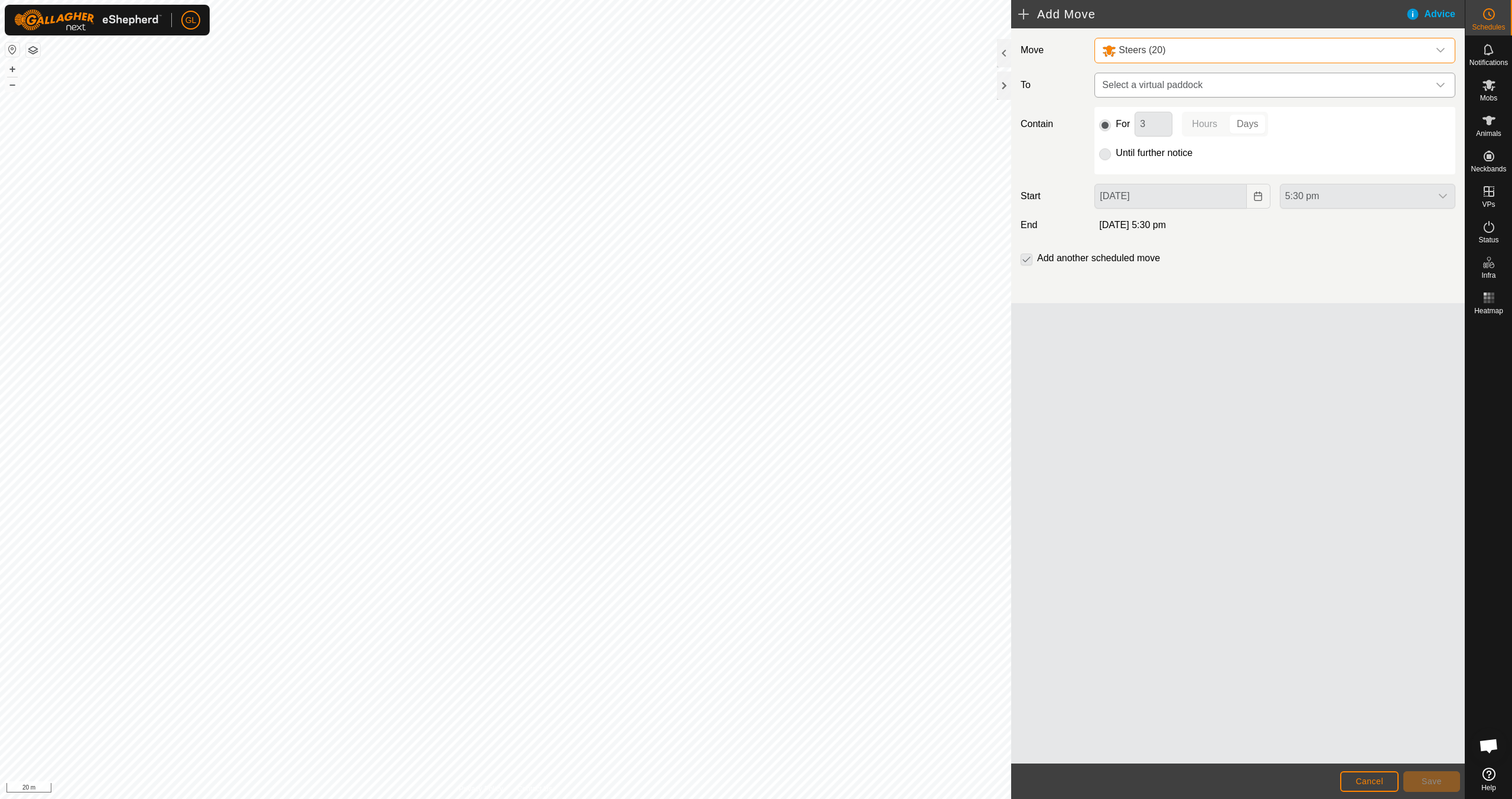
click at [1442, 86] on icon "dropdown trigger" at bounding box center [1440, 84] width 8 height 5
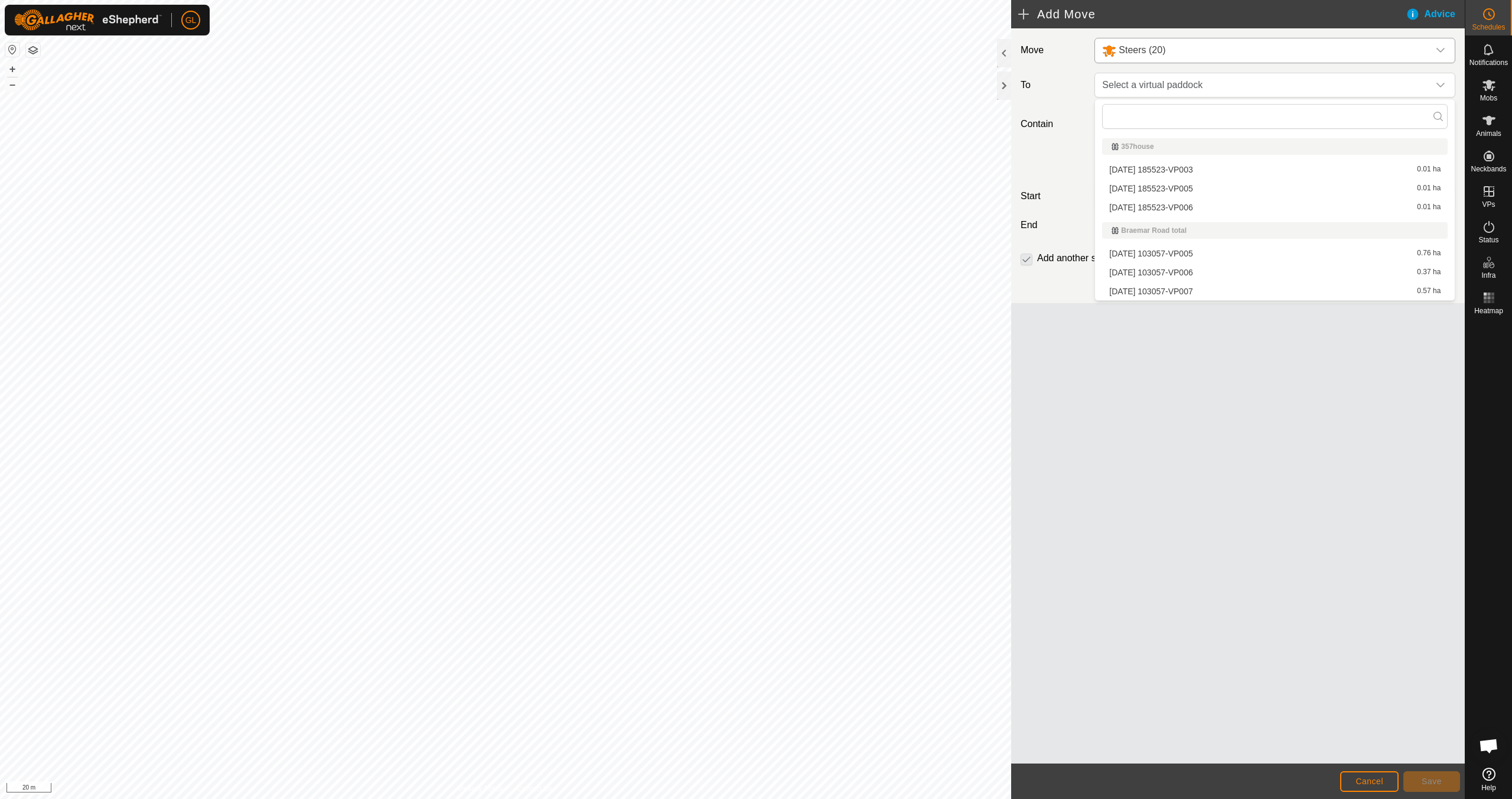
click at [1371, 294] on li "[DATE] 103057-VP007 0.57 ha" at bounding box center [1274, 291] width 345 height 18
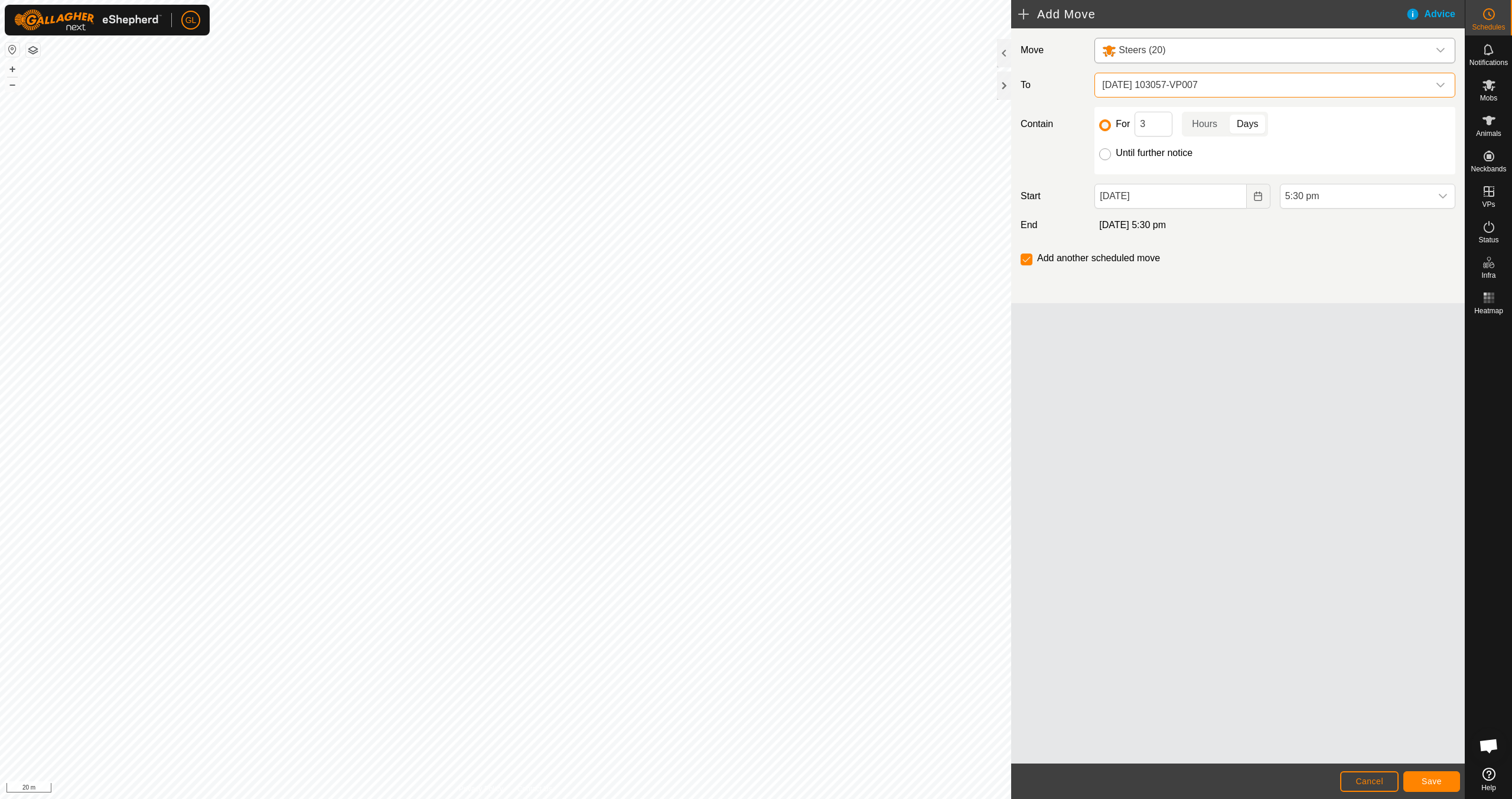
click at [1105, 154] on input "Until further notice" at bounding box center [1105, 153] width 11 height 11
radio input "true"
checkbox input "false"
click at [1265, 200] on button "Choose Date" at bounding box center [1258, 196] width 24 height 25
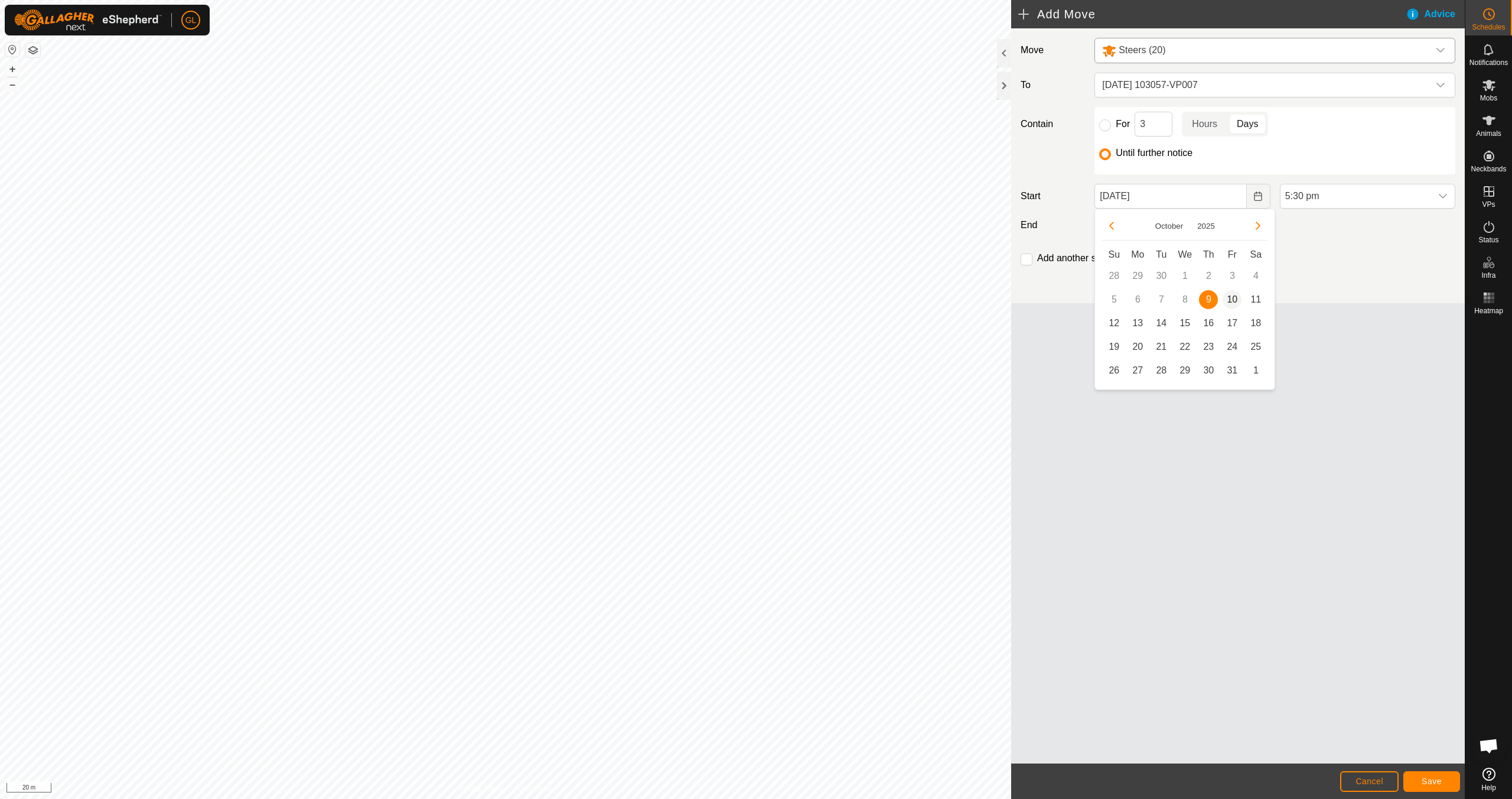
click at [1229, 298] on span "10" at bounding box center [1232, 299] width 19 height 19
type input "[DATE]"
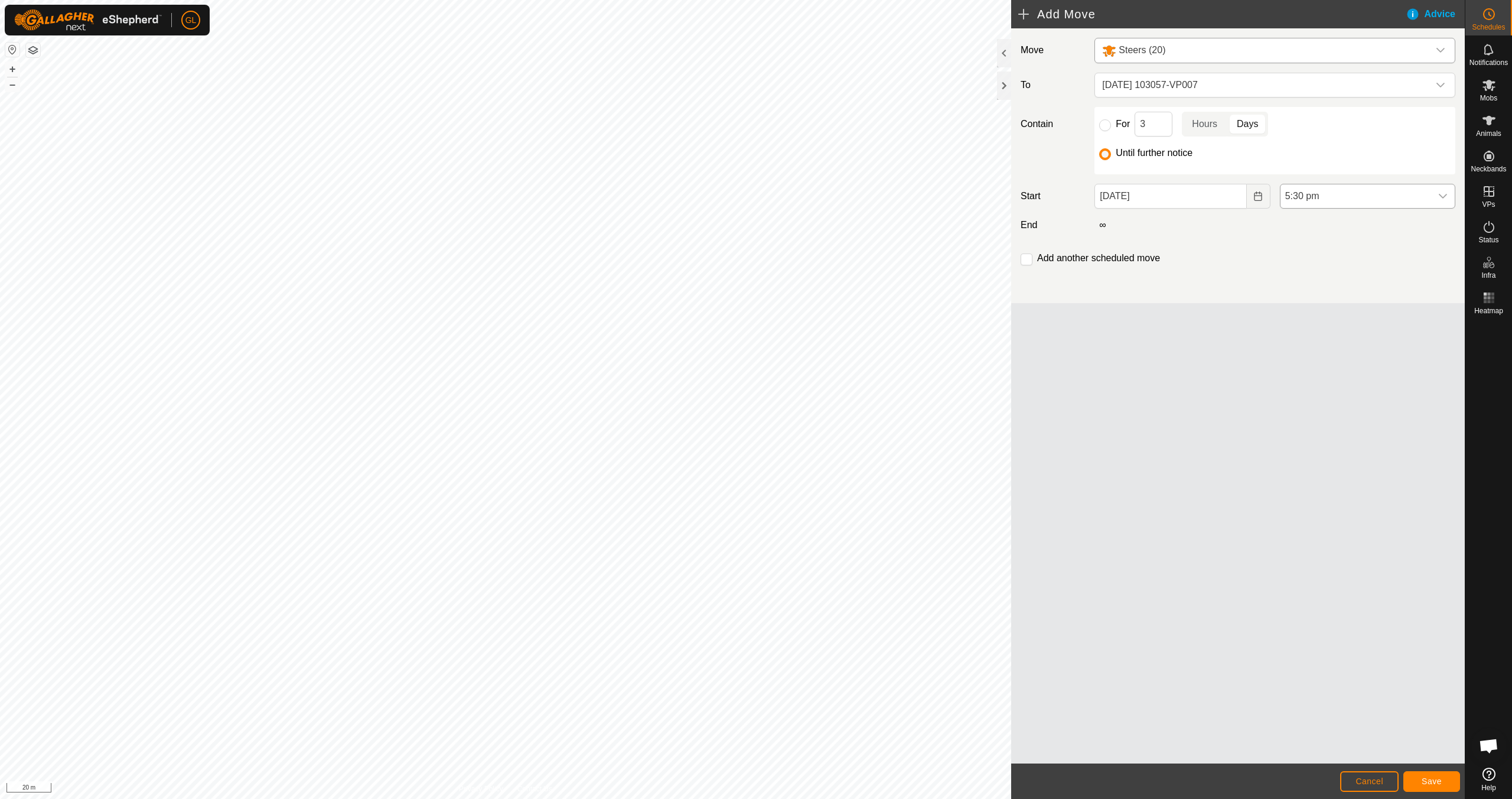
click at [1447, 198] on icon "dropdown trigger" at bounding box center [1443, 196] width 9 height 9
click at [1398, 254] on li "7:00 am" at bounding box center [1367, 254] width 174 height 24
click at [1433, 779] on span "Save" at bounding box center [1432, 781] width 20 height 9
